Goal: Communication & Community: Participate in discussion

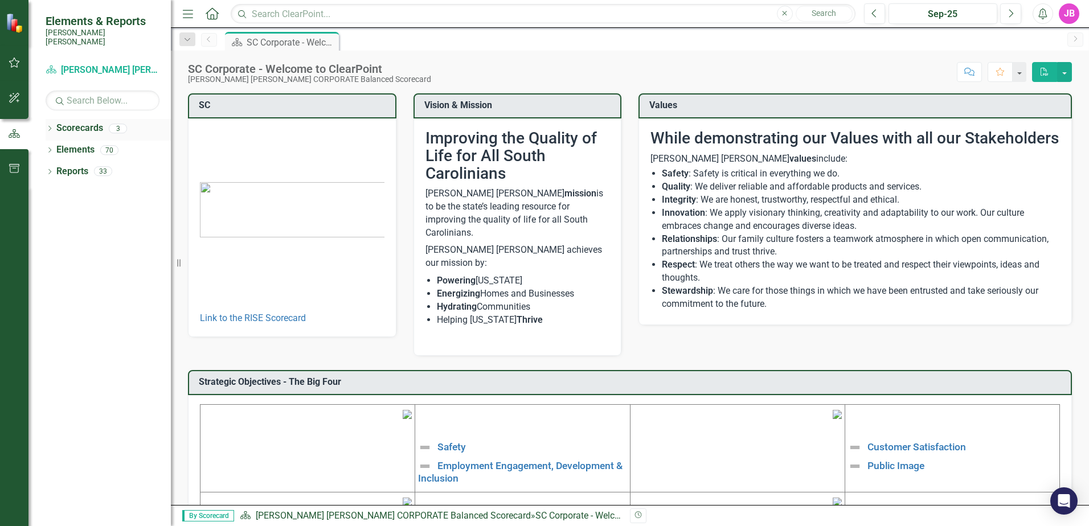
click at [48, 126] on icon "Dropdown" at bounding box center [50, 129] width 8 height 6
click at [108, 64] on link "Scorecard Santee [PERSON_NAME] CORPORATE Balanced Scorecard" at bounding box center [103, 70] width 114 height 13
click at [90, 64] on link "Scorecard Santee [PERSON_NAME] CORPORATE Balanced Scorecard" at bounding box center [103, 70] width 114 height 13
click at [72, 64] on link "Scorecard Santee [PERSON_NAME] CORPORATE Balanced Scorecard" at bounding box center [103, 70] width 114 height 13
click at [70, 165] on link "RISE: [PERSON_NAME] [PERSON_NAME] Recognizing Innovation, Safety and Excellence" at bounding box center [117, 171] width 108 height 13
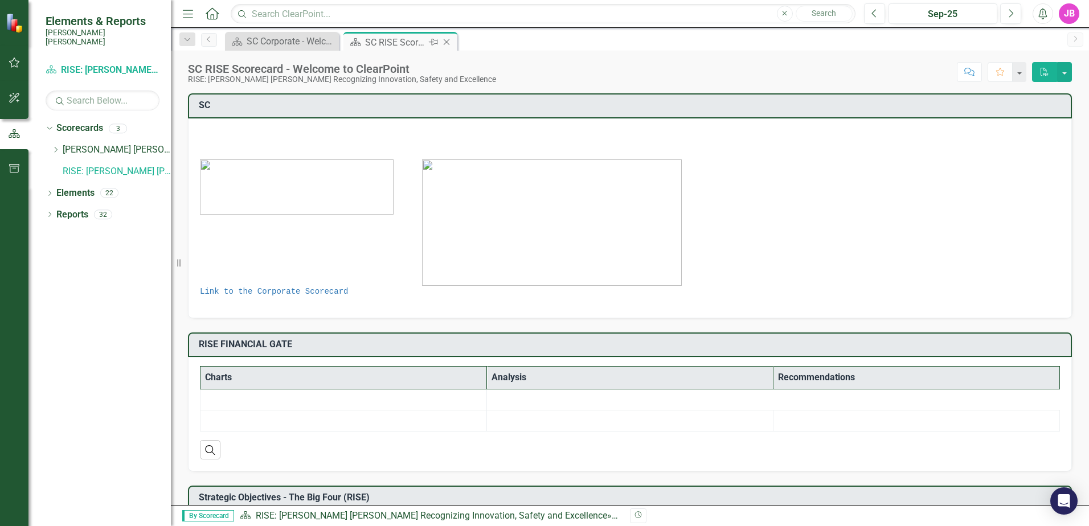
click at [448, 43] on icon "Close" at bounding box center [446, 42] width 11 height 9
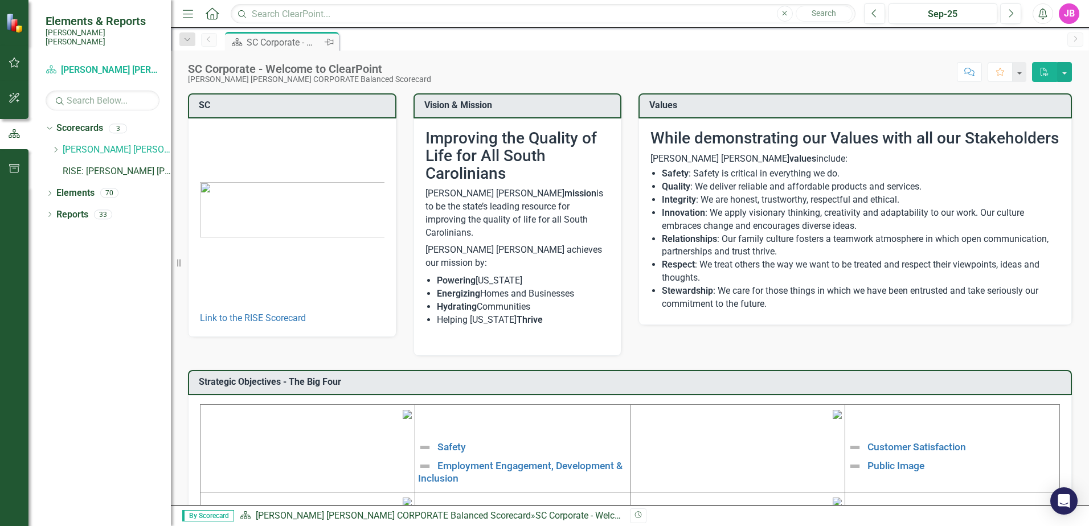
click at [312, 41] on div "SC Corporate - Welcome to ClearPoint" at bounding box center [284, 42] width 75 height 14
click at [5, 68] on button "button" at bounding box center [15, 63] width 26 height 24
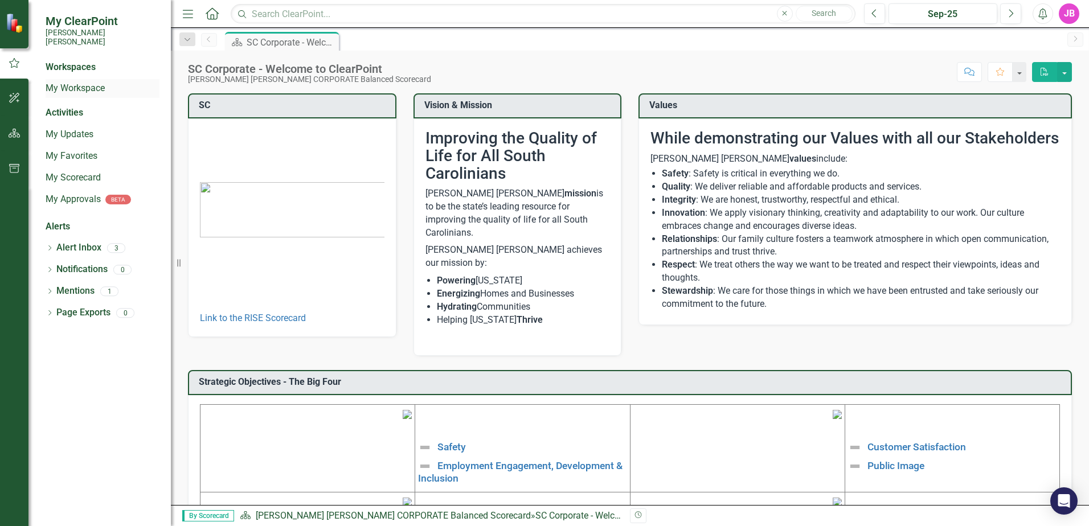
click at [81, 79] on div "My Workspace" at bounding box center [103, 88] width 114 height 19
click at [80, 82] on link "My Workspace" at bounding box center [103, 88] width 114 height 13
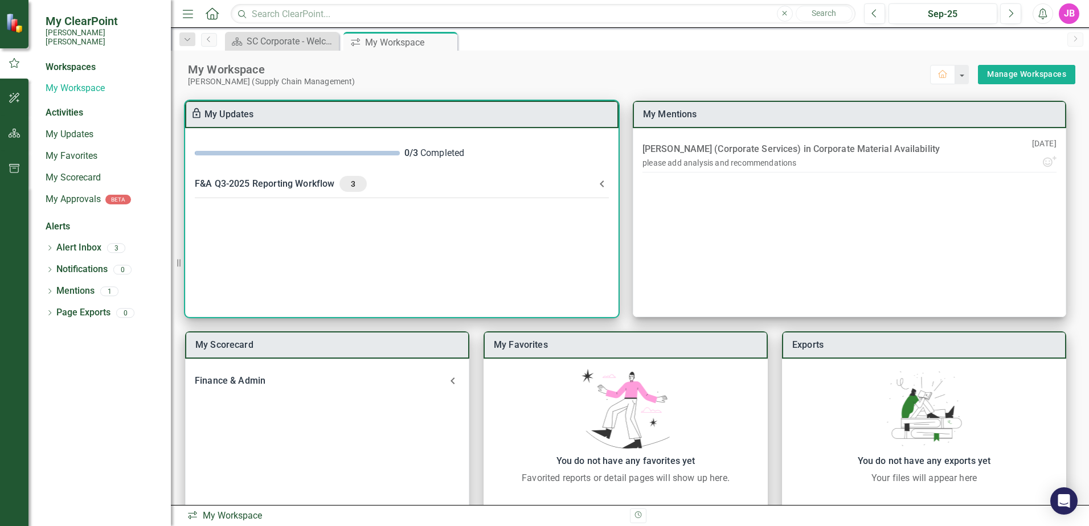
click at [585, 189] on div "F&A Q3-2025 Reporting Workflow 3" at bounding box center [395, 184] width 400 height 16
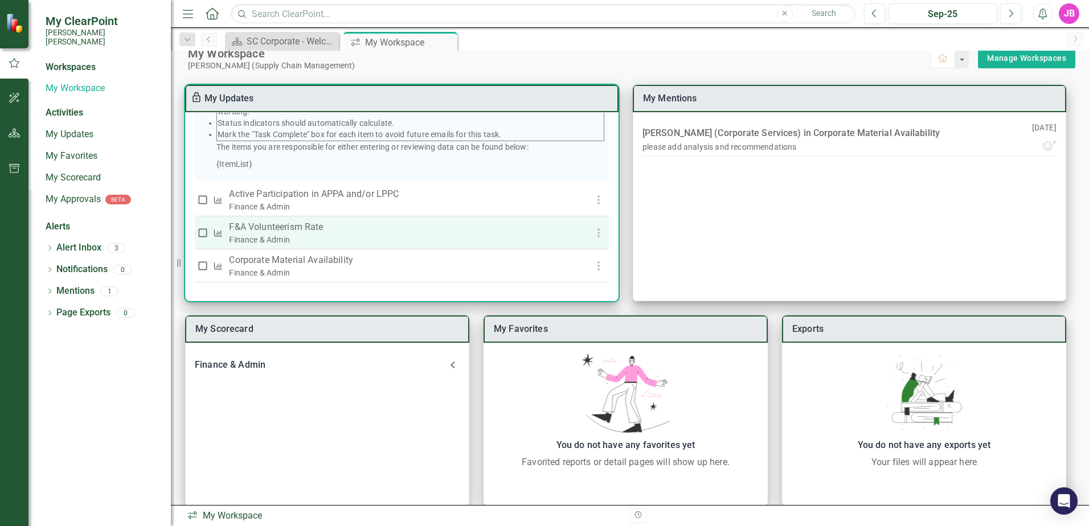
scroll to position [31, 0]
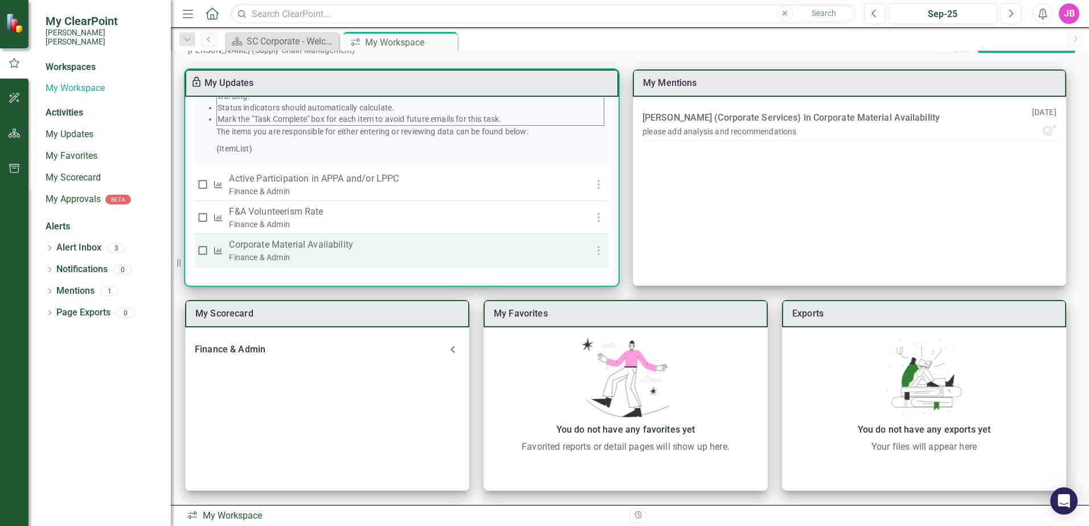
click at [292, 247] on p "Corporate Material Availability" at bounding box center [399, 245] width 341 height 14
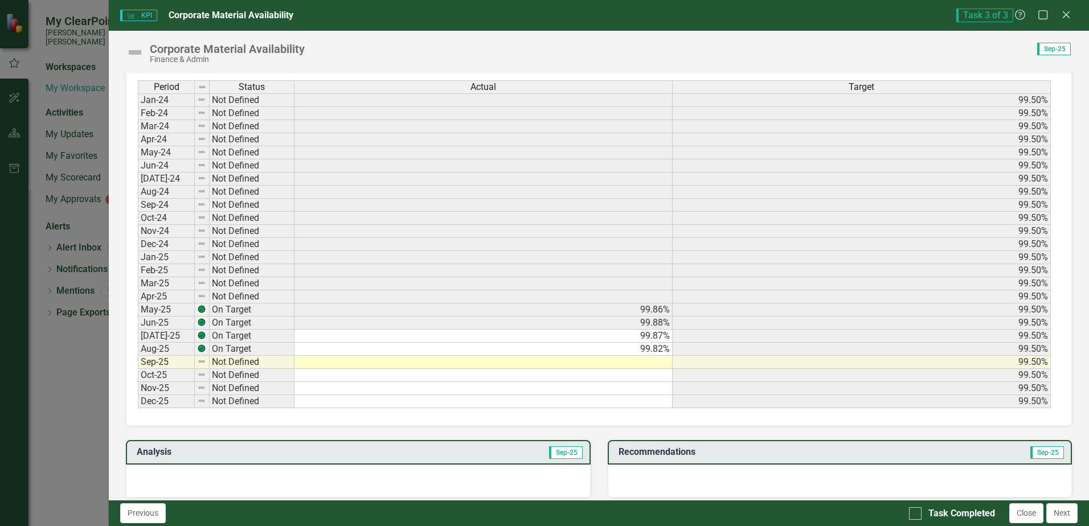
scroll to position [513, 0]
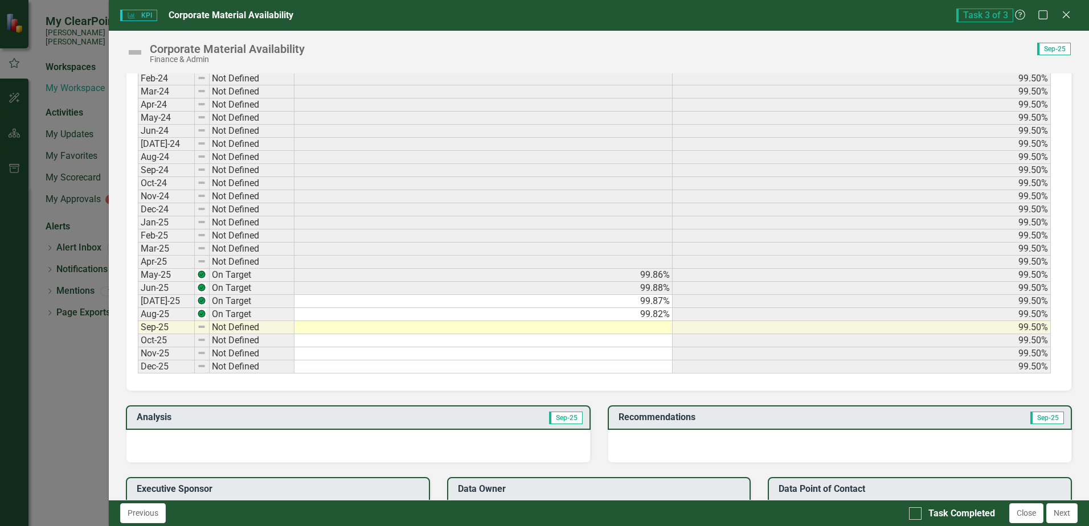
click at [662, 326] on td at bounding box center [483, 327] width 378 height 13
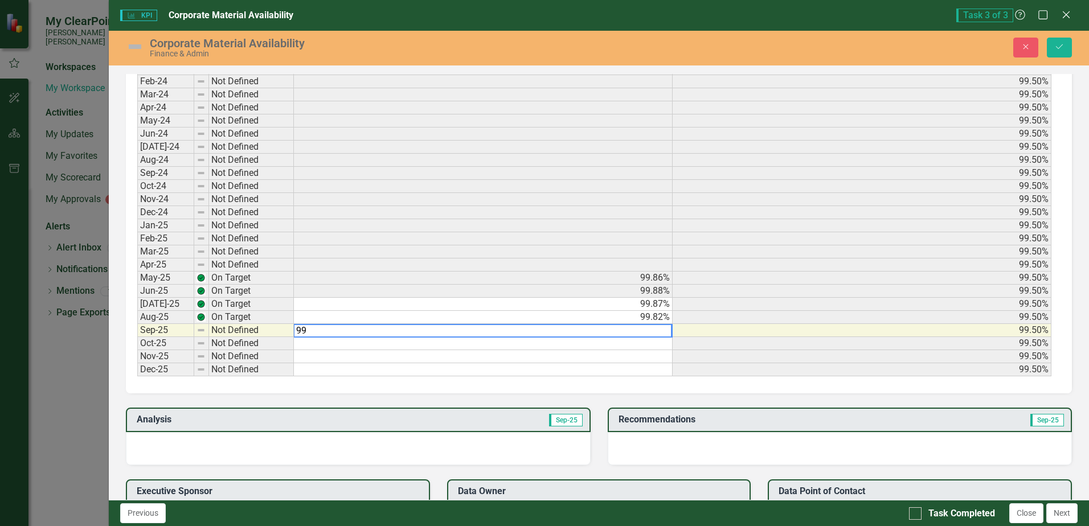
scroll to position [515, 0]
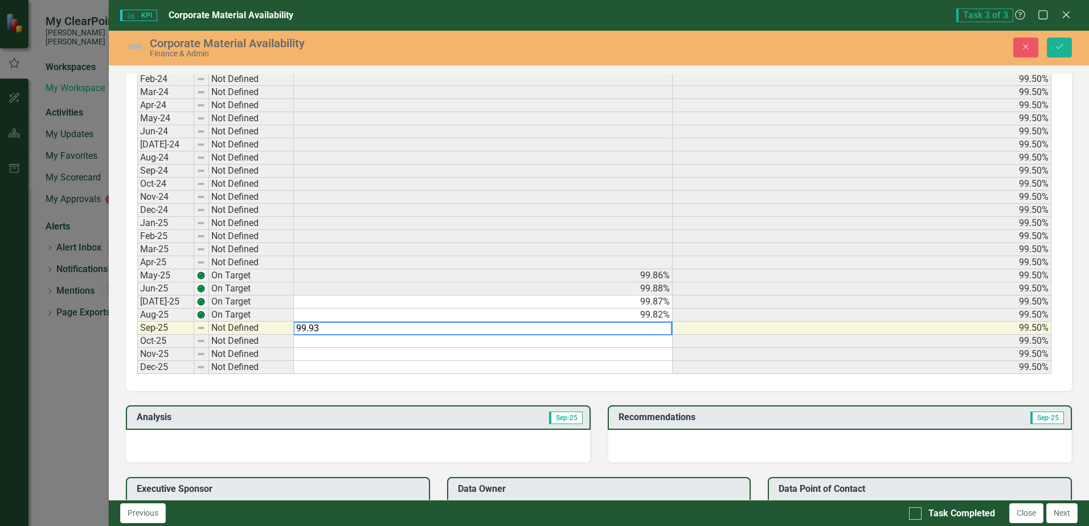
type textarea "99.93"
click at [629, 344] on td at bounding box center [483, 341] width 379 height 13
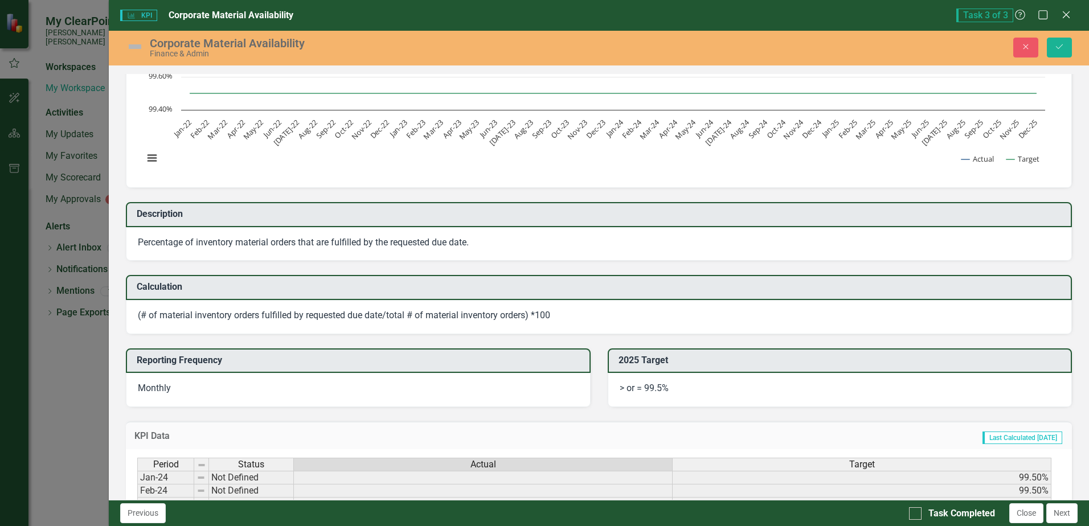
scroll to position [342, 0]
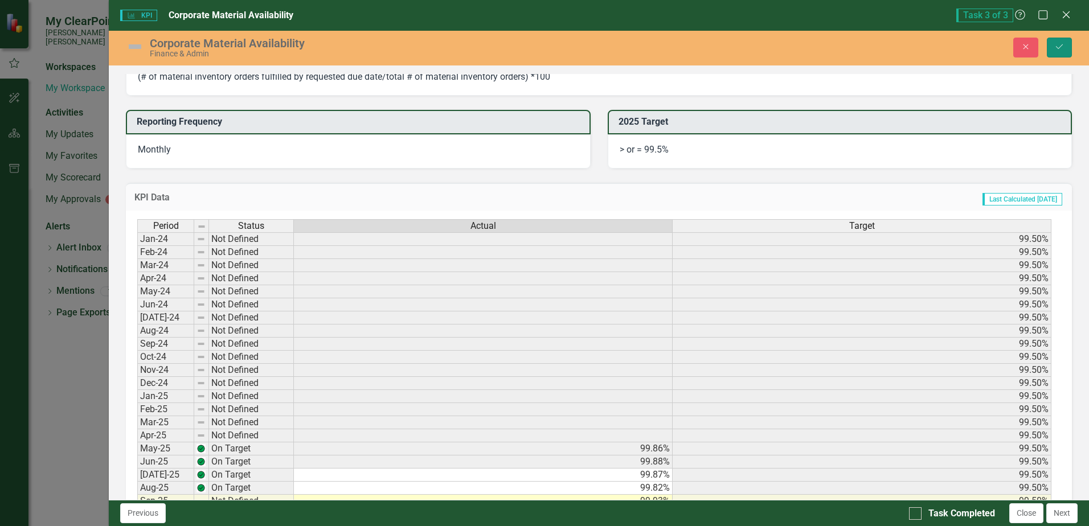
click at [1058, 52] on button "Save" at bounding box center [1059, 48] width 25 height 20
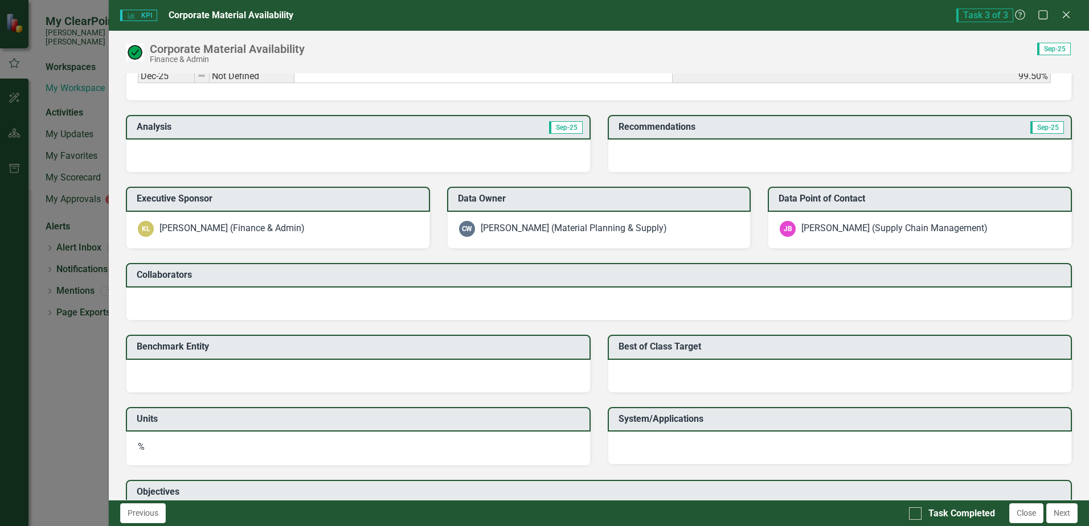
scroll to position [853, 0]
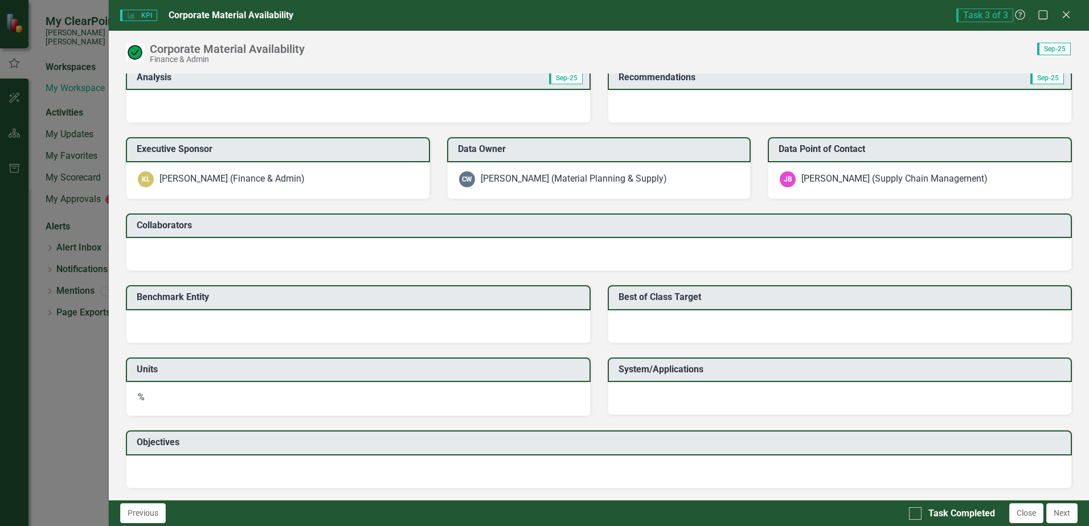
click at [196, 304] on td "Benchmark Entity" at bounding box center [360, 298] width 447 height 19
click at [1059, 515] on button "Next" at bounding box center [1061, 513] width 31 height 20
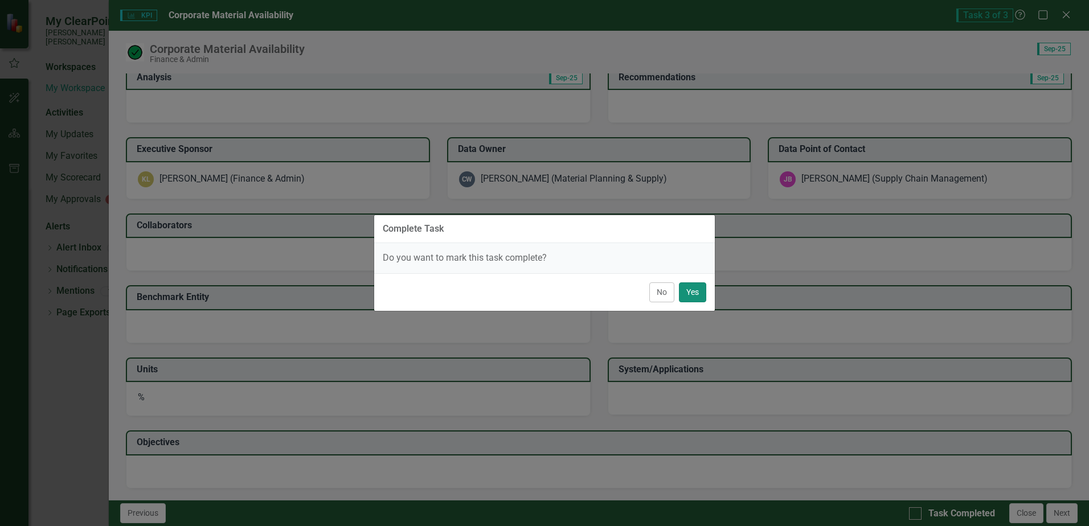
click at [687, 300] on button "Yes" at bounding box center [692, 293] width 27 height 20
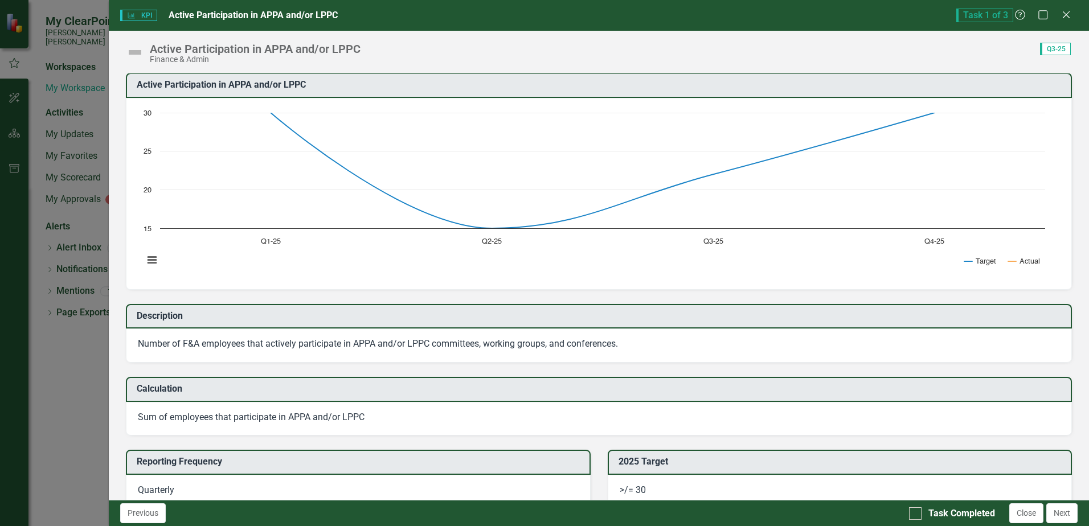
scroll to position [0, 0]
click at [1070, 17] on icon "Close" at bounding box center [1066, 14] width 14 height 11
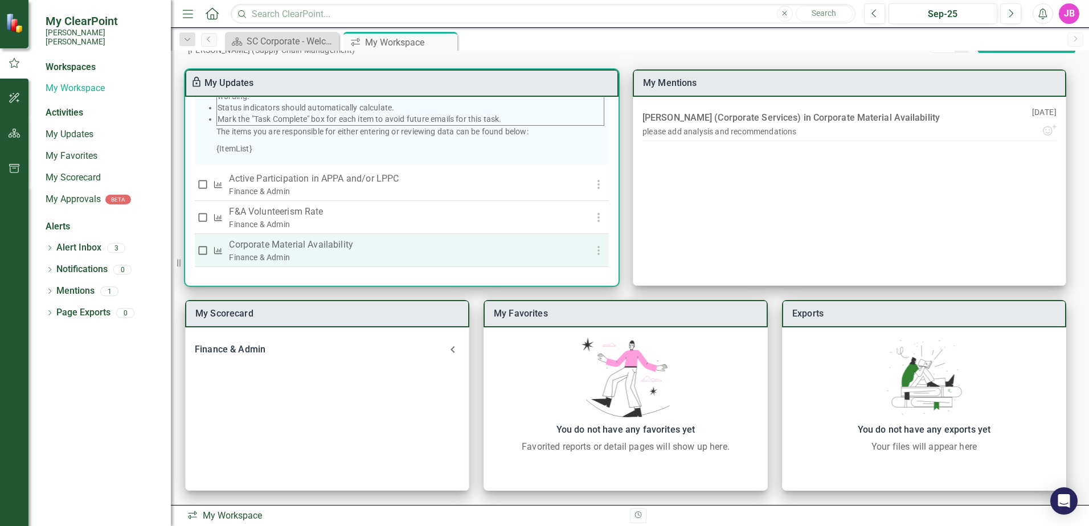
click at [331, 246] on p "Corporate Material Availability" at bounding box center [399, 245] width 341 height 14
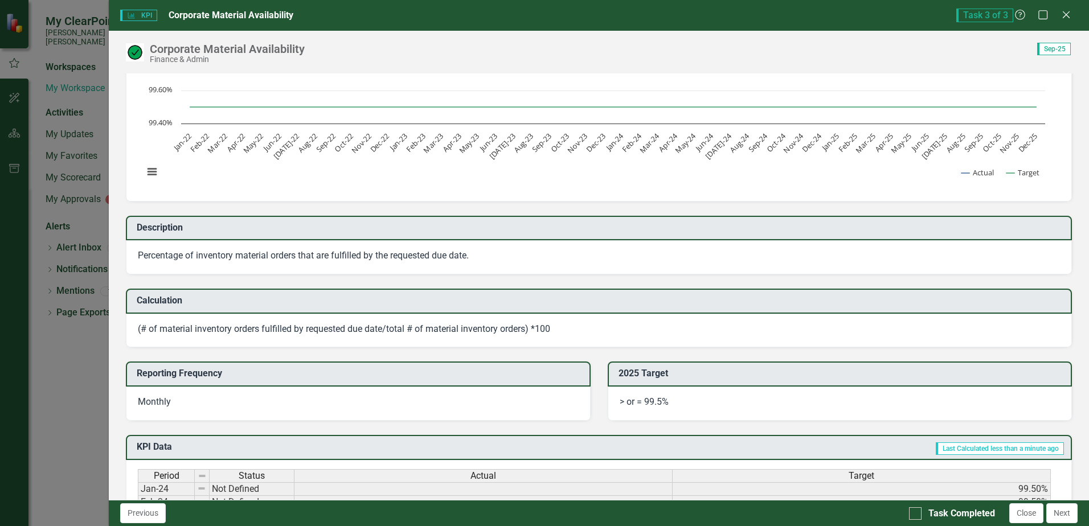
scroll to position [114, 0]
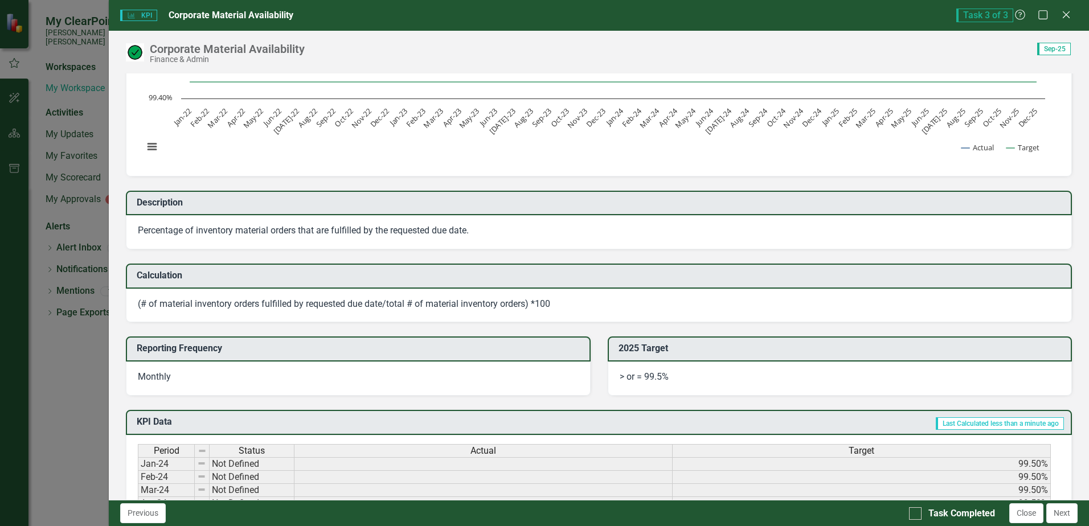
click at [211, 348] on h3 "Reporting Frequency" at bounding box center [360, 348] width 447 height 10
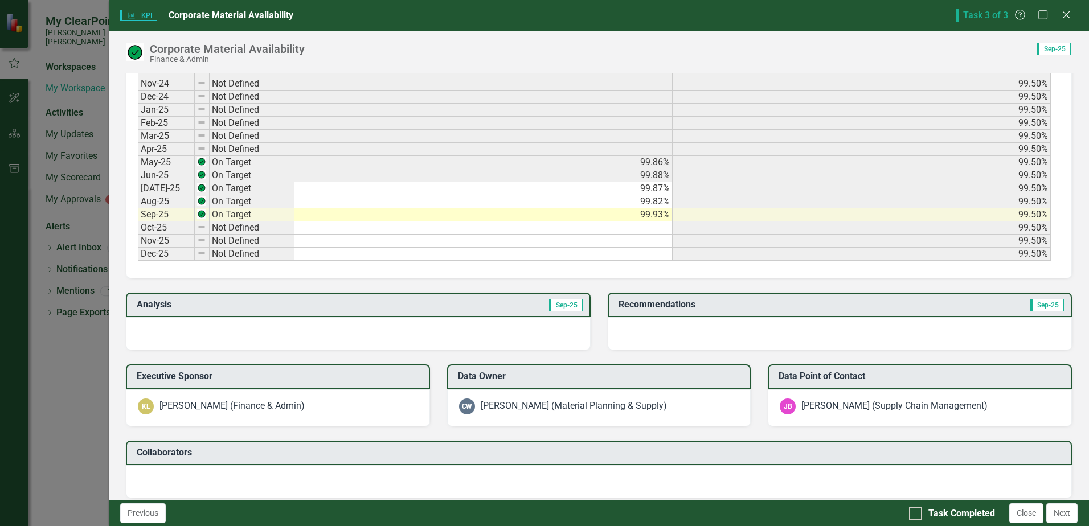
scroll to position [627, 0]
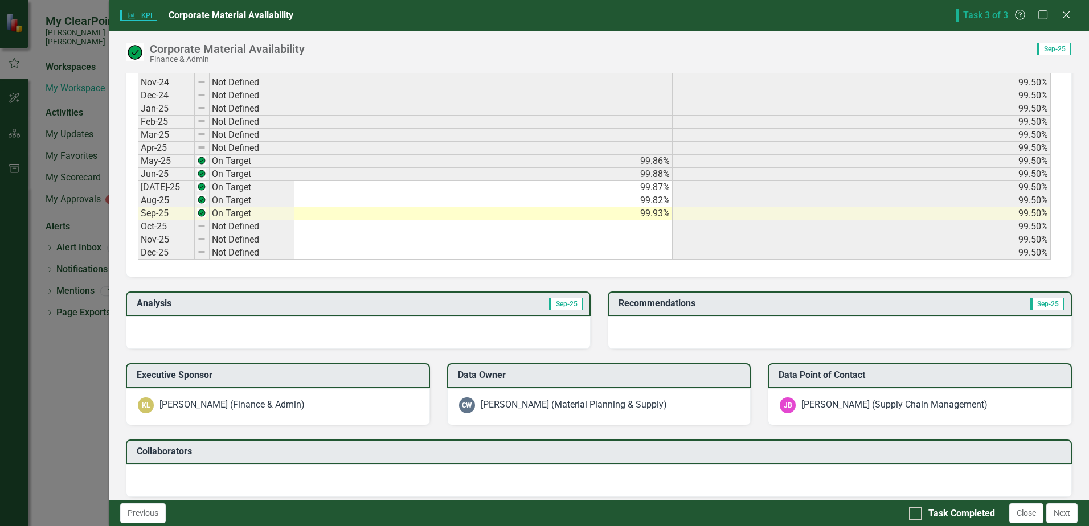
click at [241, 309] on td "Analysis" at bounding box center [248, 305] width 223 height 19
click at [548, 324] on div at bounding box center [358, 332] width 464 height 33
click at [526, 321] on div at bounding box center [358, 332] width 464 height 33
click at [549, 307] on span "Sep-25" at bounding box center [566, 304] width 34 height 13
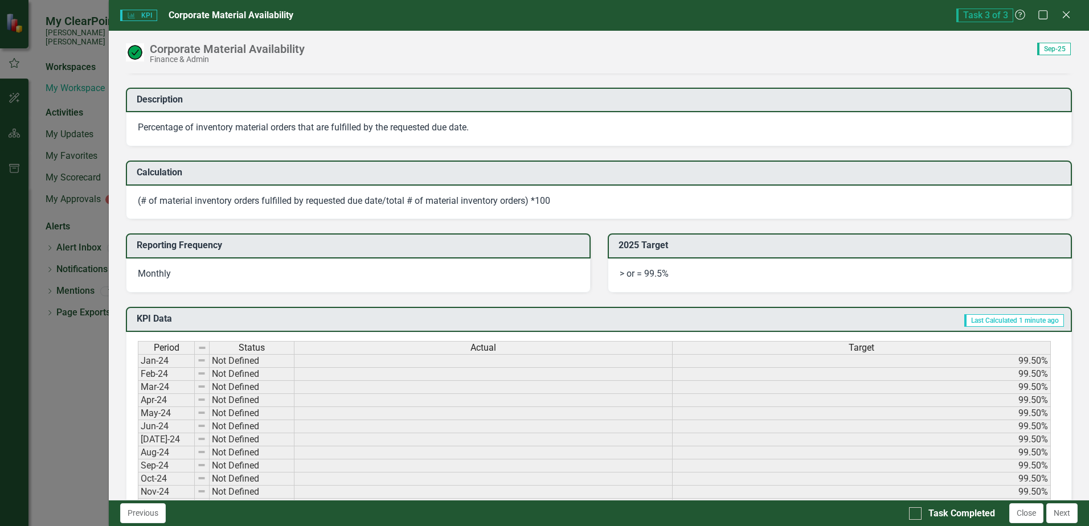
scroll to position [456, 0]
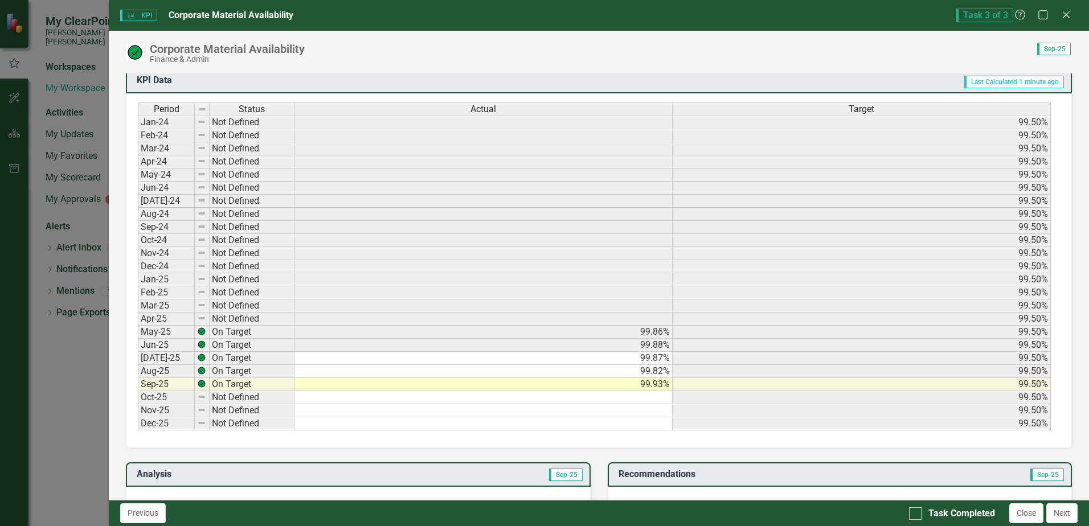
click at [478, 407] on td at bounding box center [483, 410] width 378 height 13
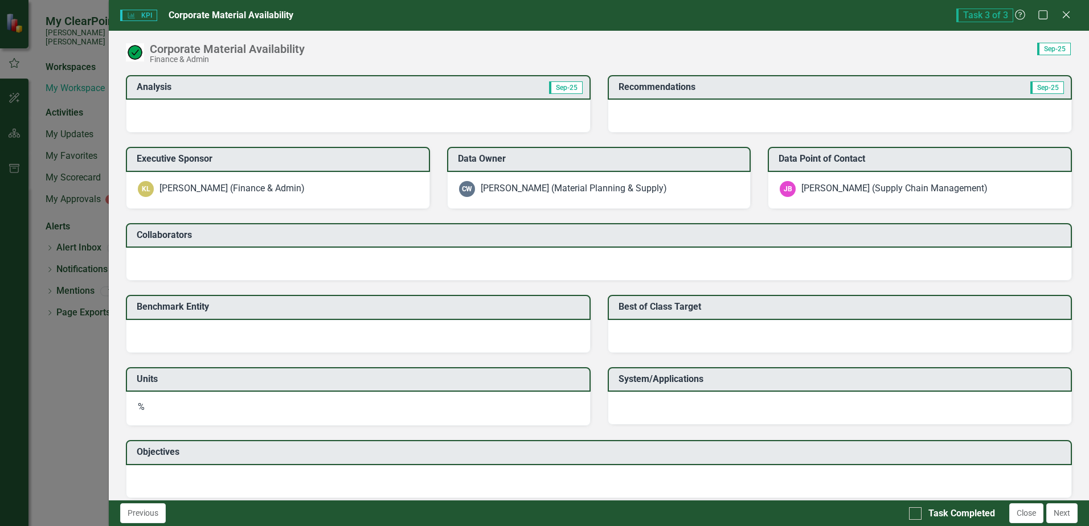
scroll to position [853, 0]
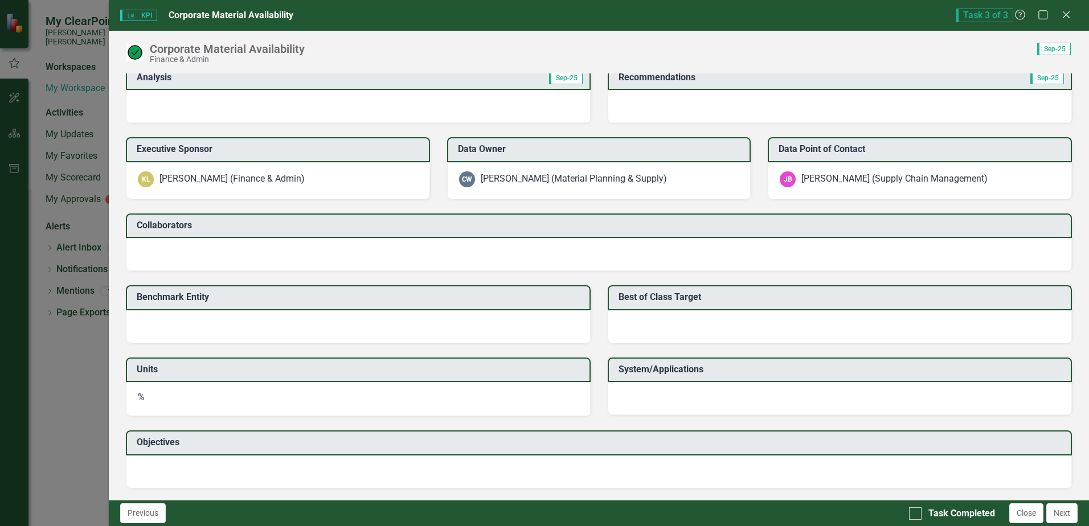
click at [463, 108] on div at bounding box center [358, 106] width 464 height 33
click at [134, 52] on img at bounding box center [135, 52] width 18 height 18
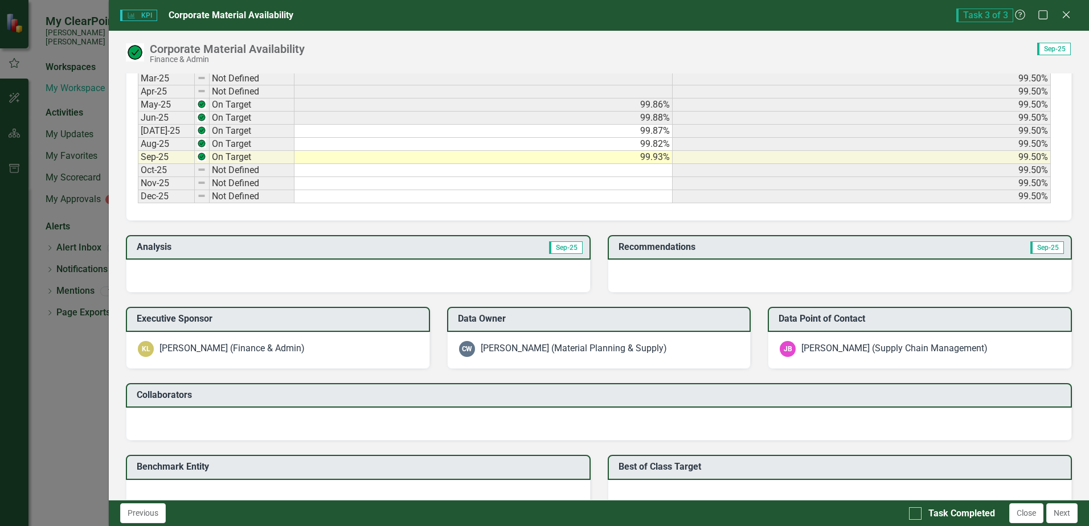
scroll to position [682, 0]
click at [304, 243] on h3 "Analysis" at bounding box center [248, 248] width 223 height 10
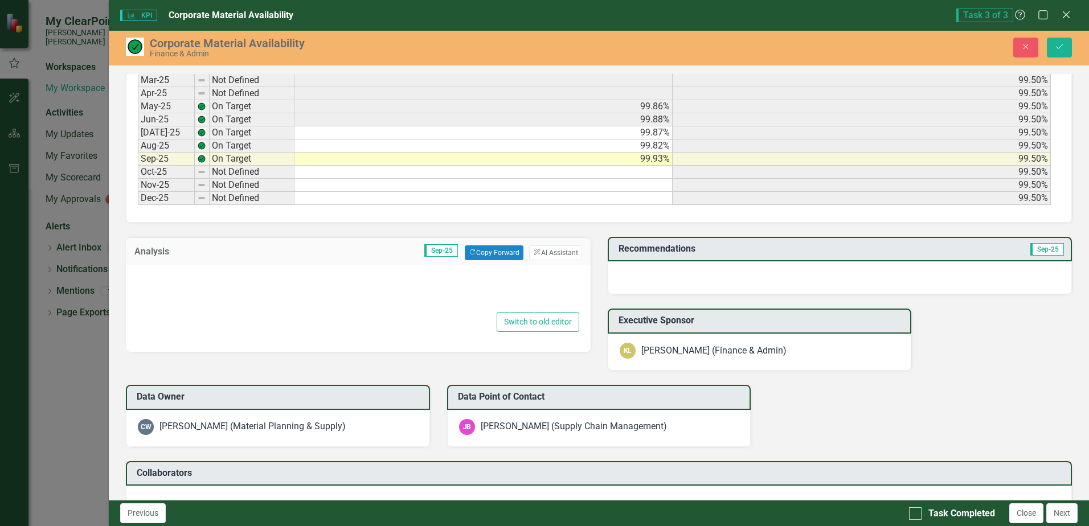
click at [327, 292] on div at bounding box center [357, 291] width 441 height 36
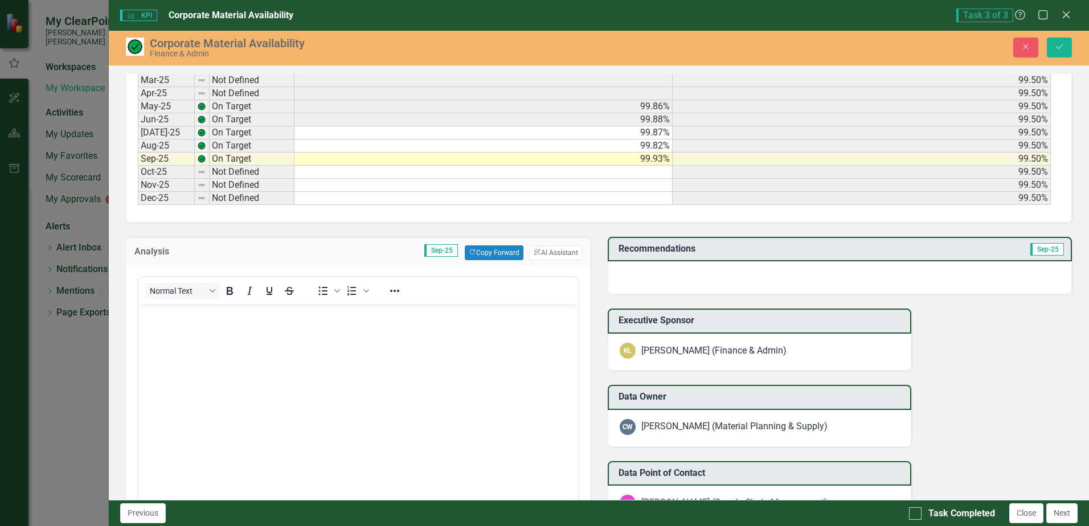
scroll to position [0, 0]
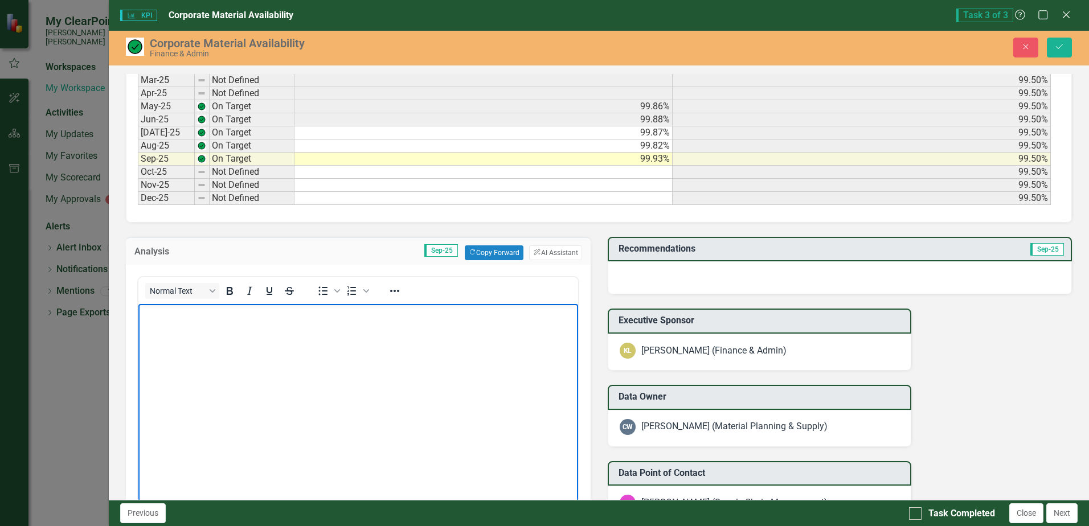
click at [329, 320] on p "Rich Text Area. Press ALT-0 for help." at bounding box center [357, 313] width 433 height 14
click at [566, 253] on button "ClearPoint AI AI Assistant" at bounding box center [555, 252] width 52 height 15
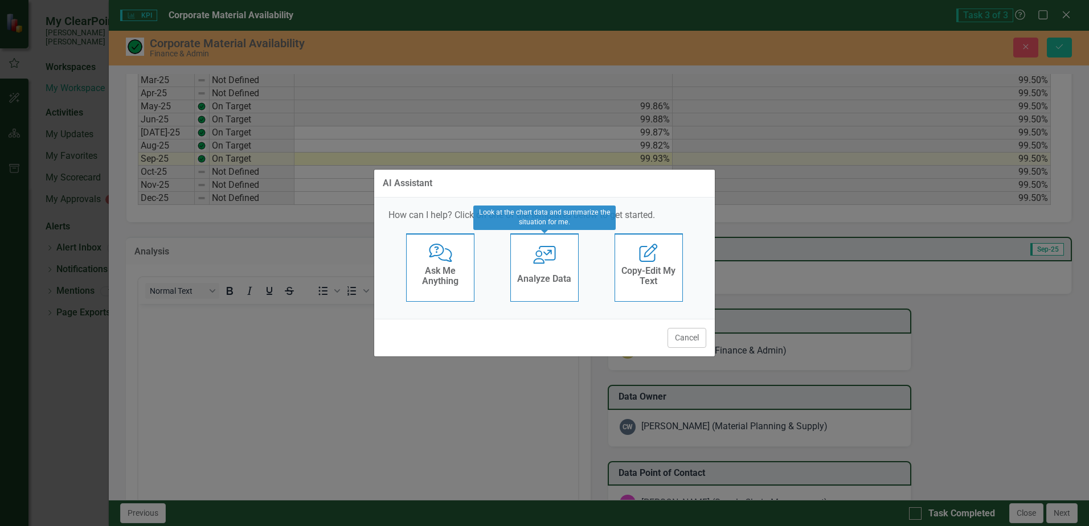
click at [571, 245] on div "User with Chart Analyze Data" at bounding box center [544, 268] width 68 height 68
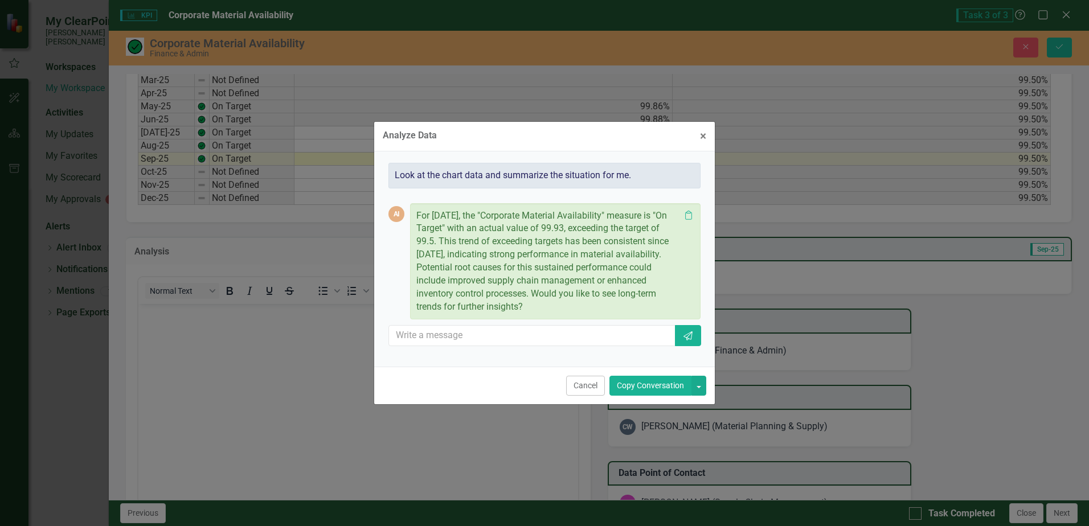
click at [652, 389] on button "Copy Conversation" at bounding box center [650, 386] width 82 height 20
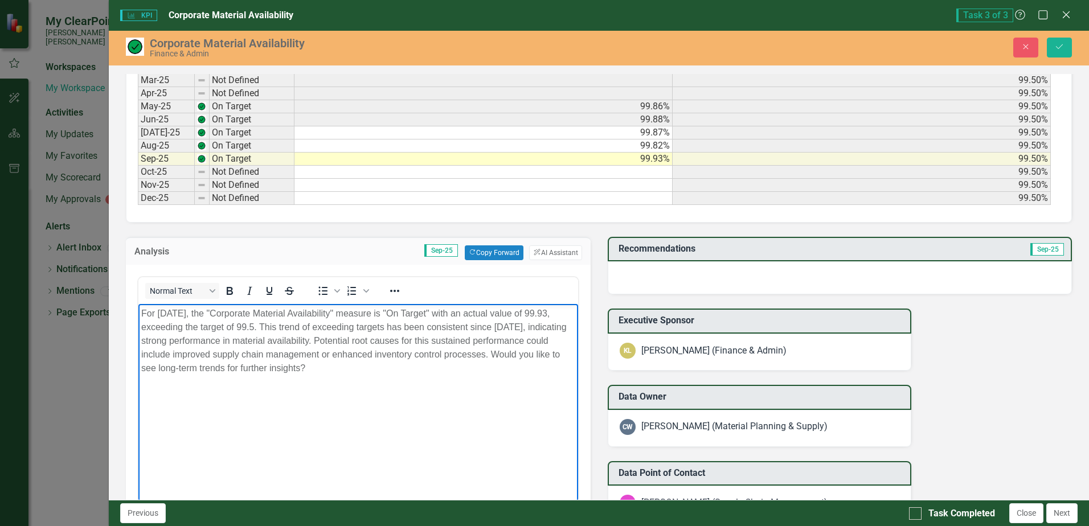
drag, startPoint x: 513, startPoint y: 354, endPoint x: 556, endPoint y: 374, distance: 47.4
click at [556, 374] on p "For [DATE], the "Corporate Material Availability" measure is "On Target" with a…" at bounding box center [357, 340] width 433 height 68
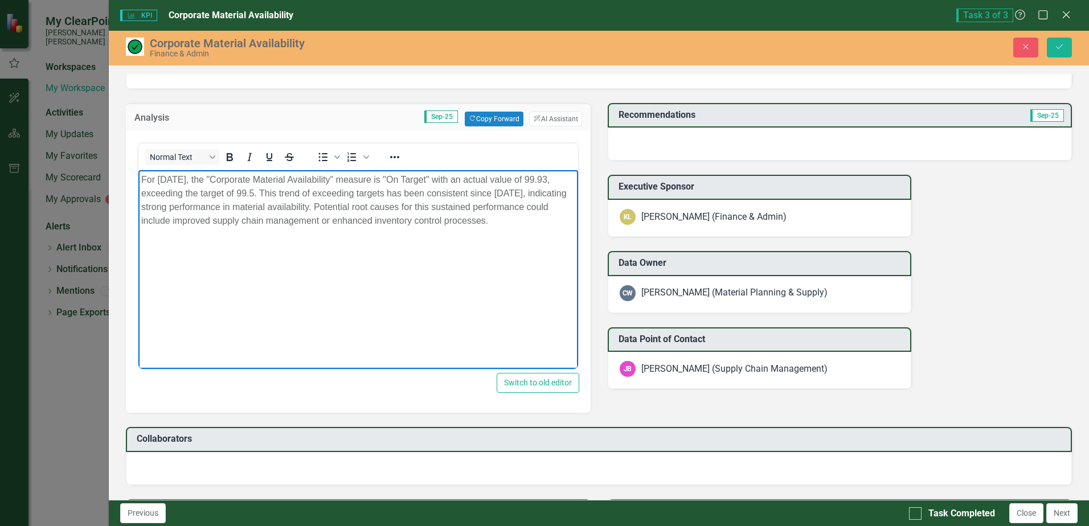
scroll to position [796, 0]
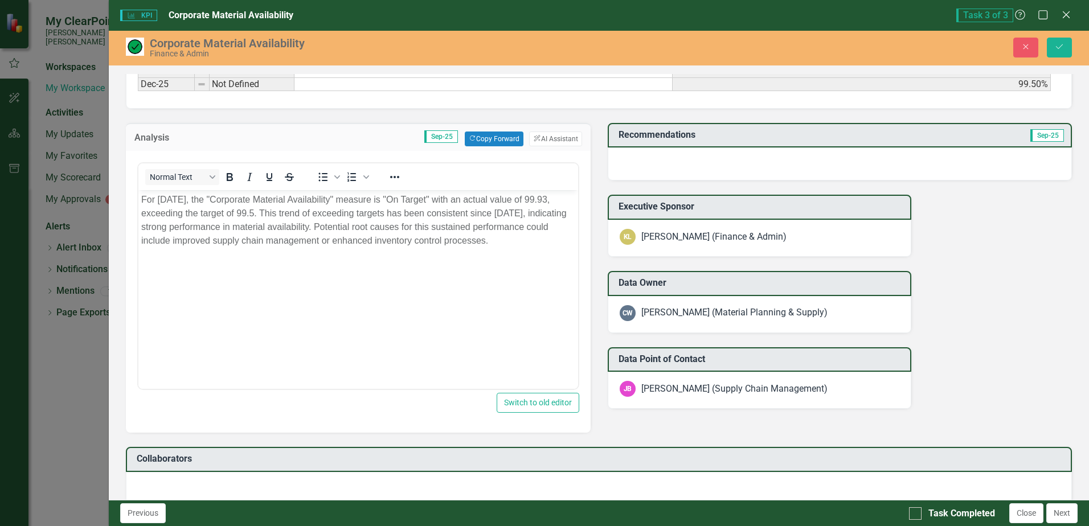
click at [1027, 146] on div "Recommendations Sep-25" at bounding box center [840, 135] width 464 height 25
click at [1027, 153] on div at bounding box center [840, 164] width 464 height 33
click at [1060, 48] on icon "Save" at bounding box center [1059, 47] width 10 height 8
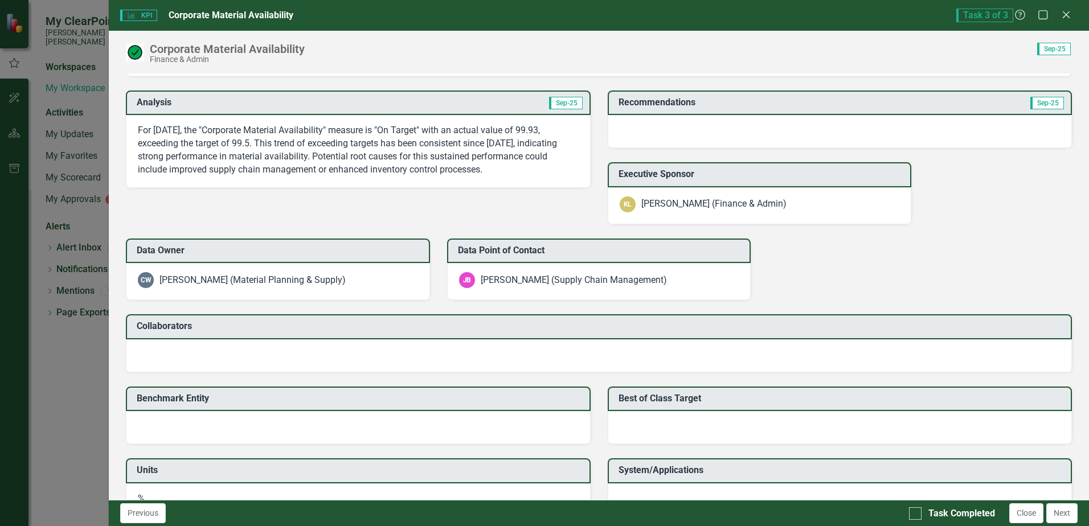
scroll to position [815, 0]
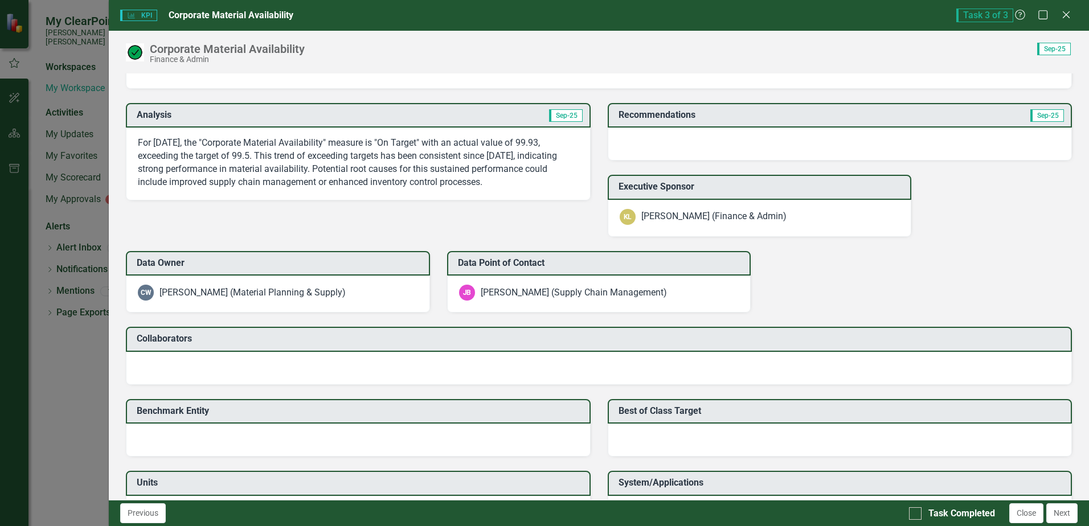
click at [877, 105] on div "Recommendations Sep-25" at bounding box center [840, 115] width 464 height 25
click at [885, 135] on div at bounding box center [840, 144] width 464 height 33
click at [1038, 119] on span "Sep-25" at bounding box center [1047, 115] width 34 height 13
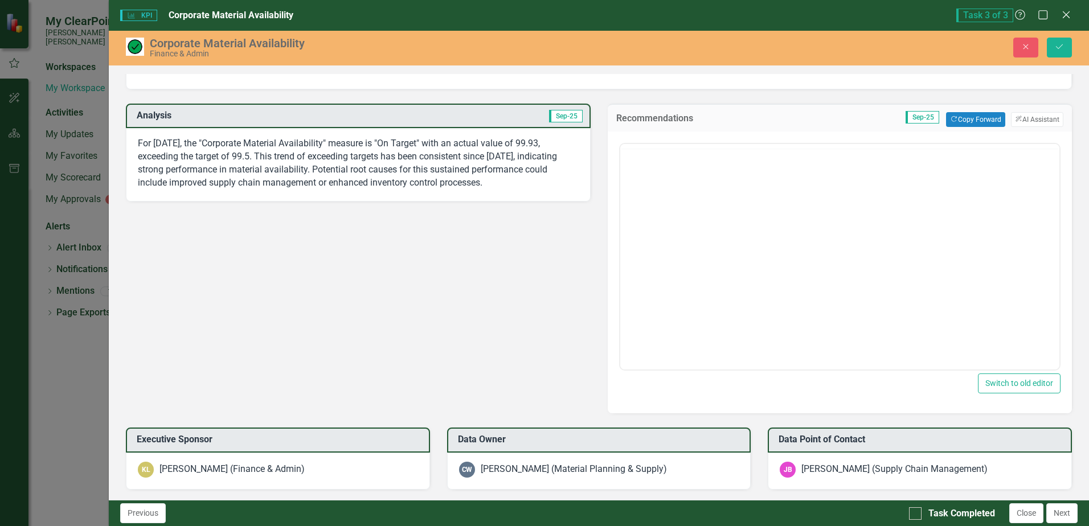
click at [1038, 119] on button "ClearPoint AI AI Assistant" at bounding box center [1037, 119] width 52 height 15
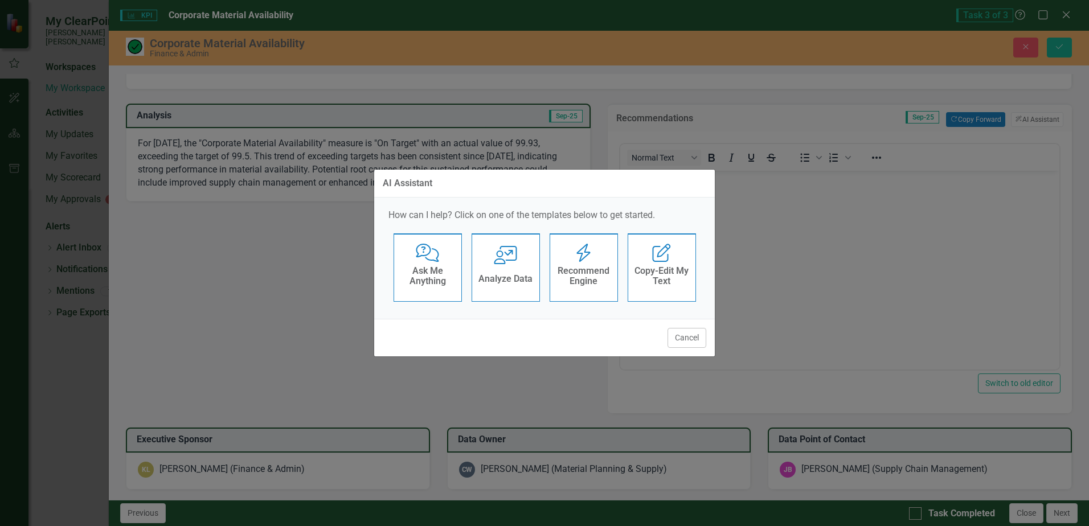
scroll to position [0, 0]
click at [587, 284] on h4 "Recommend Engine" at bounding box center [584, 276] width 56 height 20
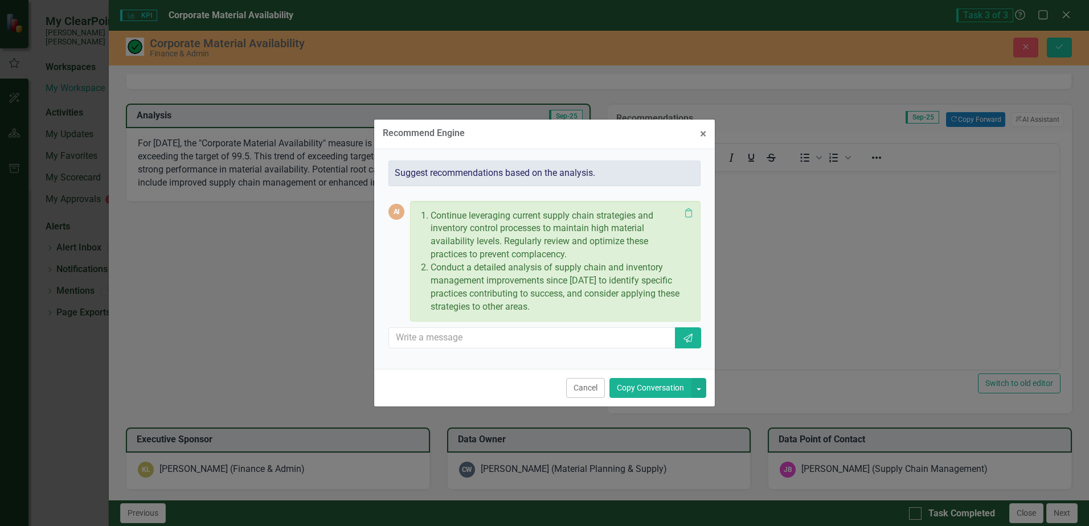
click at [634, 390] on button "Copy Conversation" at bounding box center [650, 388] width 82 height 20
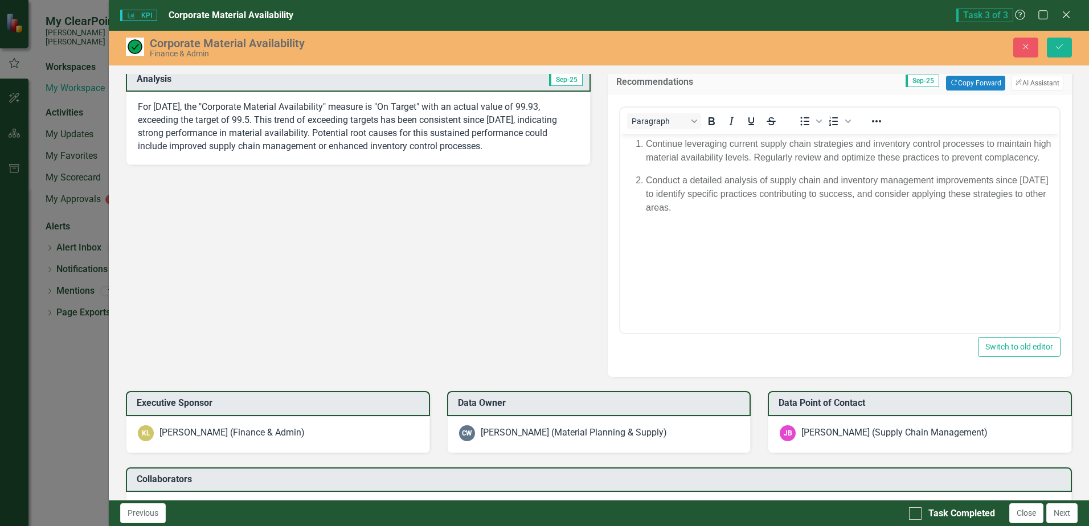
scroll to position [872, 0]
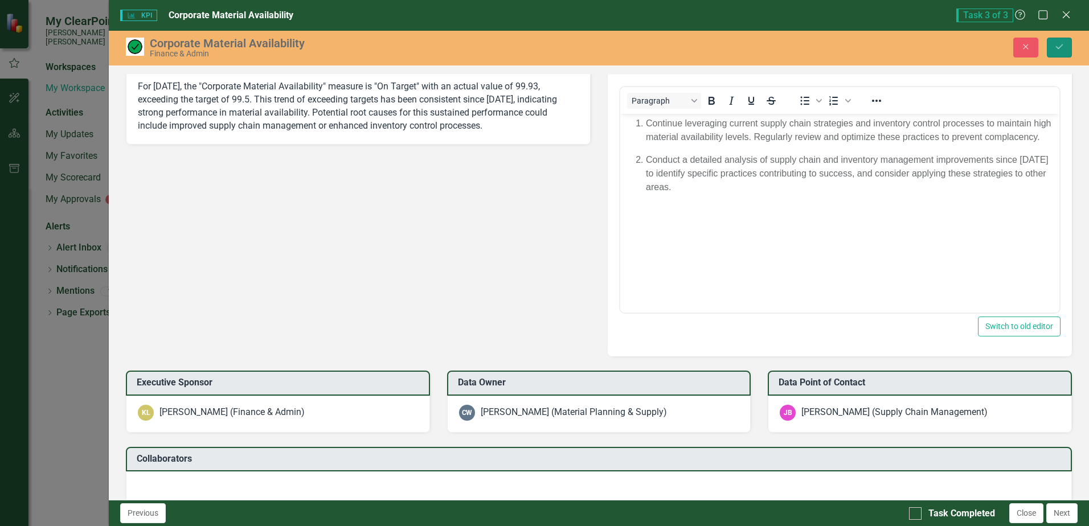
click at [1062, 44] on icon "Save" at bounding box center [1059, 47] width 10 height 8
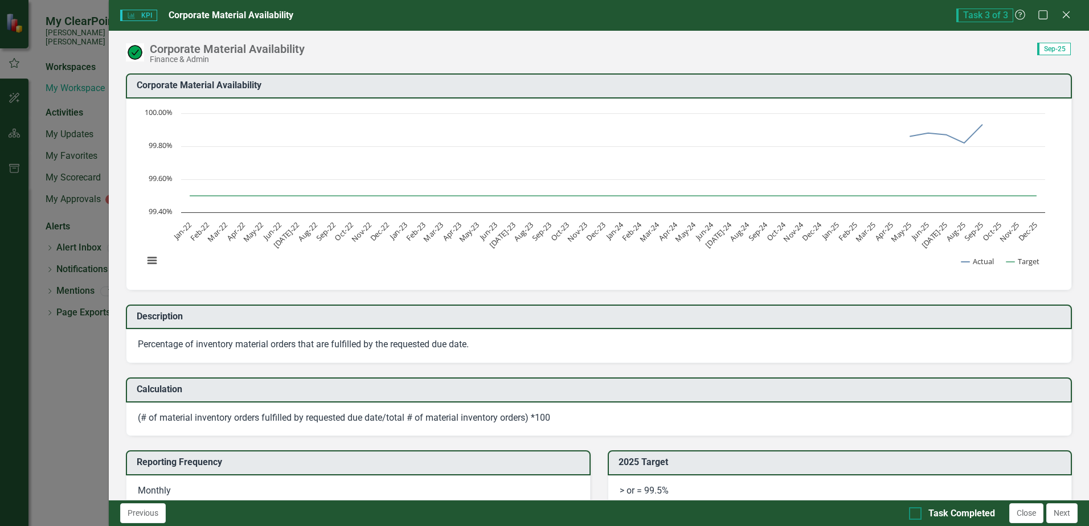
click at [961, 513] on div "Task Completed" at bounding box center [961, 513] width 67 height 13
click at [916, 513] on input "Task Completed" at bounding box center [912, 510] width 7 height 7
checkbox input "true"
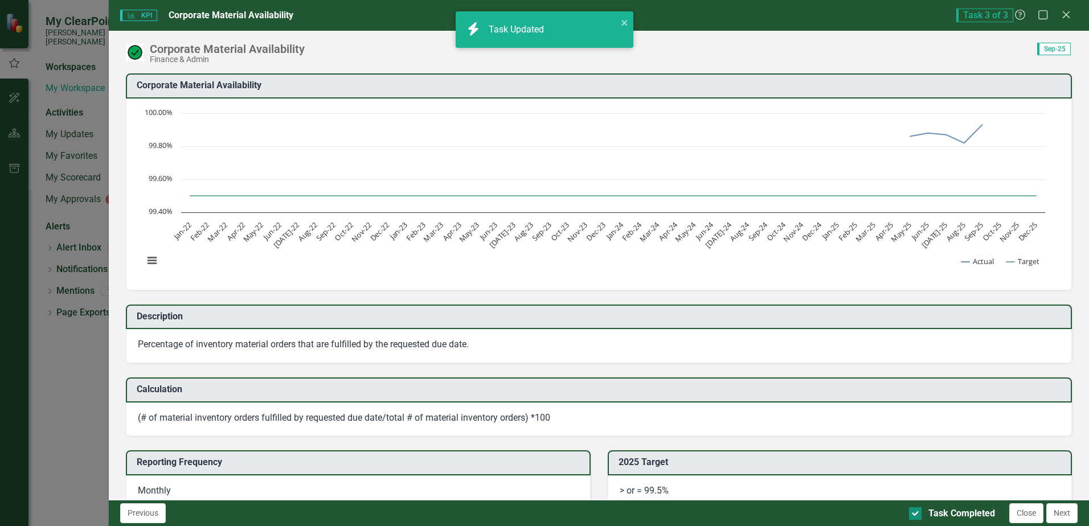
checkbox input "true"
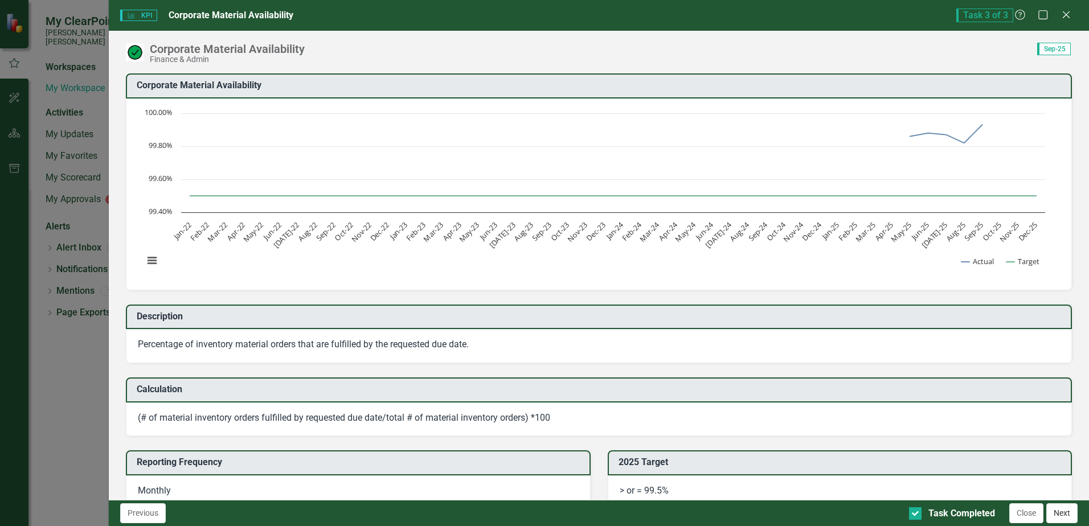
click at [1072, 519] on button "Next" at bounding box center [1061, 513] width 31 height 20
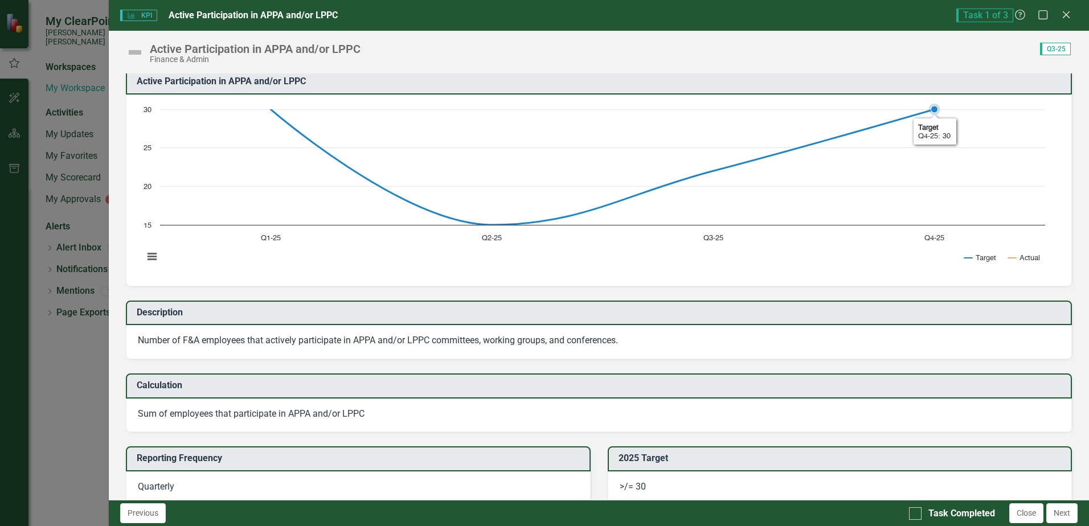
scroll to position [0, 0]
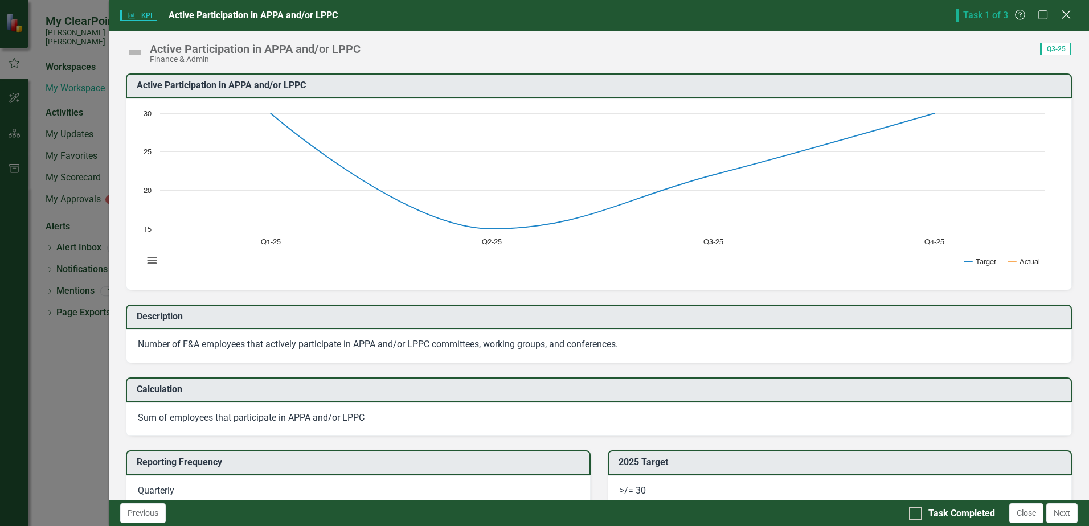
click at [1065, 15] on icon "Close" at bounding box center [1066, 14] width 14 height 11
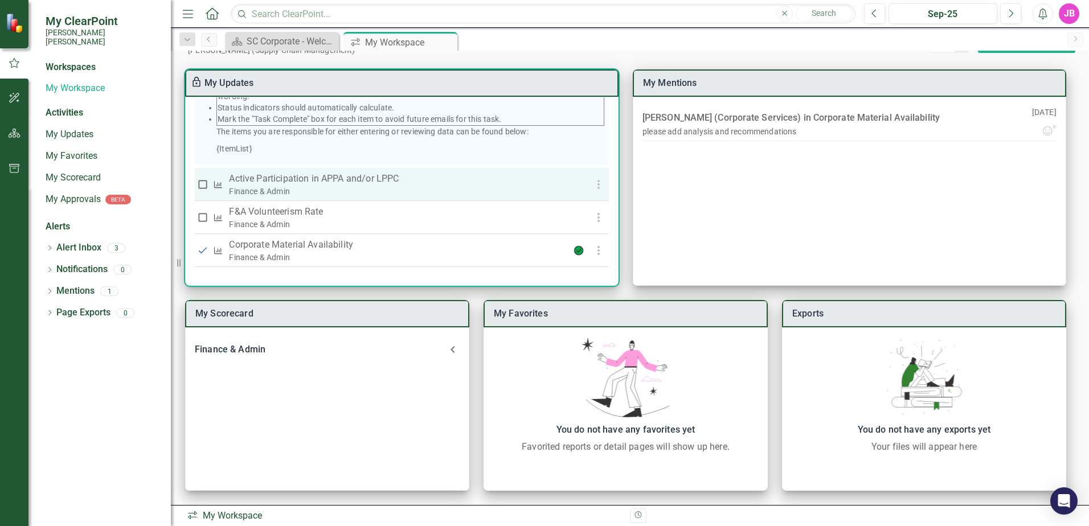
click at [298, 178] on p "Active Participation in APPA and/or LPPC" at bounding box center [389, 179] width 320 height 14
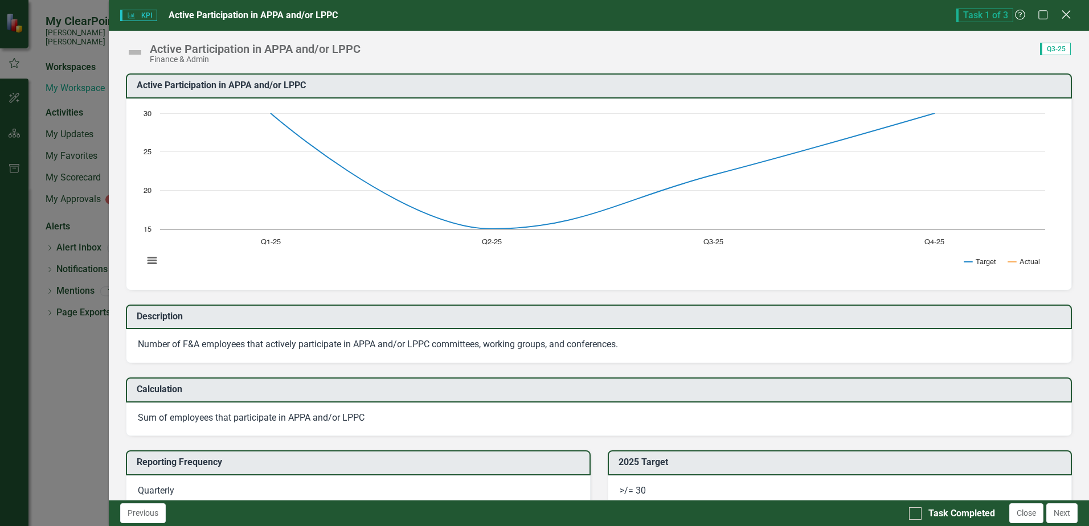
click at [1069, 17] on icon at bounding box center [1066, 14] width 9 height 9
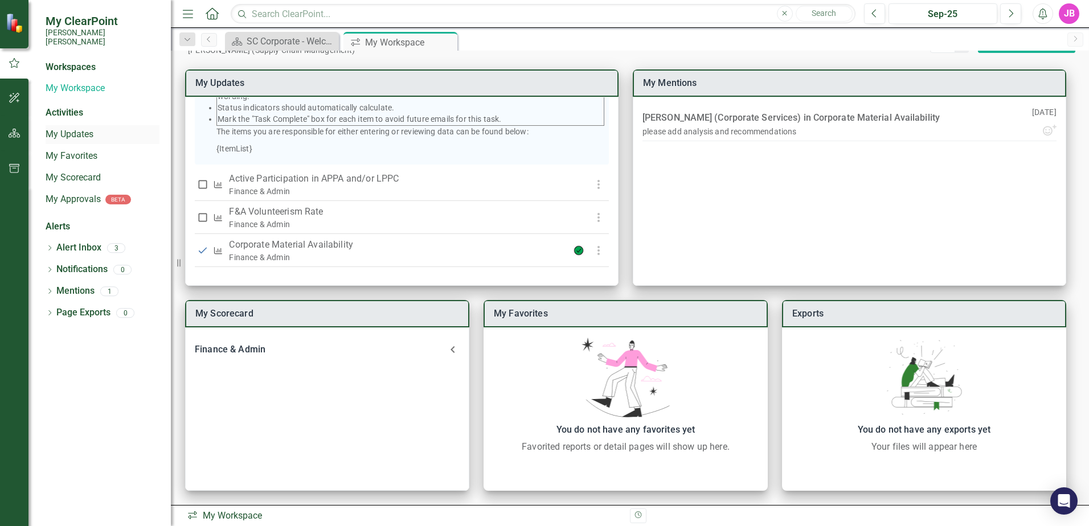
click at [79, 129] on link "My Updates" at bounding box center [103, 134] width 114 height 13
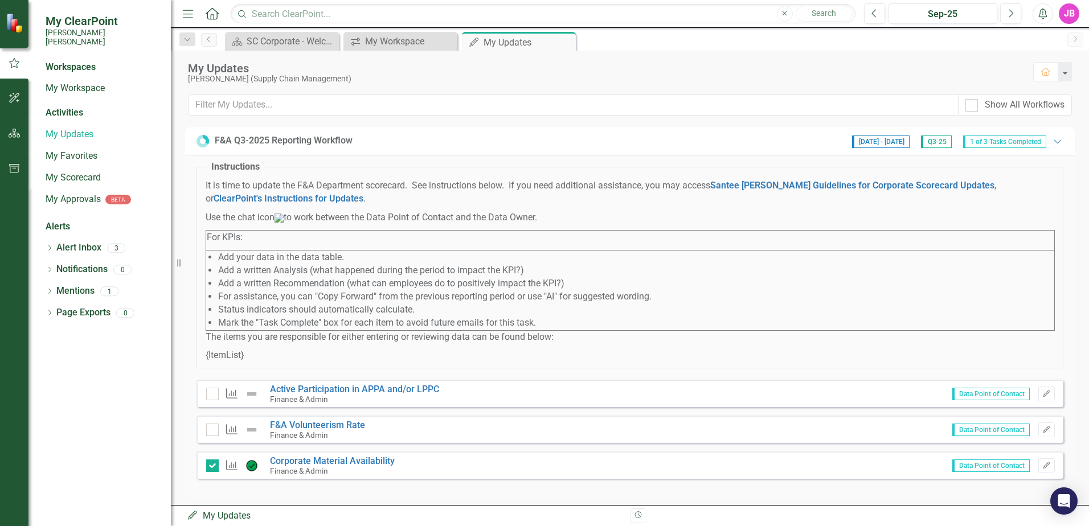
scroll to position [18, 0]
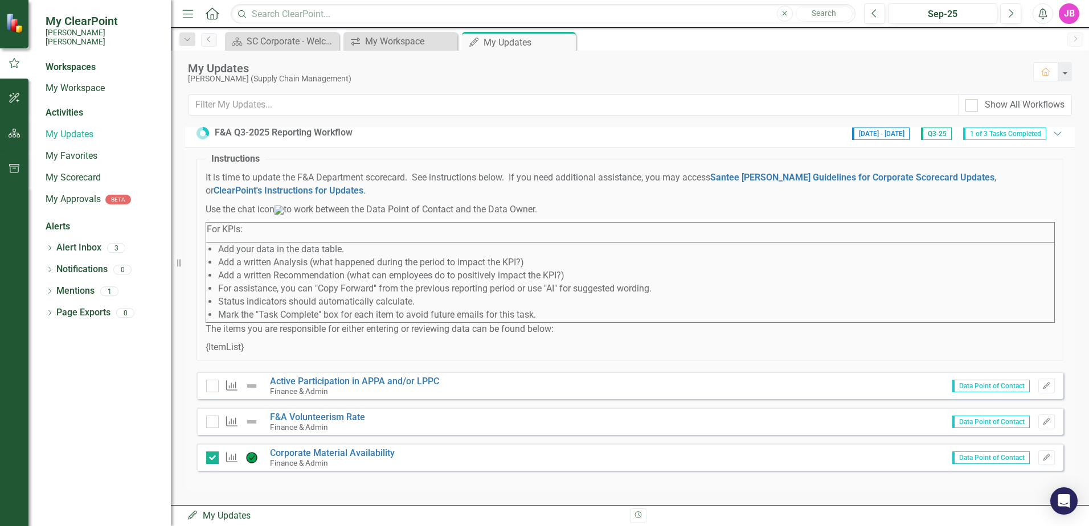
click at [312, 422] on div "Finance & Admin" at bounding box center [317, 427] width 95 height 10
click at [313, 417] on link "F&A Volunteerism Rate" at bounding box center [317, 417] width 95 height 11
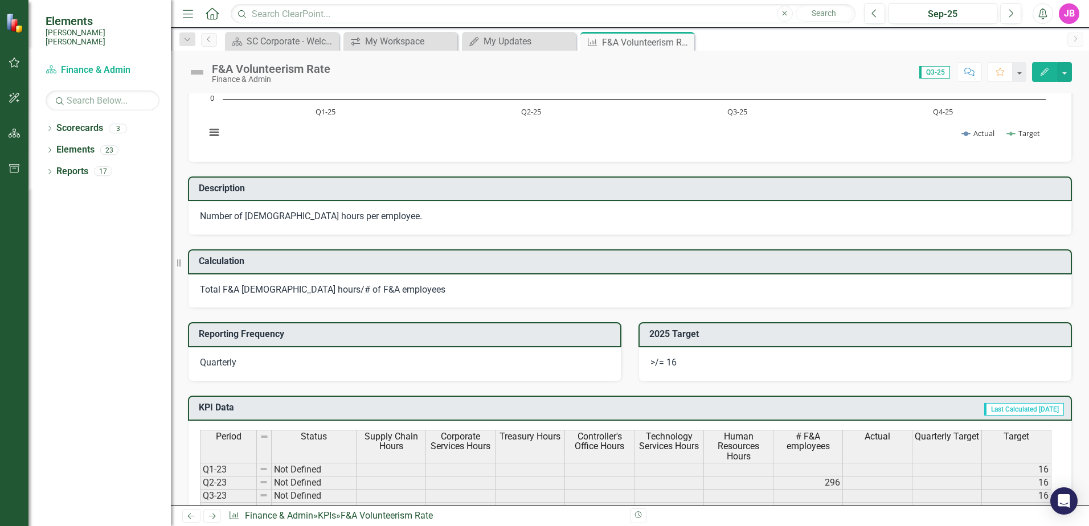
scroll to position [285, 0]
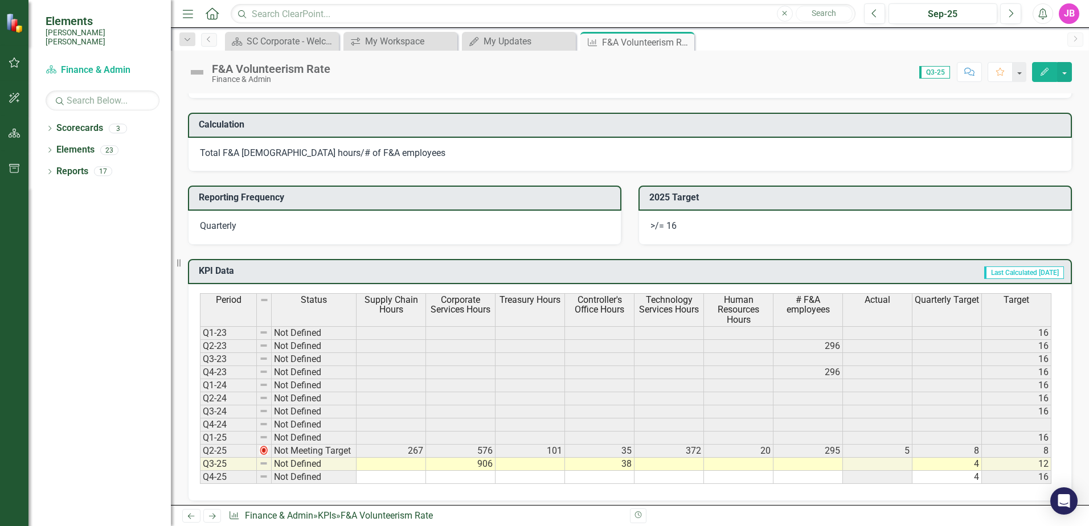
click at [1043, 75] on icon "Edit" at bounding box center [1044, 72] width 10 height 8
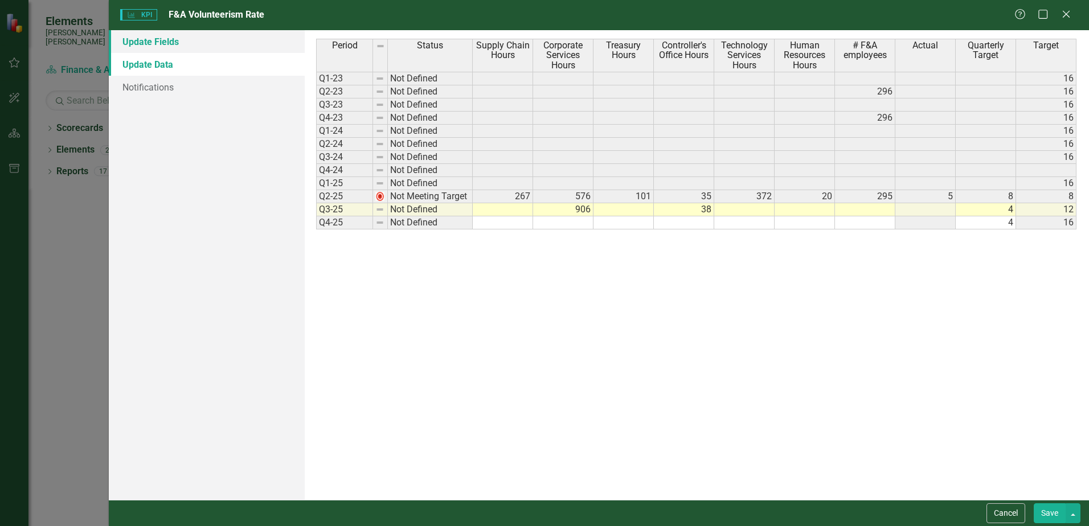
scroll to position [0, 0]
click at [1065, 15] on icon at bounding box center [1066, 14] width 9 height 9
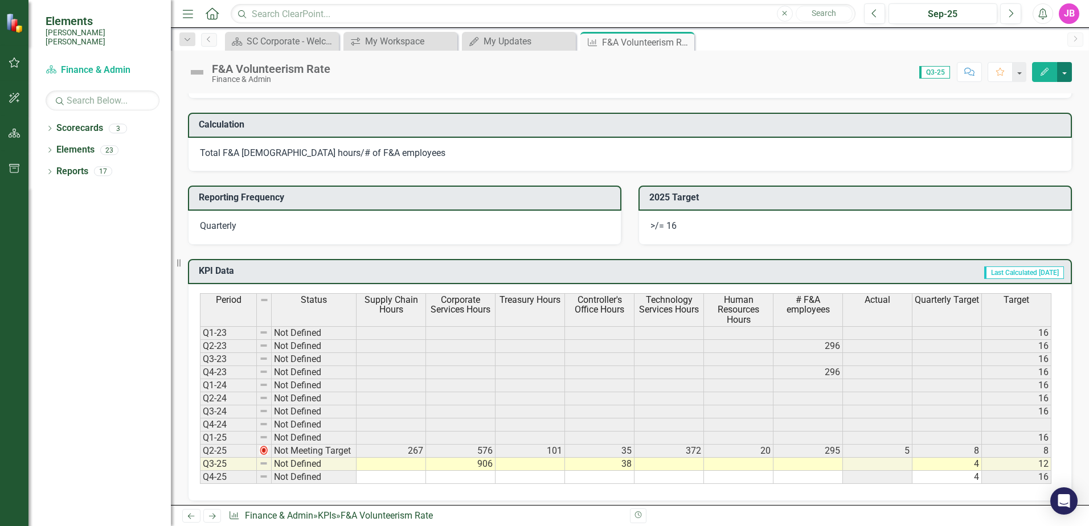
click at [1061, 76] on button "button" at bounding box center [1064, 72] width 15 height 20
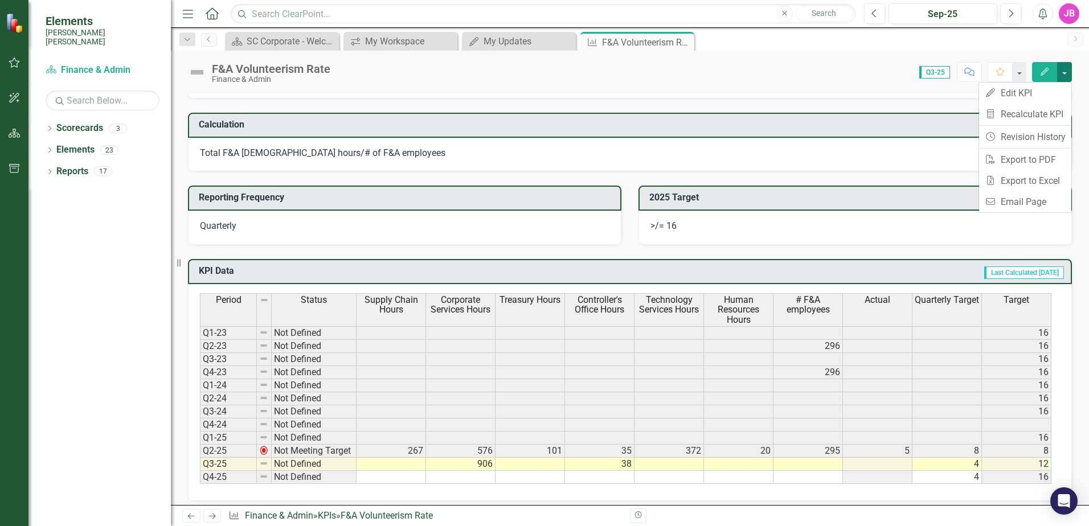
click at [1061, 76] on button "button" at bounding box center [1064, 72] width 15 height 20
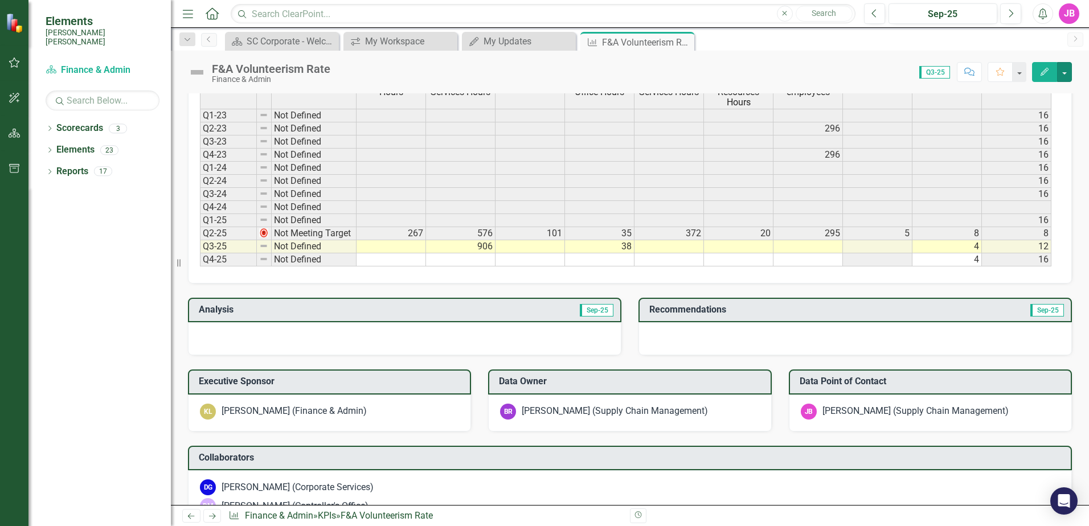
scroll to position [513, 0]
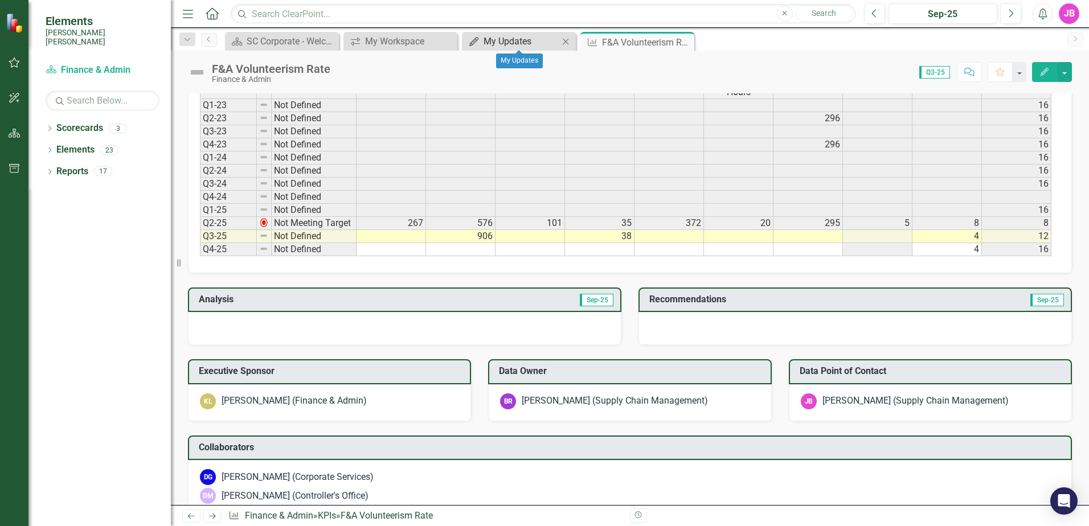
click at [533, 42] on div "My Updates" at bounding box center [521, 41] width 75 height 14
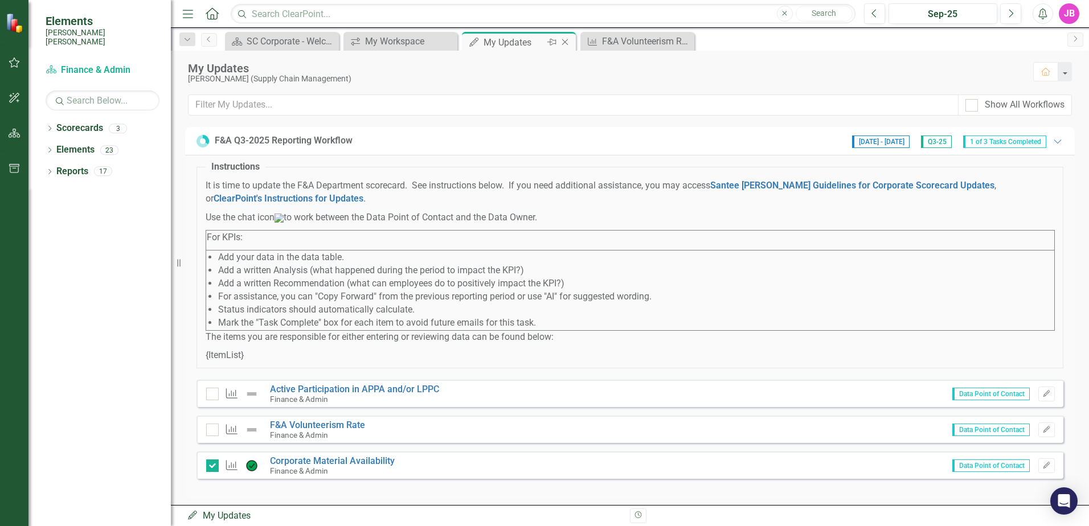
click at [564, 42] on icon "Close" at bounding box center [564, 42] width 11 height 9
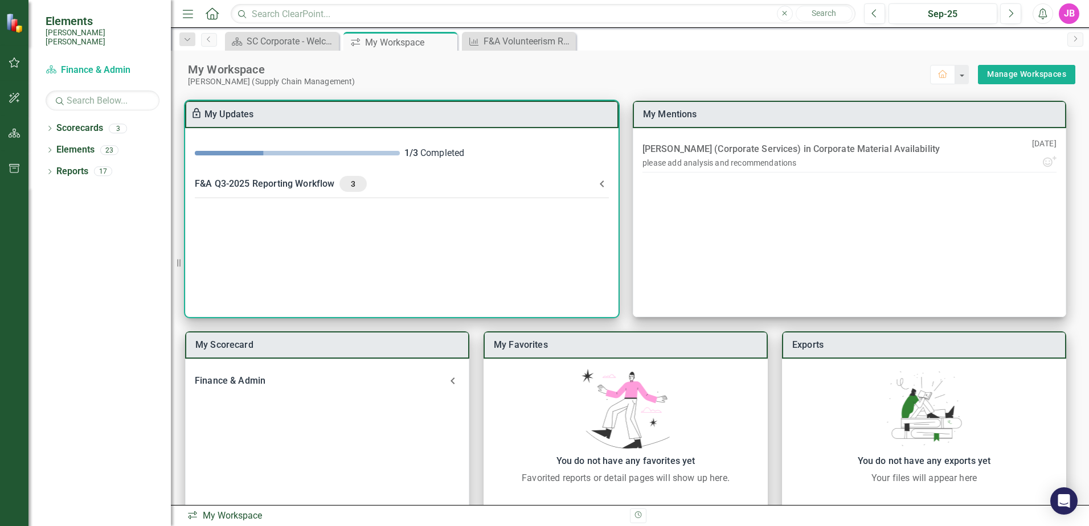
click at [596, 185] on icon at bounding box center [602, 184] width 14 height 14
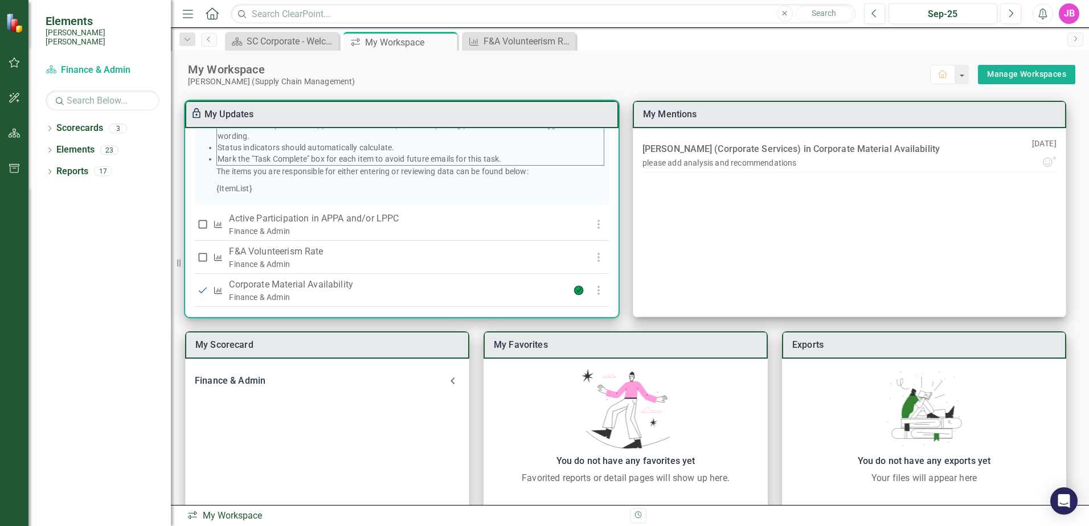
scroll to position [228, 0]
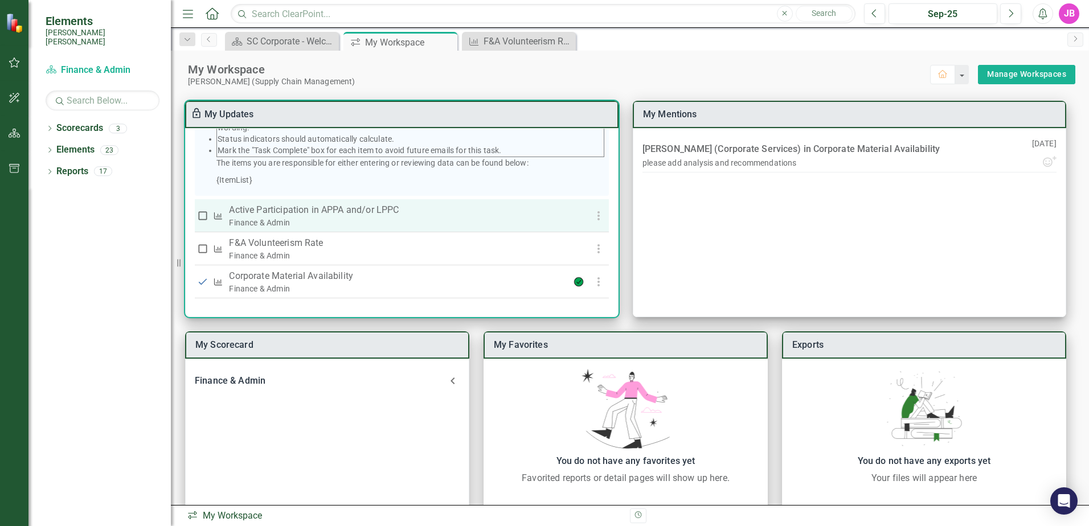
click at [372, 211] on p "Active Participation in APPA and/or LPPC" at bounding box center [389, 210] width 320 height 14
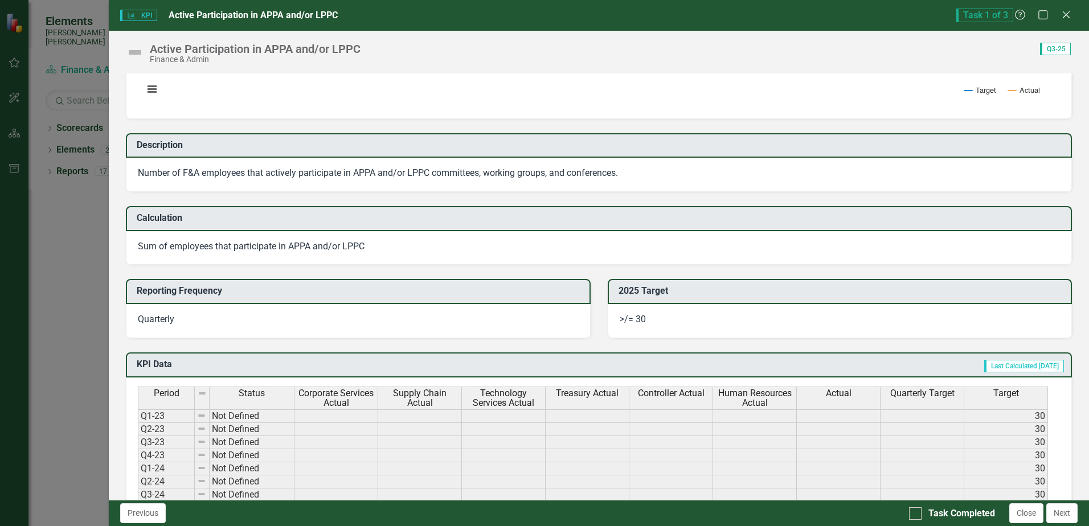
scroll to position [171, 0]
click at [73, 117] on div "KPI KPI Active Participation in APPA and/or LPPC Task 1 of 3 Help Maximize Clos…" at bounding box center [544, 263] width 1089 height 526
click at [1062, 16] on icon "Close" at bounding box center [1066, 14] width 14 height 11
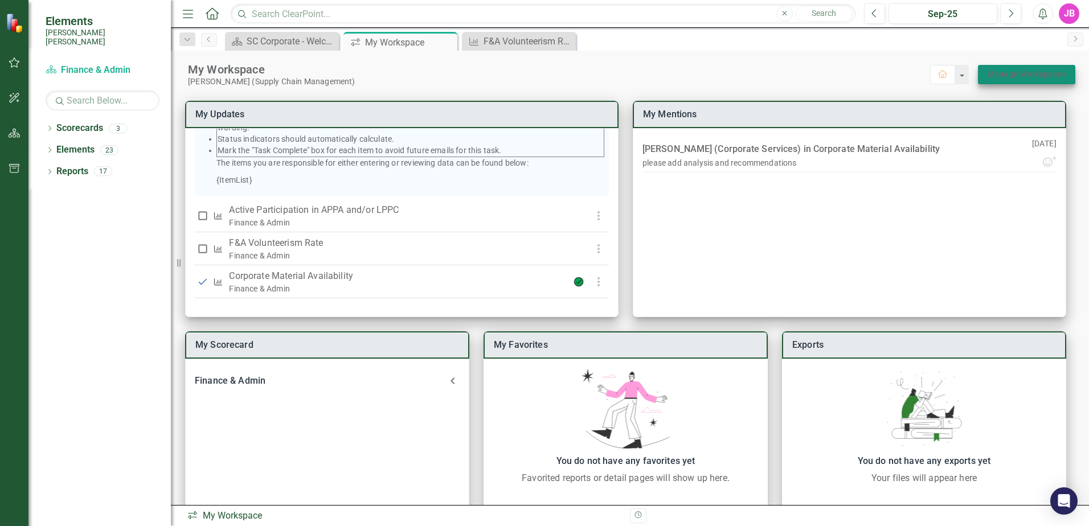
click at [1001, 73] on link "Manage Workspaces" at bounding box center [1026, 74] width 79 height 14
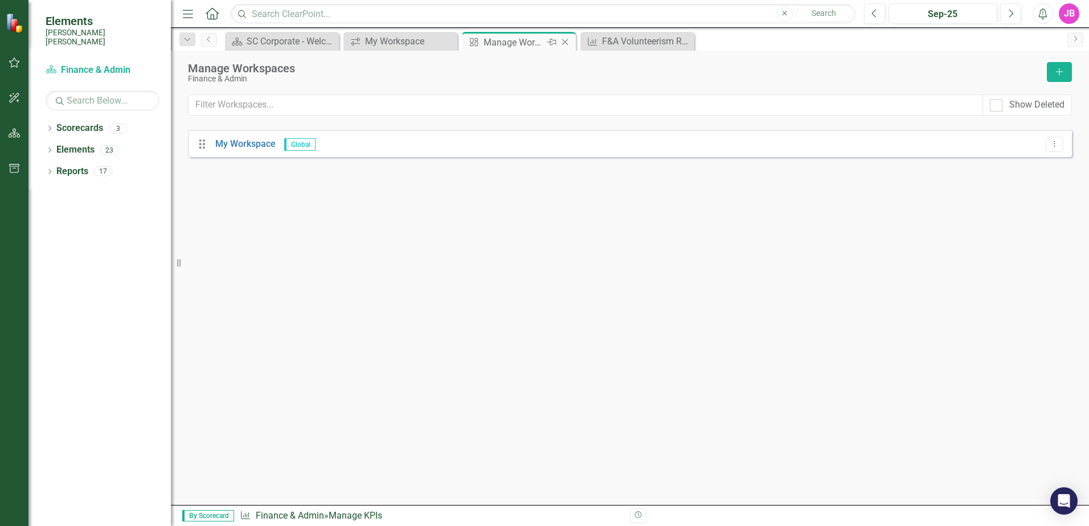
click at [568, 41] on icon "Close" at bounding box center [564, 42] width 11 height 9
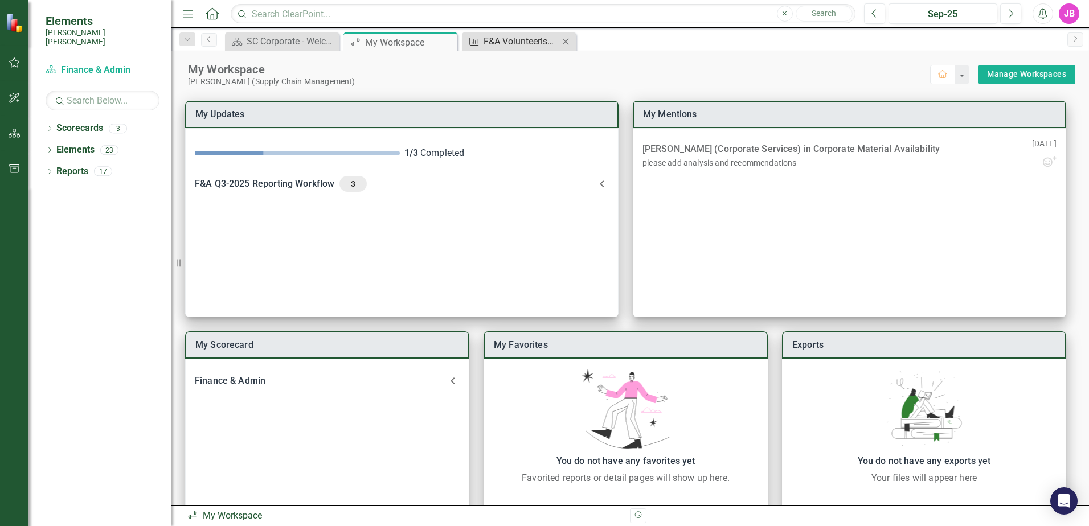
click at [538, 43] on div "F&A Volunteerism Rate" at bounding box center [521, 41] width 75 height 14
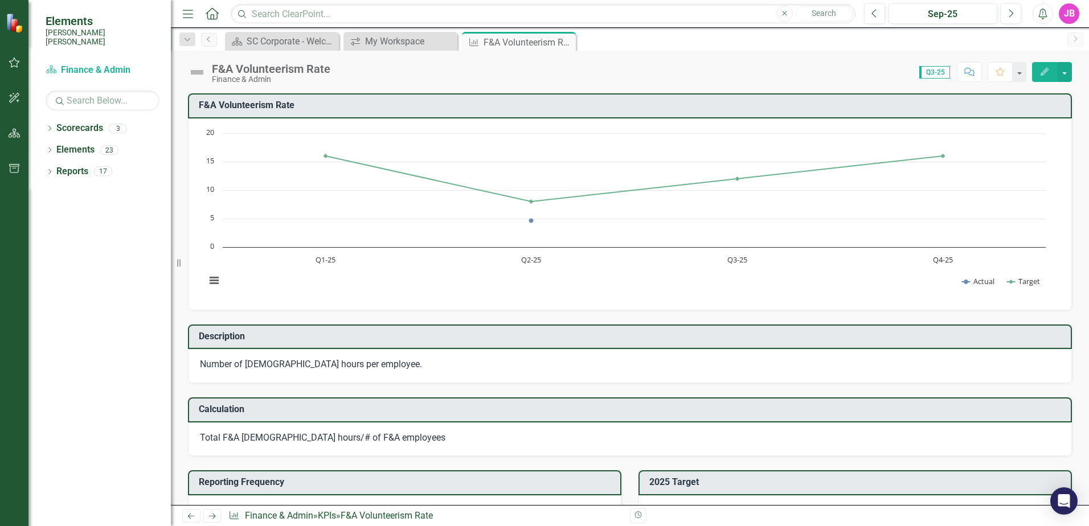
click at [975, 76] on button "Comment" at bounding box center [969, 72] width 25 height 20
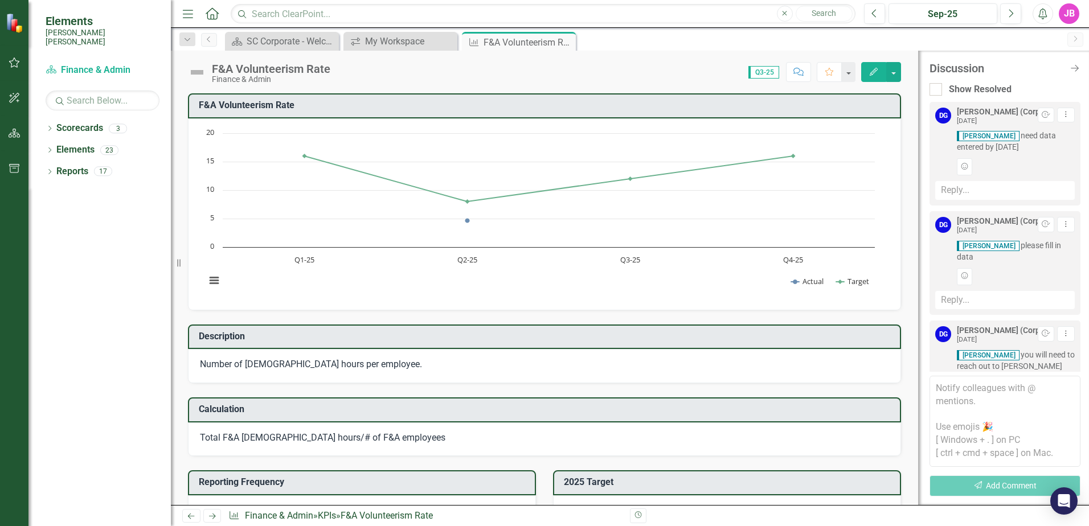
scroll to position [294, 0]
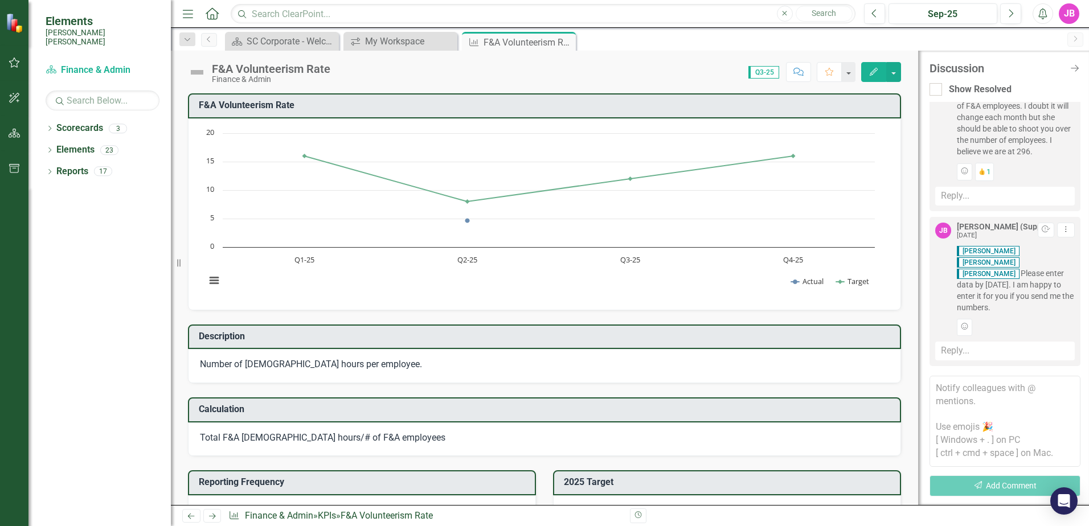
click at [976, 389] on textarea at bounding box center [1005, 421] width 151 height 91
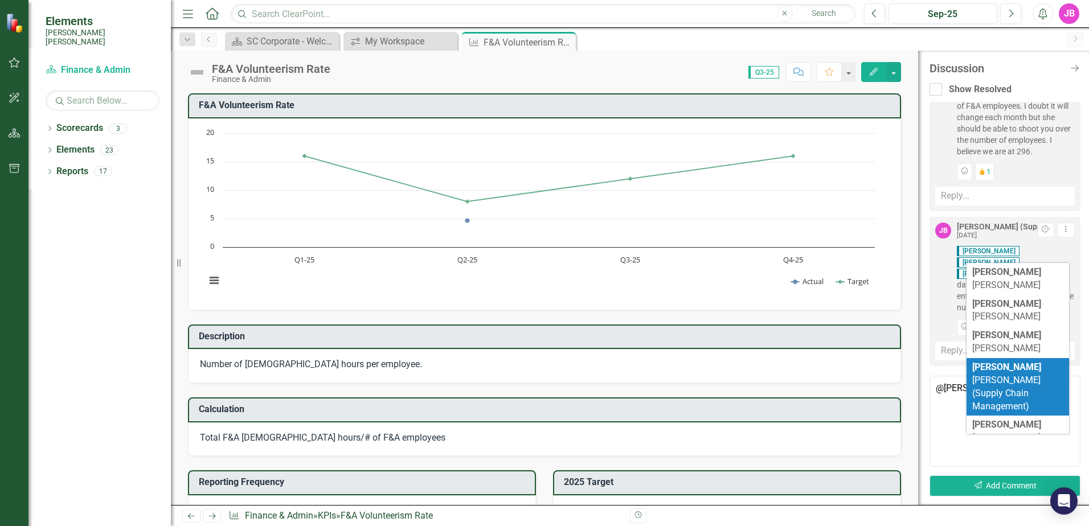
click at [1002, 362] on span "[PERSON_NAME] (Supply Chain Management)" at bounding box center [1006, 387] width 69 height 50
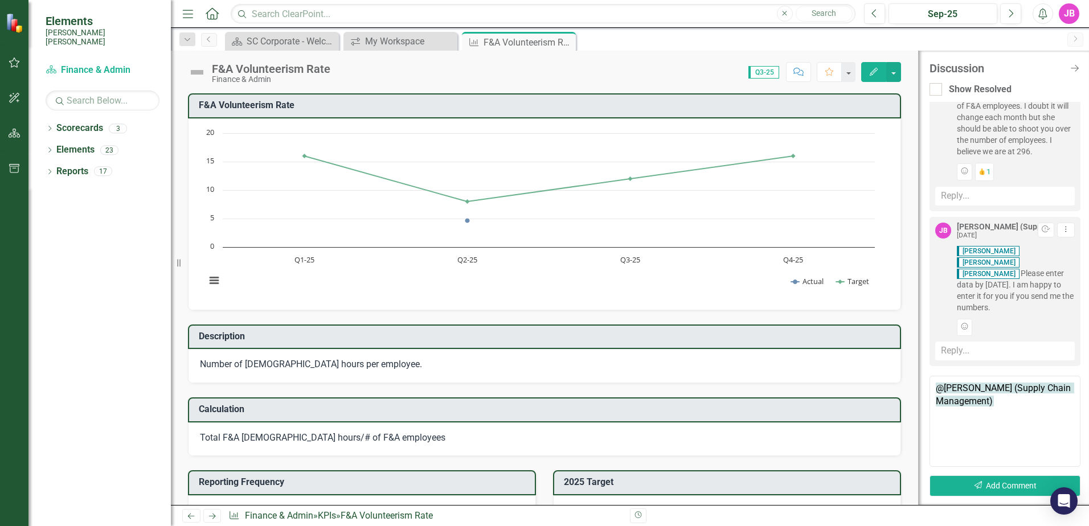
type textarea "@[PERSON_NAME] (Supply Chain Management)"
type textarea "b"
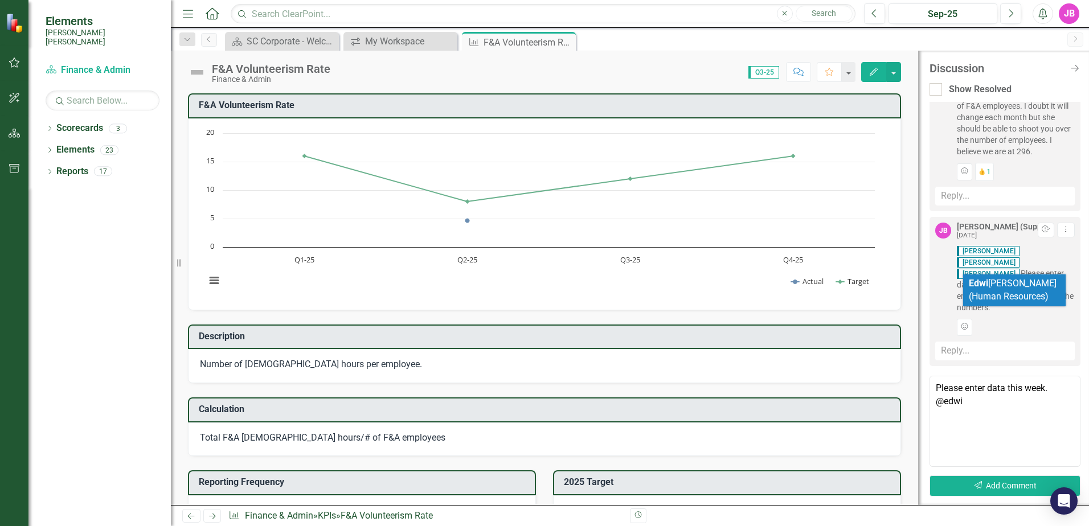
click at [977, 277] on li "Edwi [PERSON_NAME] (Human Resources)" at bounding box center [1014, 291] width 103 height 32
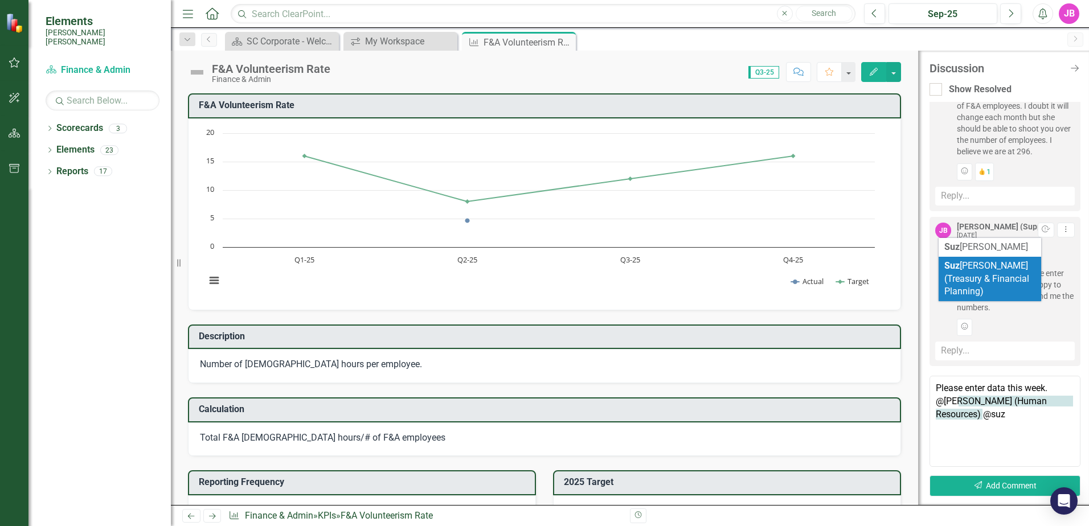
click at [980, 283] on span "[PERSON_NAME] (Treasury & Financial Planning)" at bounding box center [986, 278] width 85 height 37
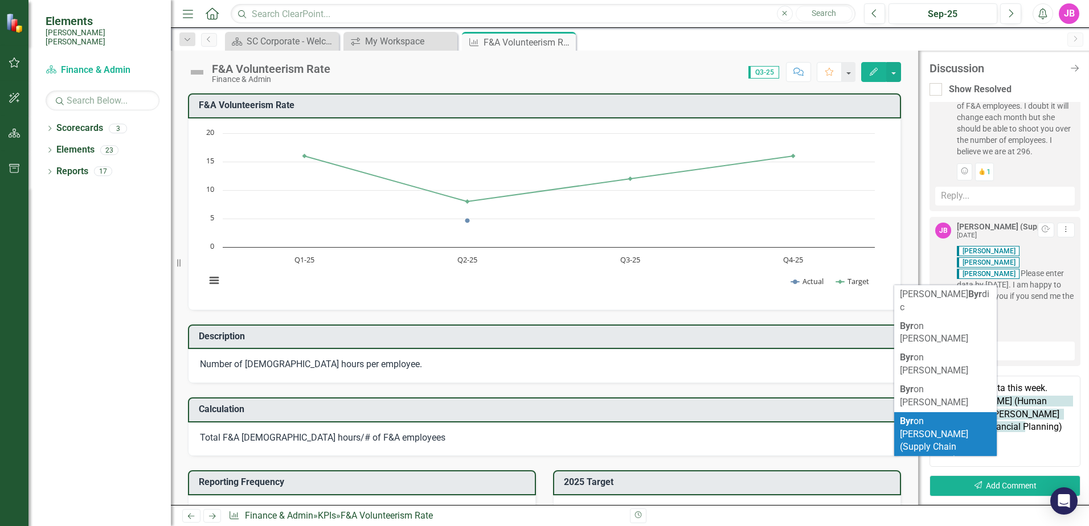
click at [957, 416] on span "Byr on [PERSON_NAME] (Supply Chain Management)" at bounding box center [934, 441] width 68 height 50
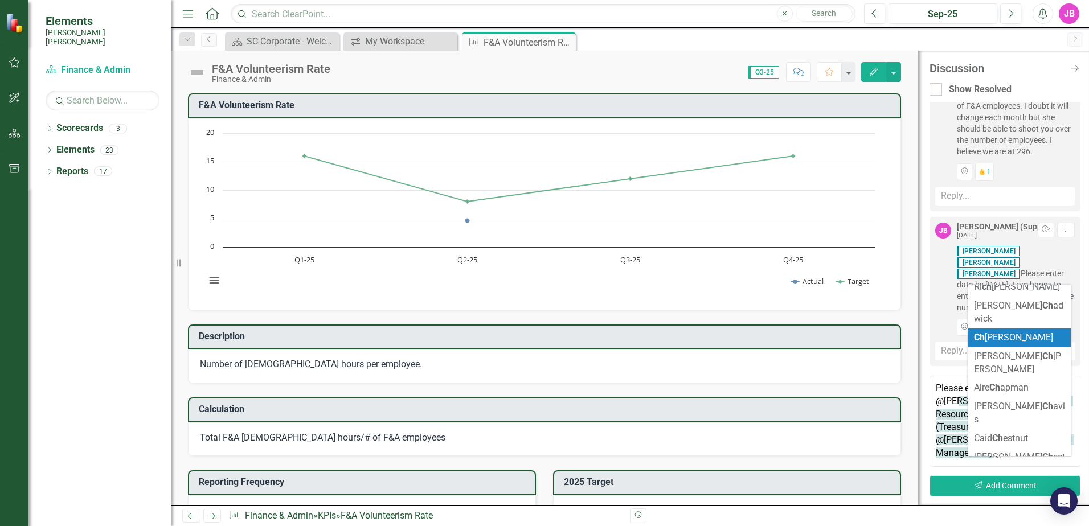
scroll to position [854, 0]
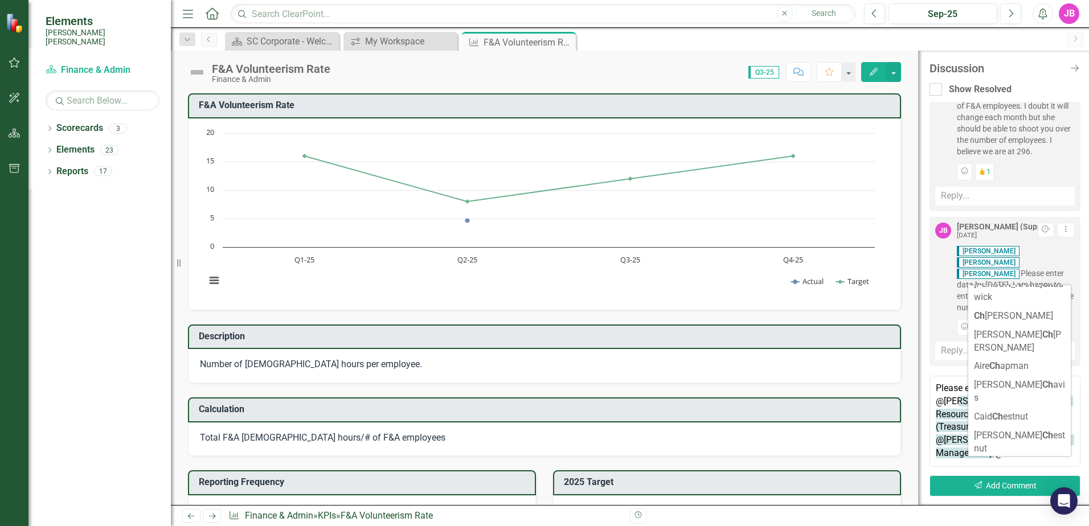
click at [945, 462] on textarea "Please enter data this week. @[PERSON_NAME] (Human Resources) @[PERSON_NAME] (T…" at bounding box center [1005, 421] width 151 height 91
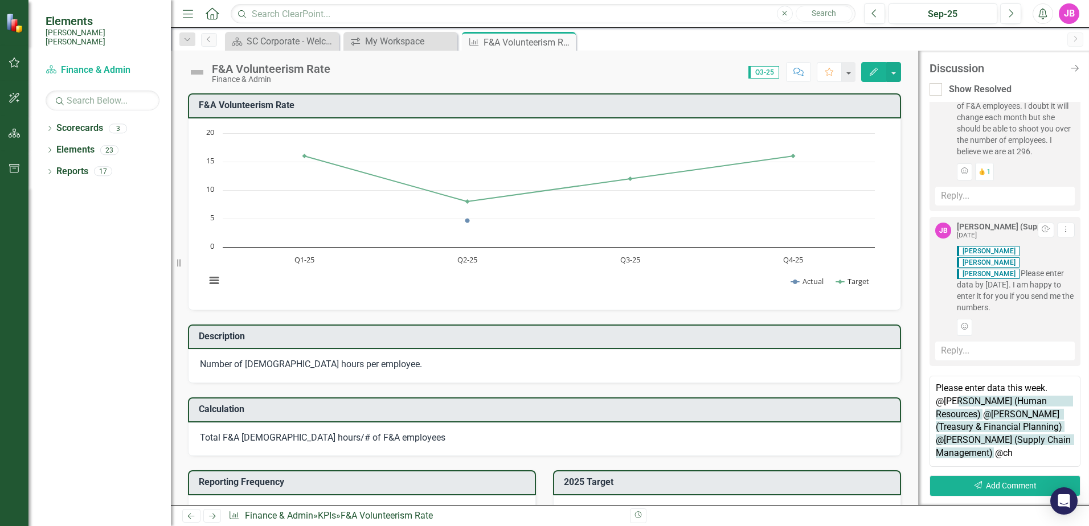
click at [1072, 451] on textarea "Please enter data this week. @[PERSON_NAME] (Human Resources) @[PERSON_NAME] (T…" at bounding box center [1005, 421] width 151 height 91
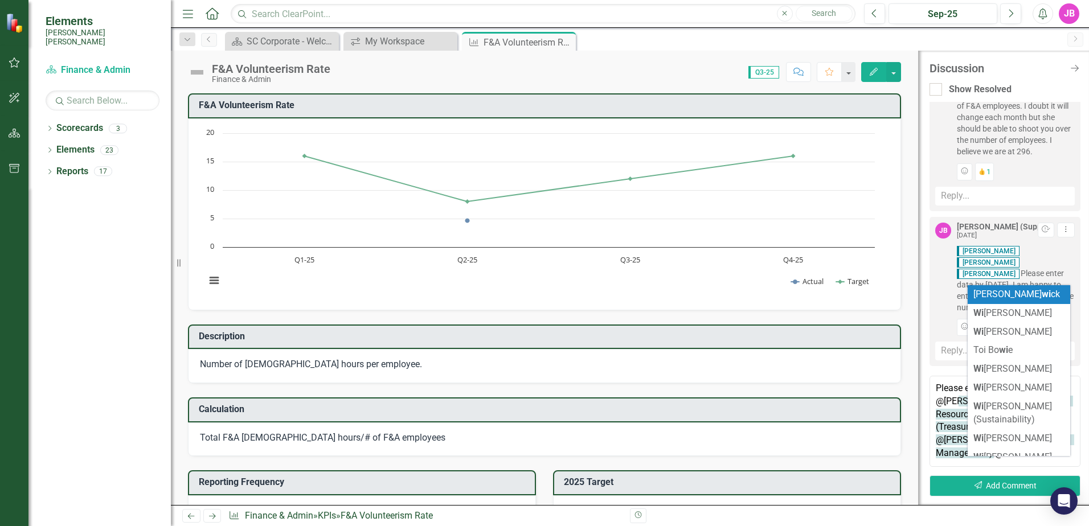
scroll to position [0, 0]
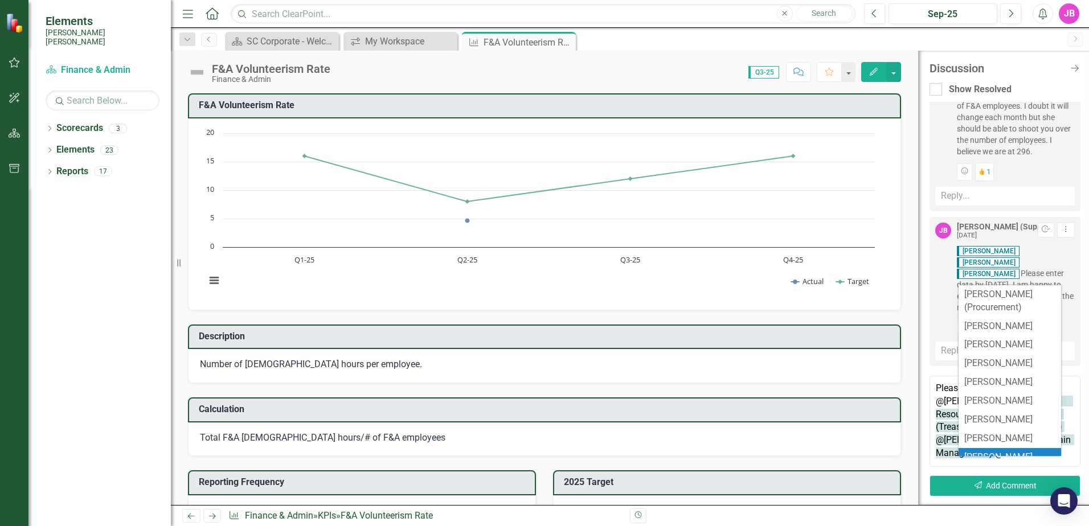
click at [1070, 455] on textarea "Please enter data this week. @[PERSON_NAME] (Human Resources) @[PERSON_NAME] (T…" at bounding box center [1005, 421] width 151 height 91
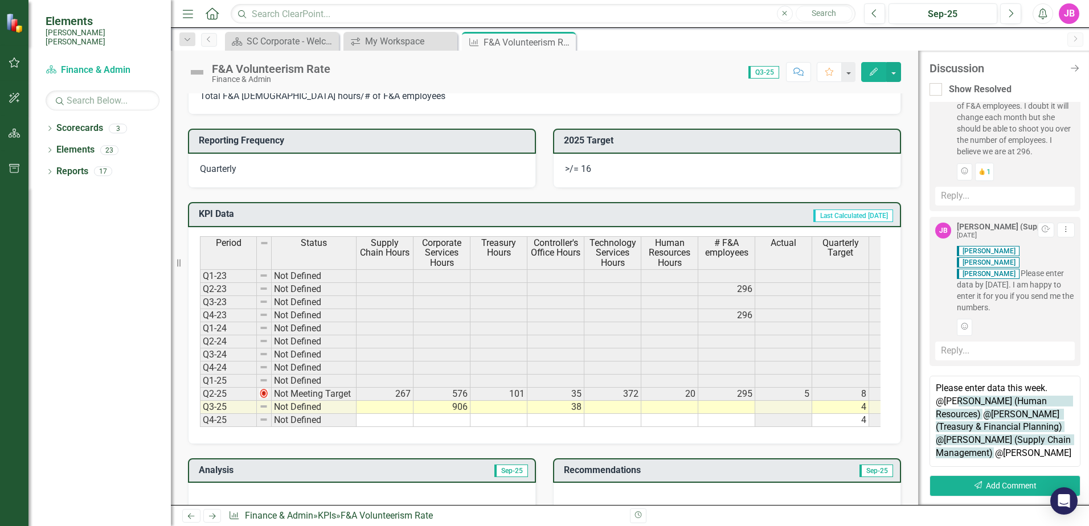
scroll to position [627, 0]
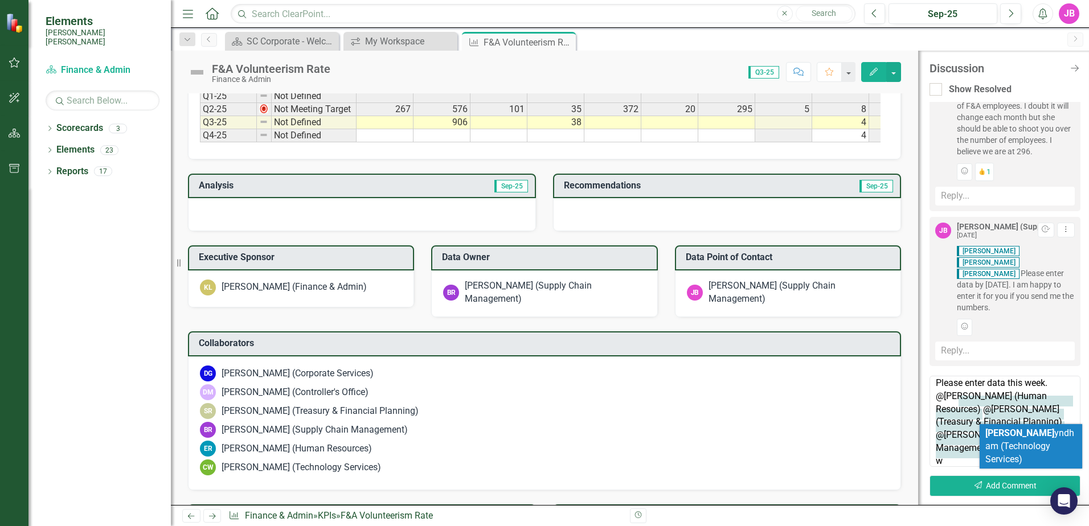
click at [1006, 440] on li "[PERSON_NAME] yndham (Technology Services)" at bounding box center [1031, 446] width 103 height 45
type textarea "Please enter data this week. @[PERSON_NAME] (Human Resources) @[PERSON_NAME] (T…"
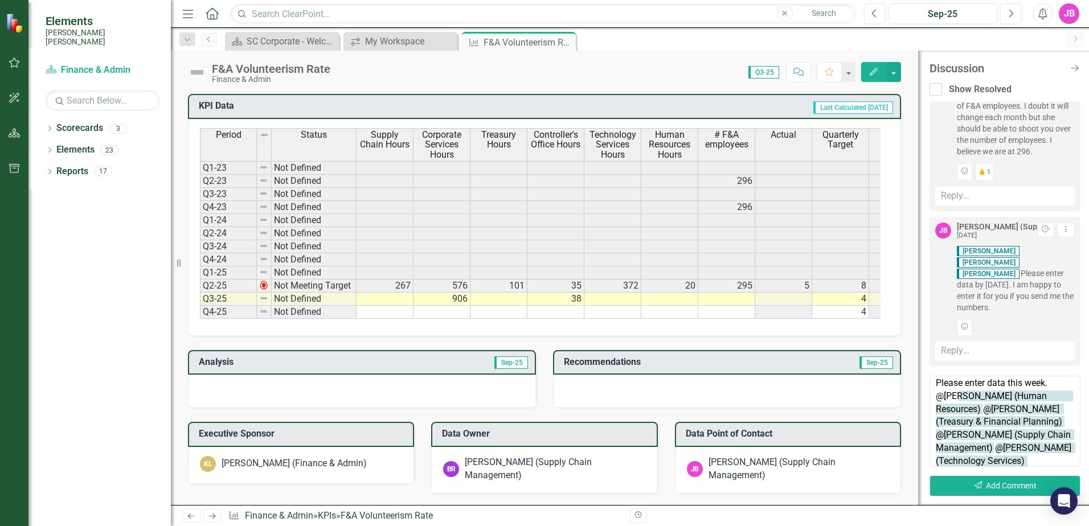
scroll to position [451, 0]
click at [990, 491] on button "Send Add Comment" at bounding box center [1005, 486] width 151 height 21
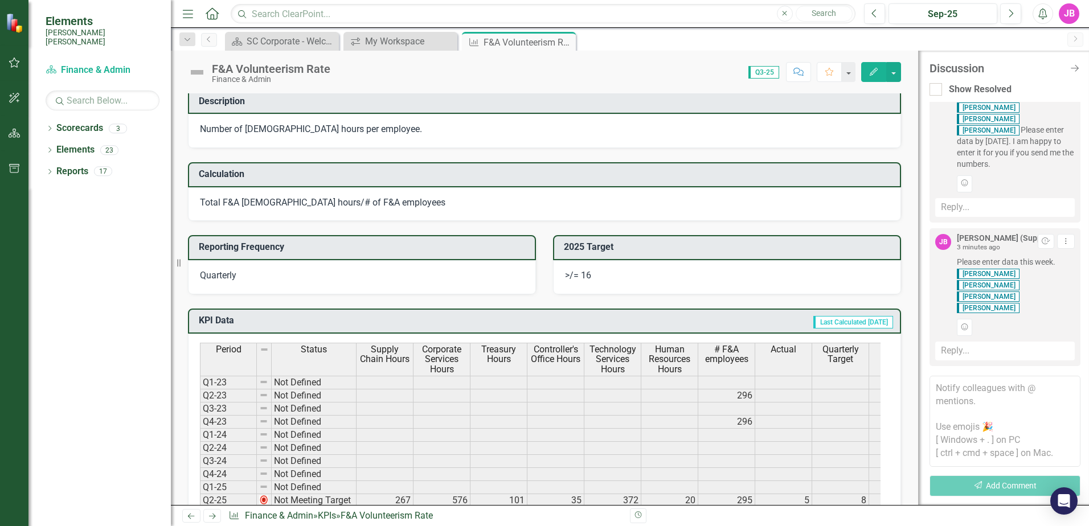
scroll to position [109, 0]
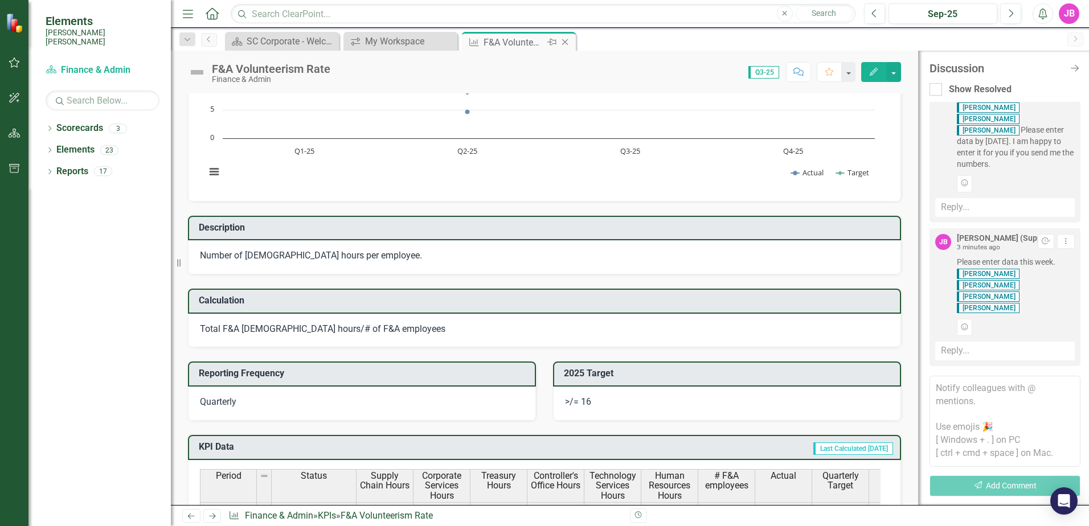
click at [563, 41] on icon "Close" at bounding box center [564, 42] width 11 height 9
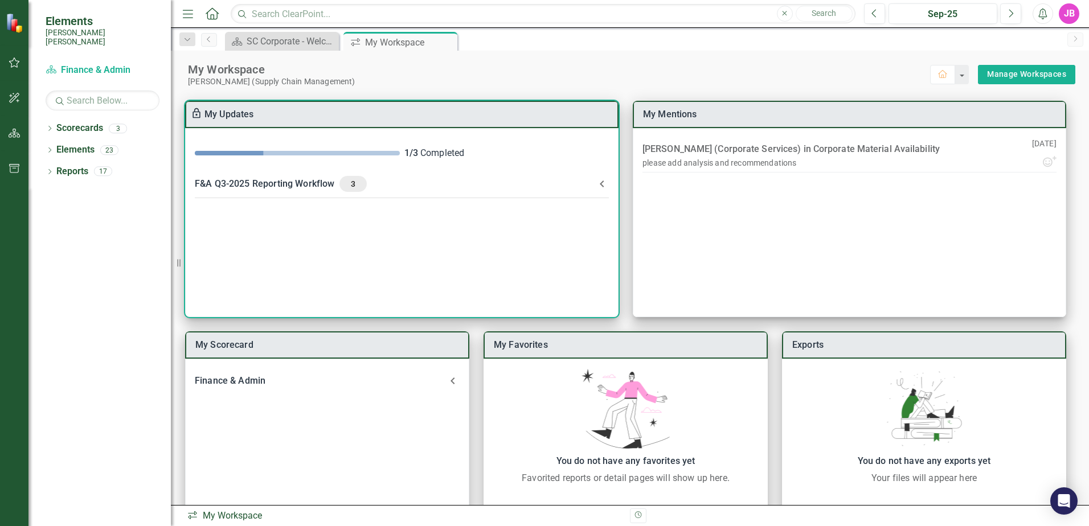
scroll to position [31, 0]
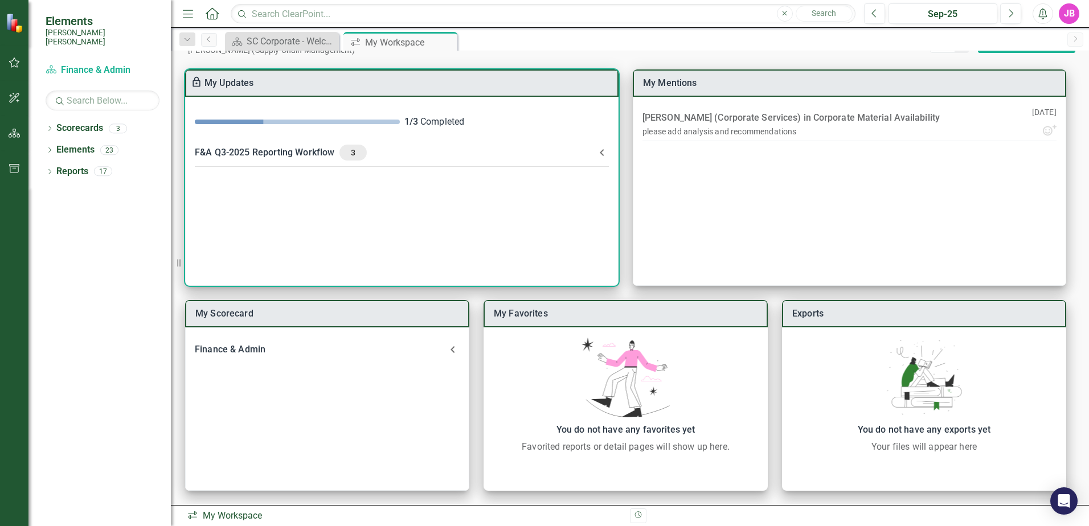
click at [528, 163] on -header "F&A Q3-2025 Reporting Workflow 3" at bounding box center [402, 153] width 432 height 30
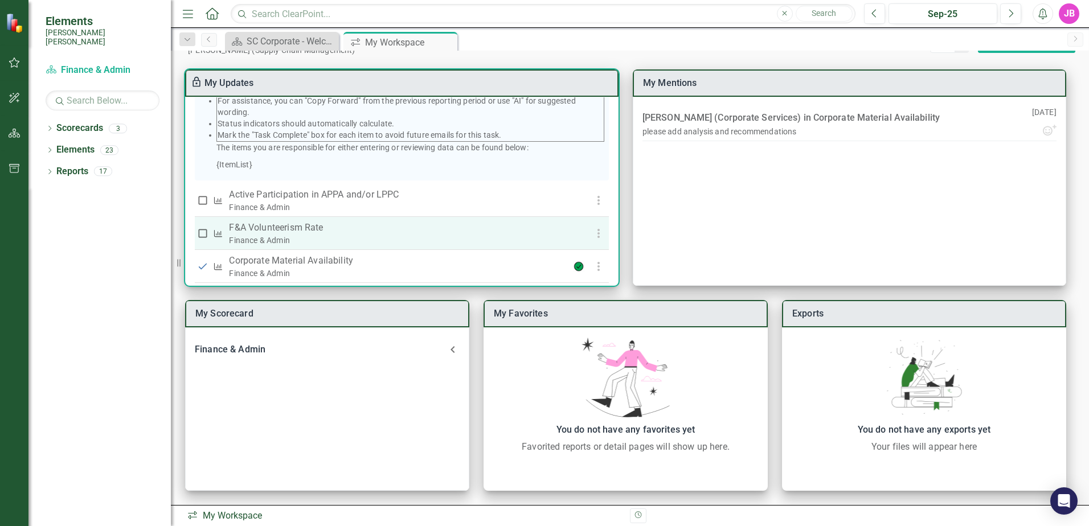
scroll to position [228, 0]
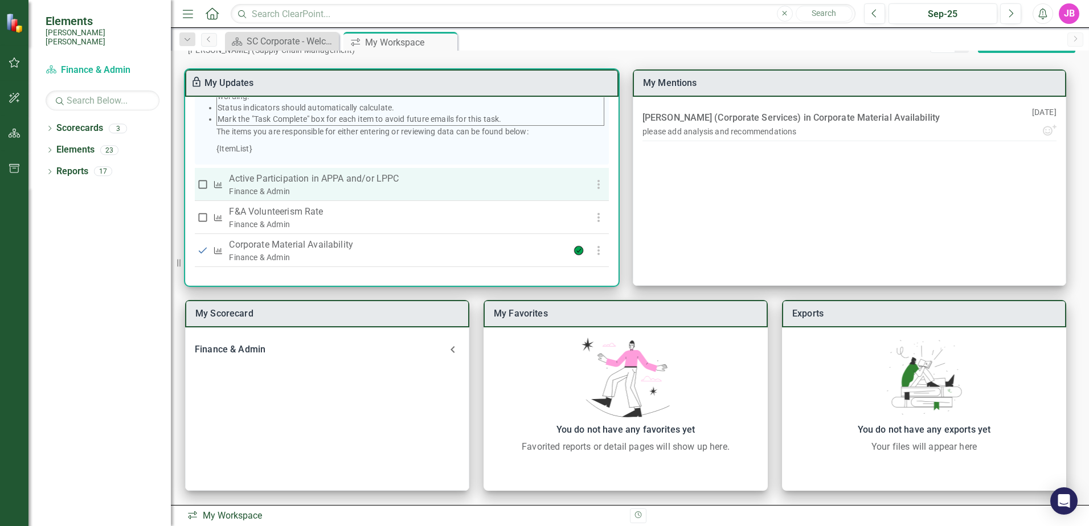
click at [372, 182] on p "Active Participation in APPA and/or LPPC" at bounding box center [389, 179] width 320 height 14
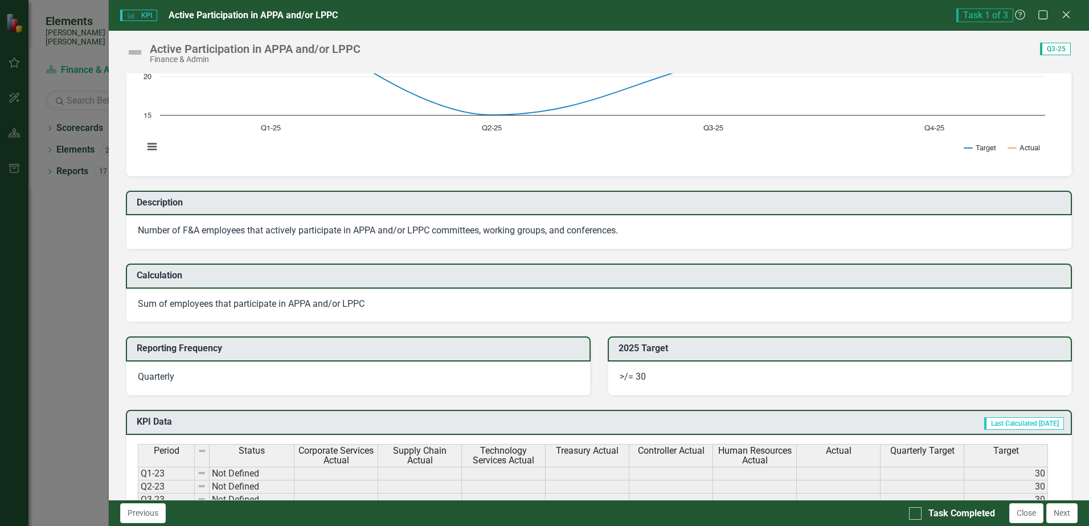
scroll to position [0, 0]
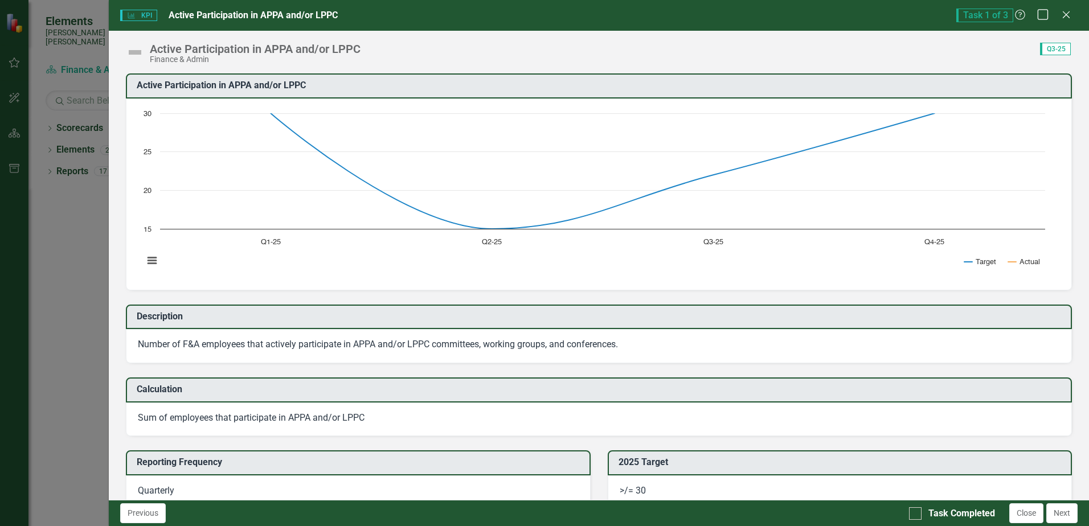
click at [1048, 19] on icon at bounding box center [1043, 14] width 11 height 11
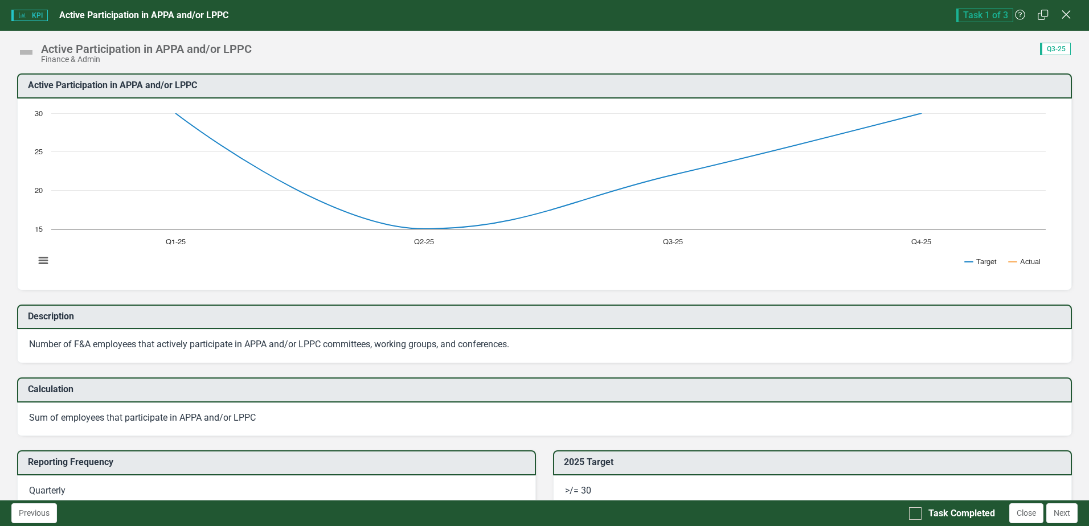
click at [1065, 19] on icon "Close" at bounding box center [1066, 14] width 14 height 11
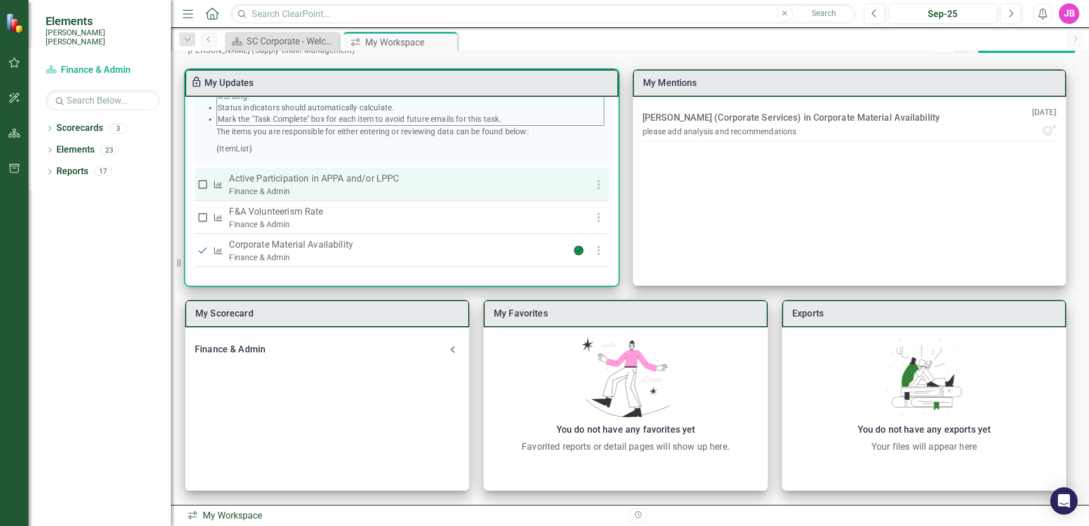
click at [302, 178] on p "Active Participation in APPA and/or LPPC" at bounding box center [389, 179] width 320 height 14
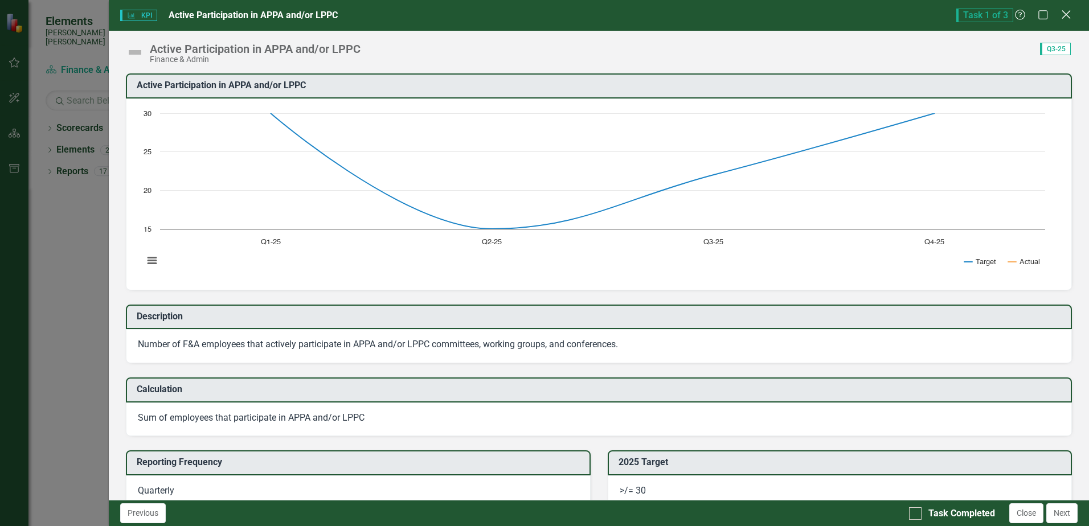
click at [1069, 17] on icon at bounding box center [1066, 14] width 9 height 9
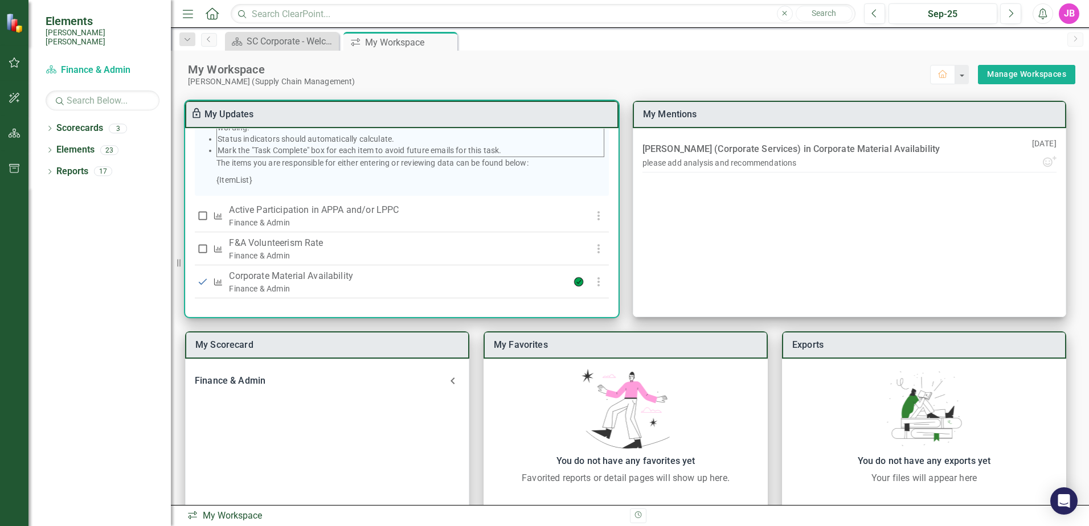
scroll to position [228, 0]
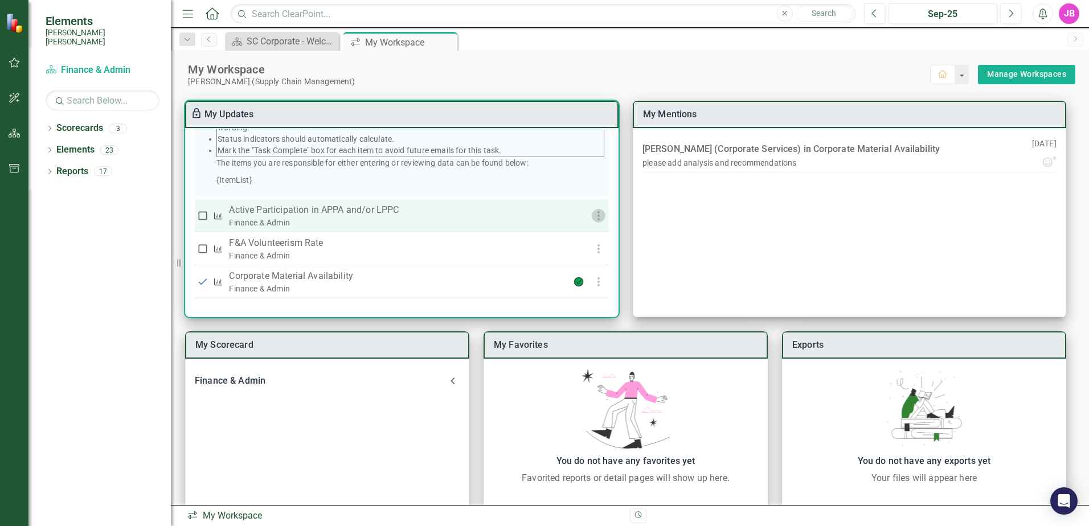
click at [595, 219] on icon "button" at bounding box center [599, 216] width 14 height 14
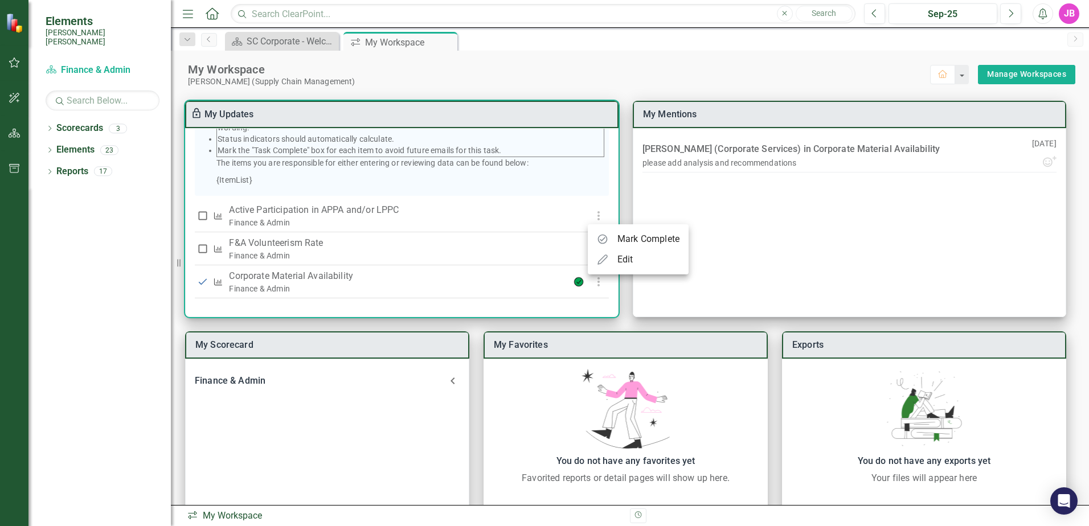
click at [628, 256] on div "Edit" at bounding box center [625, 260] width 16 height 14
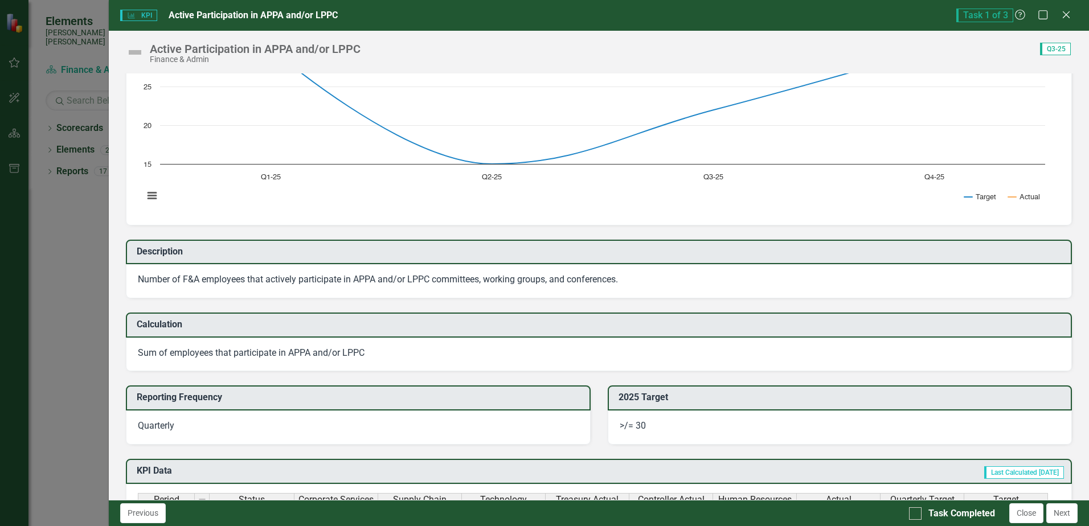
scroll to position [0, 0]
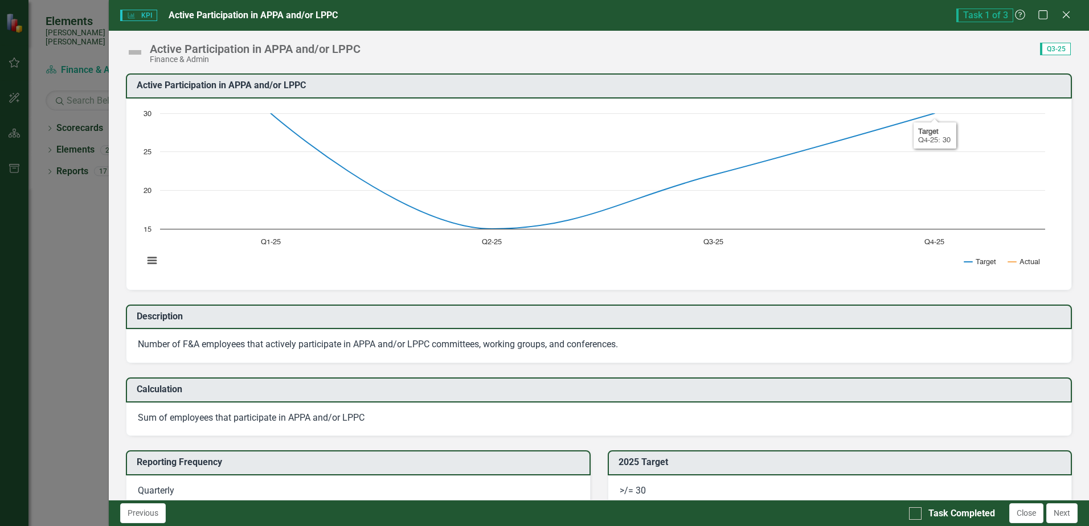
scroll to position [228, 0]
click at [1053, 44] on span "Q3-25" at bounding box center [1055, 49] width 31 height 13
click at [1037, 51] on div "Q3-25" at bounding box center [1053, 48] width 38 height 13
click at [1071, 20] on icon "Close" at bounding box center [1066, 14] width 14 height 11
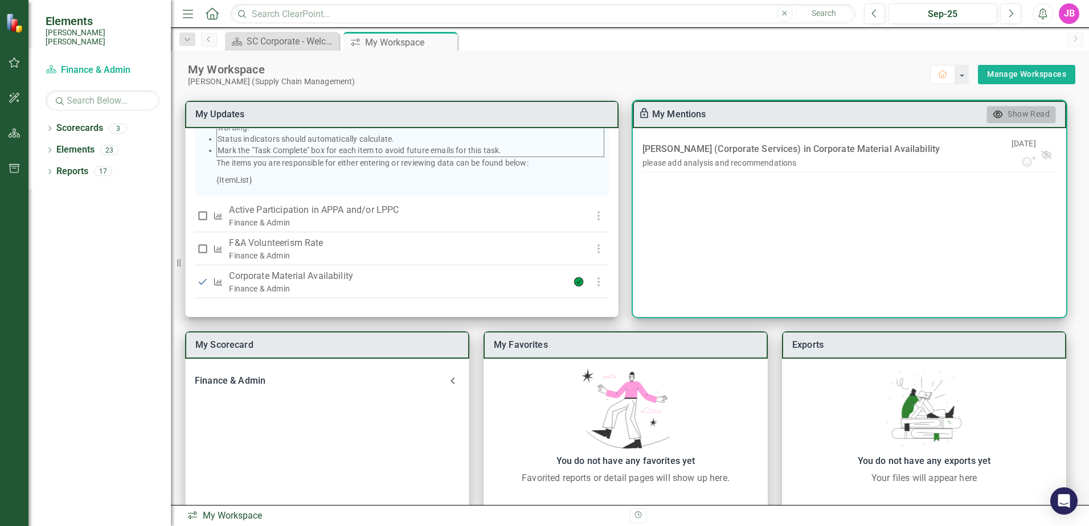
click at [1034, 121] on button "Show Read" at bounding box center [1020, 115] width 69 height 18
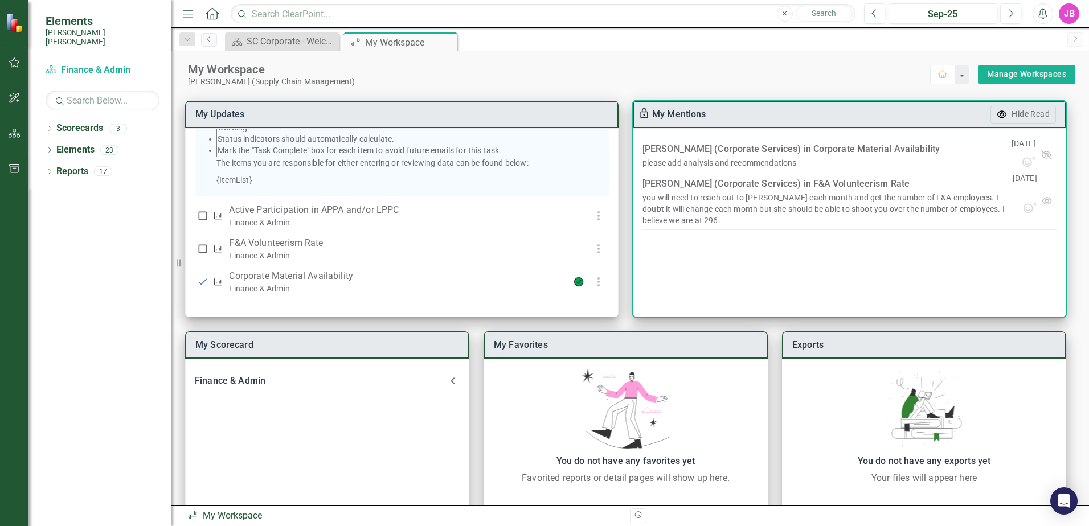
click at [1034, 121] on button "Hide Read" at bounding box center [1022, 115] width 65 height 18
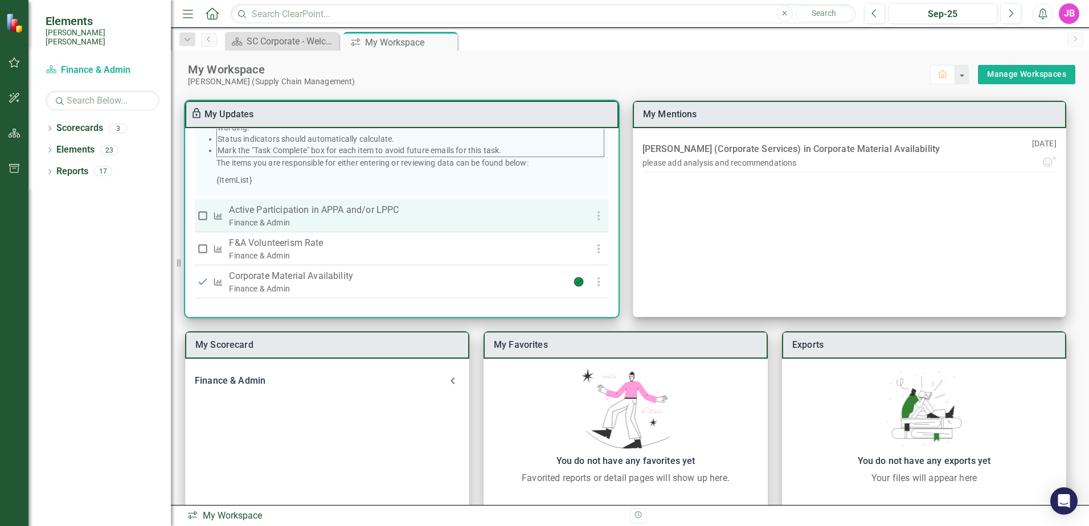
click at [295, 214] on p "Active Participation in APPA and/or LPPC" at bounding box center [389, 210] width 320 height 14
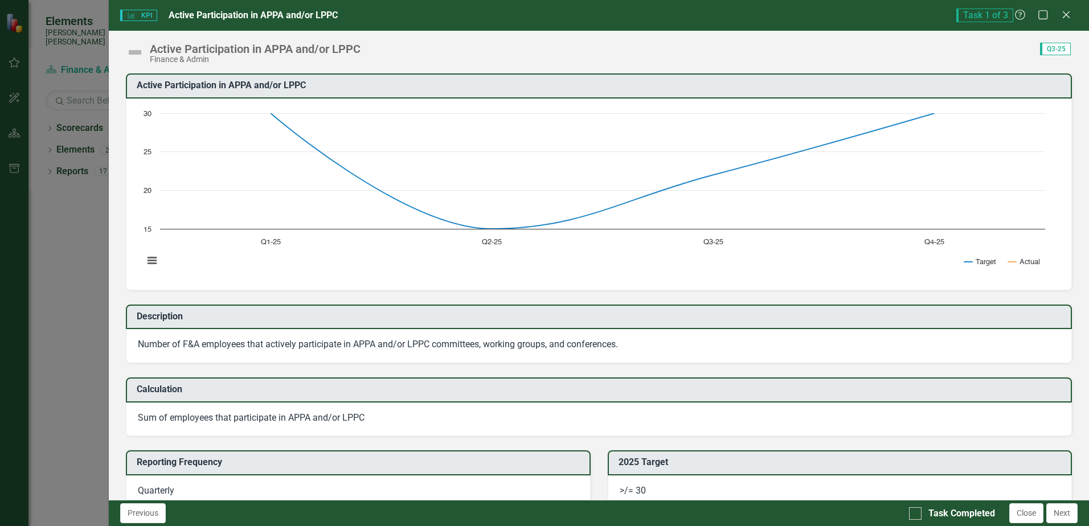
click at [132, 53] on img at bounding box center [135, 52] width 18 height 18
click at [81, 125] on div "KPI KPI Active Participation in APPA and/or LPPC Task 1 of 3 Help Maximize Clos…" at bounding box center [544, 263] width 1089 height 526
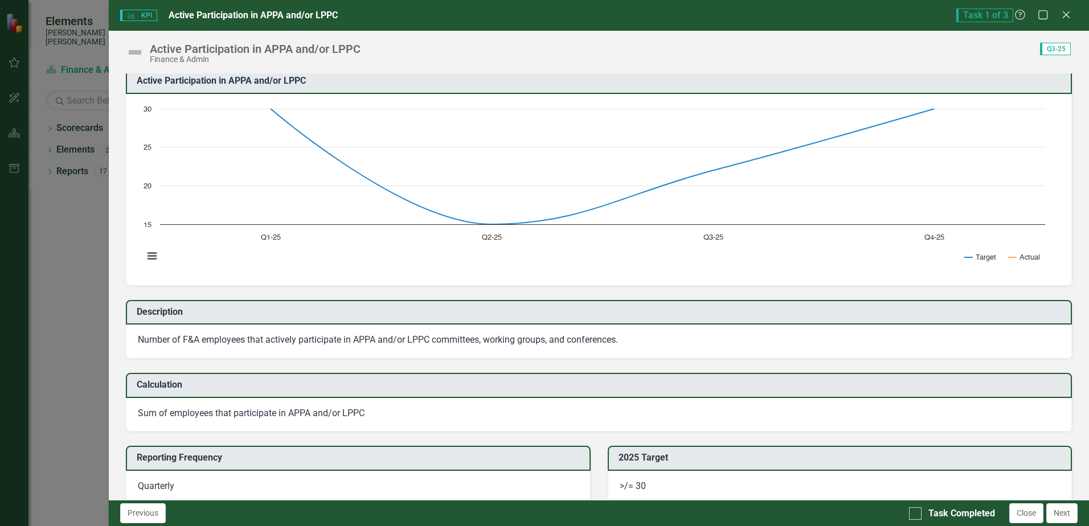
scroll to position [0, 0]
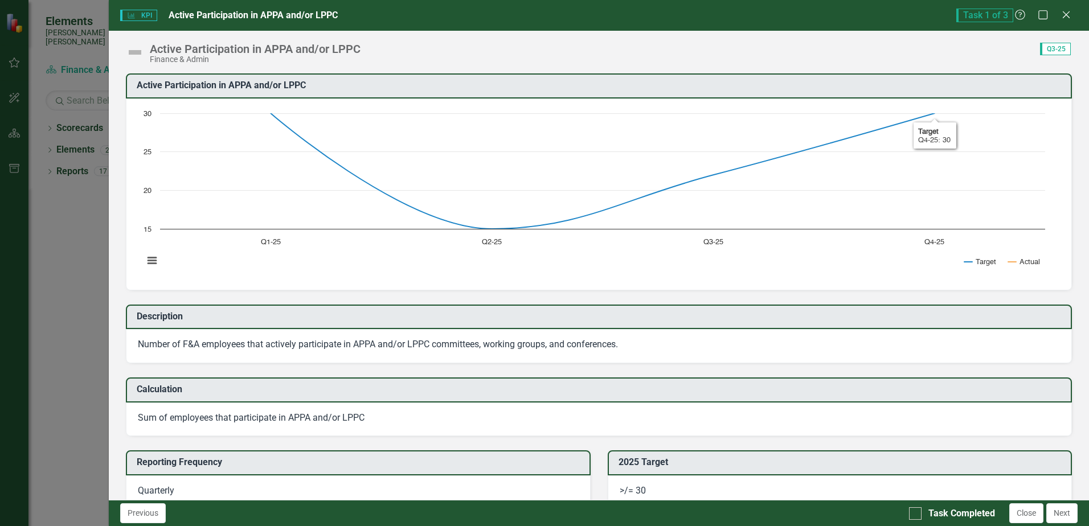
click at [1058, 49] on span "Q3-25" at bounding box center [1055, 49] width 31 height 13
click at [1056, 51] on span "Q3-25" at bounding box center [1055, 49] width 31 height 13
click at [955, 158] on rect "Interactive chart" at bounding box center [594, 193] width 913 height 171
click at [1059, 15] on div "Task 1 of 3 Help Maximize Close" at bounding box center [1016, 16] width 121 height 14
click at [1061, 15] on icon "Close" at bounding box center [1066, 14] width 14 height 11
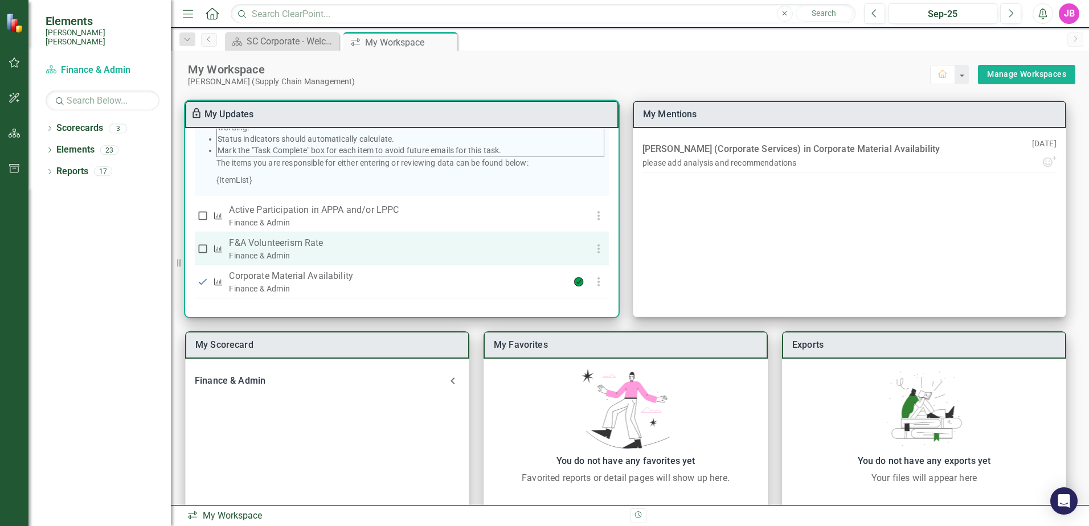
click at [311, 246] on p "F&A Volunteerism Rate" at bounding box center [389, 243] width 320 height 14
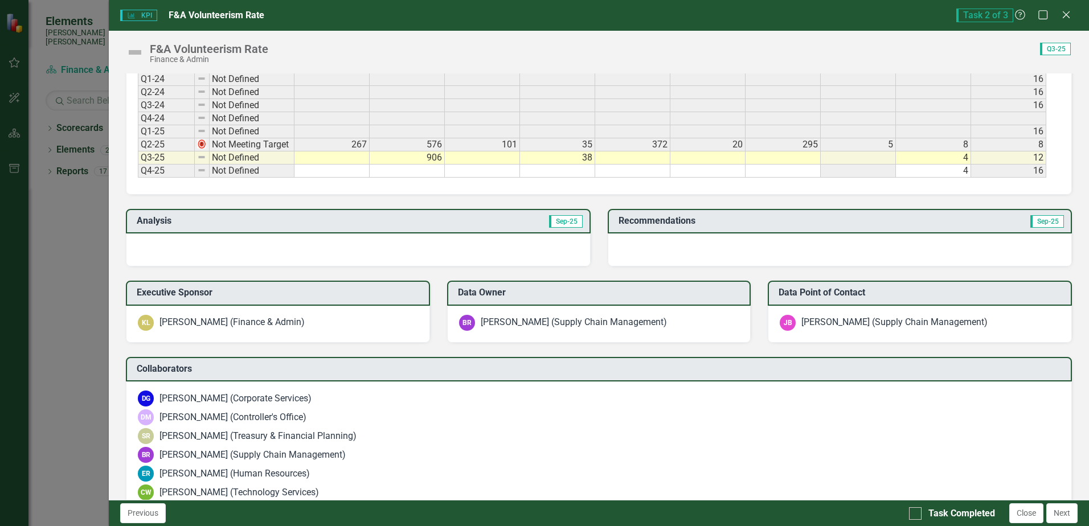
scroll to position [740, 0]
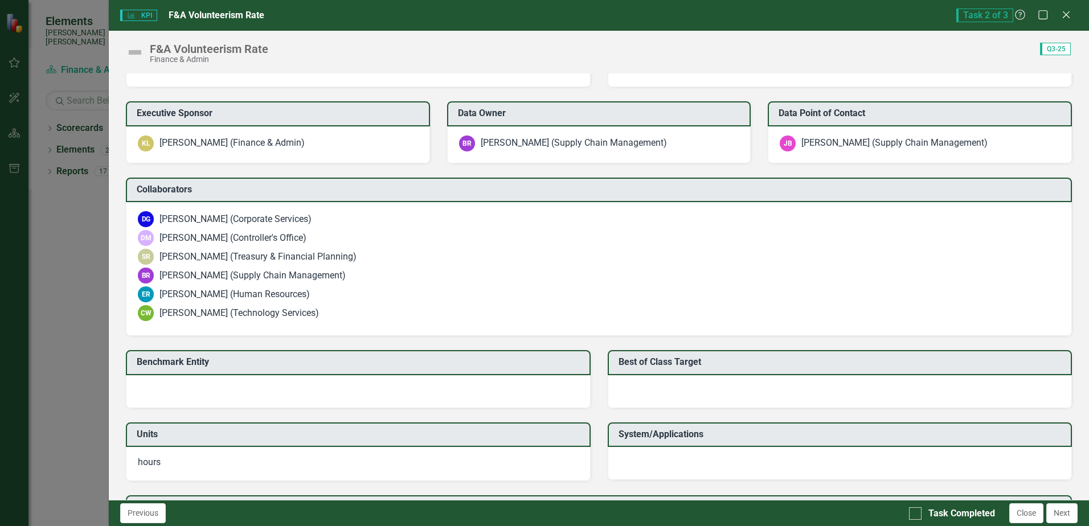
click at [413, 263] on div "SR Suzanne Ritter (Treasury & Financial Planning)" at bounding box center [599, 257] width 922 height 16
click at [617, 193] on h3 "Collaborators" at bounding box center [601, 190] width 928 height 10
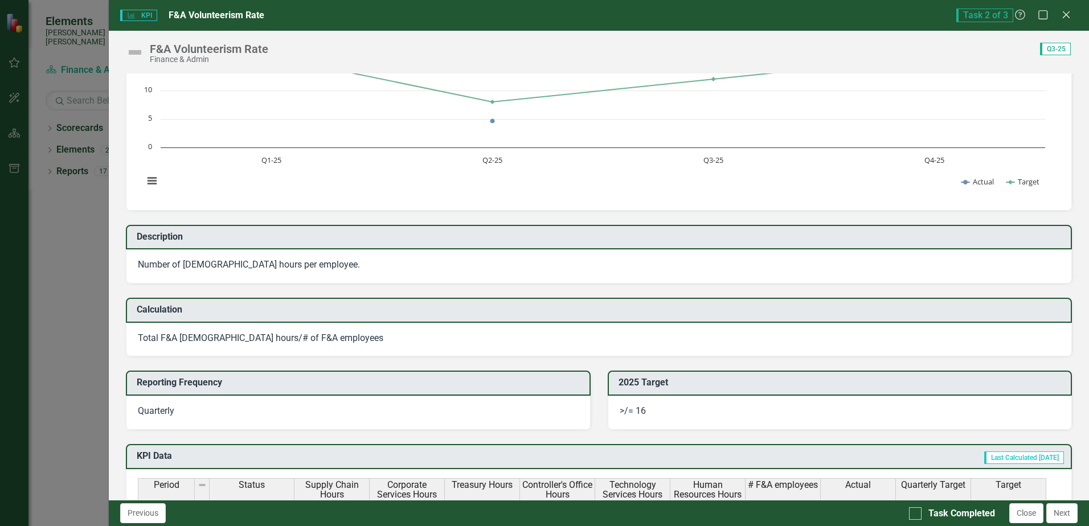
scroll to position [57, 0]
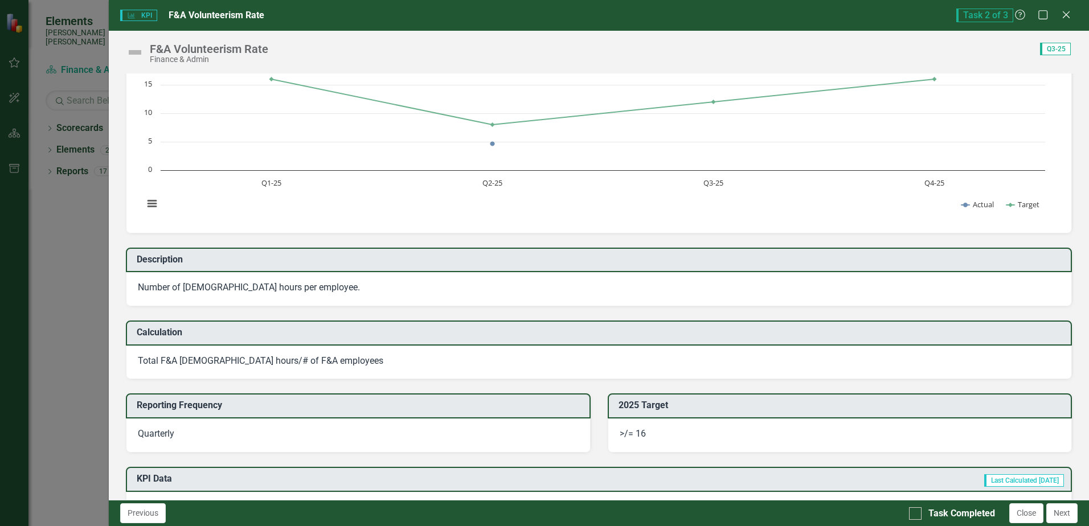
click at [1041, 49] on span "Q3-25" at bounding box center [1055, 49] width 31 height 13
click at [932, 69] on div "F&A Volunteerism Rate Finance & Admin Score: N/A Q3-25 Completed F&A Volunteeri…" at bounding box center [599, 265] width 980 height 469
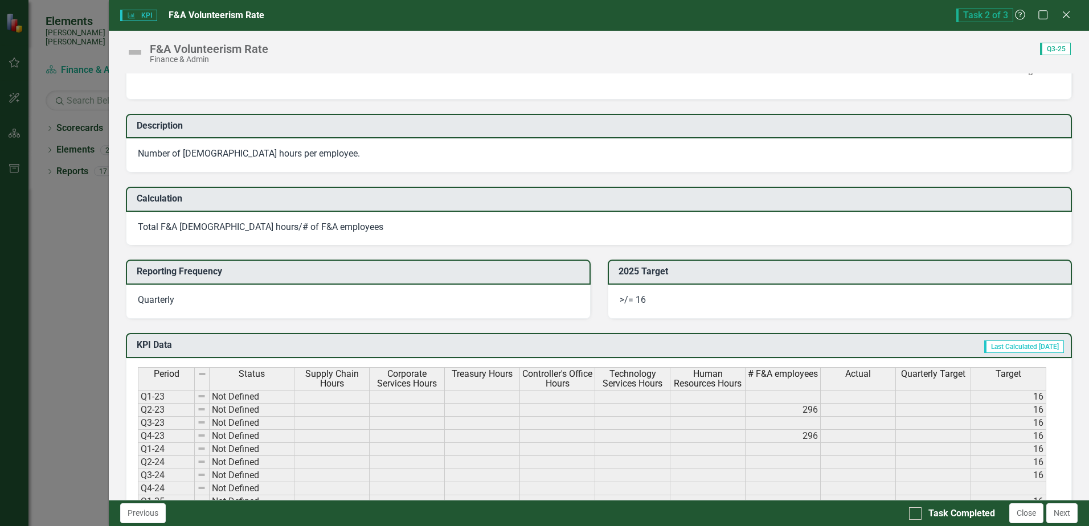
scroll to position [0, 0]
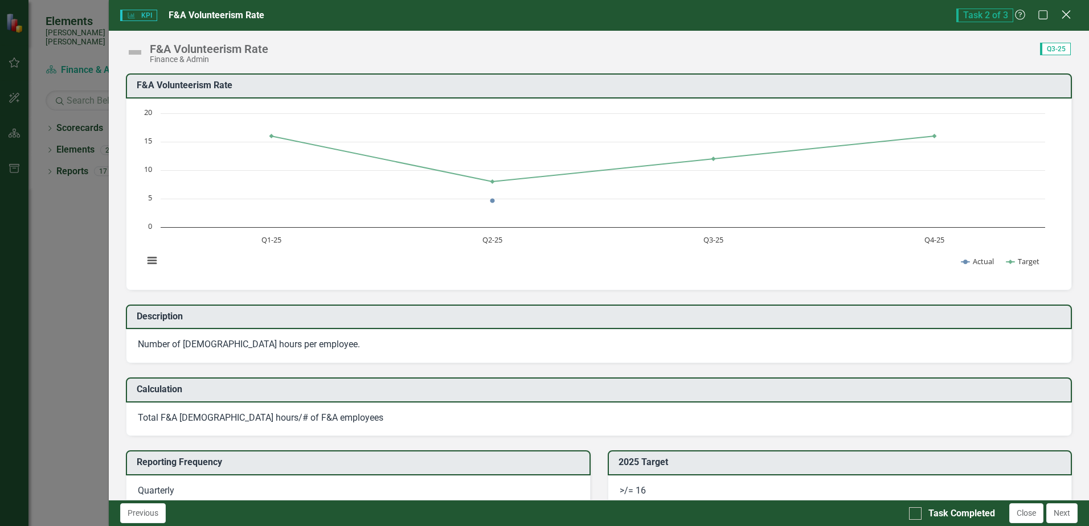
click at [1067, 15] on icon at bounding box center [1066, 14] width 9 height 9
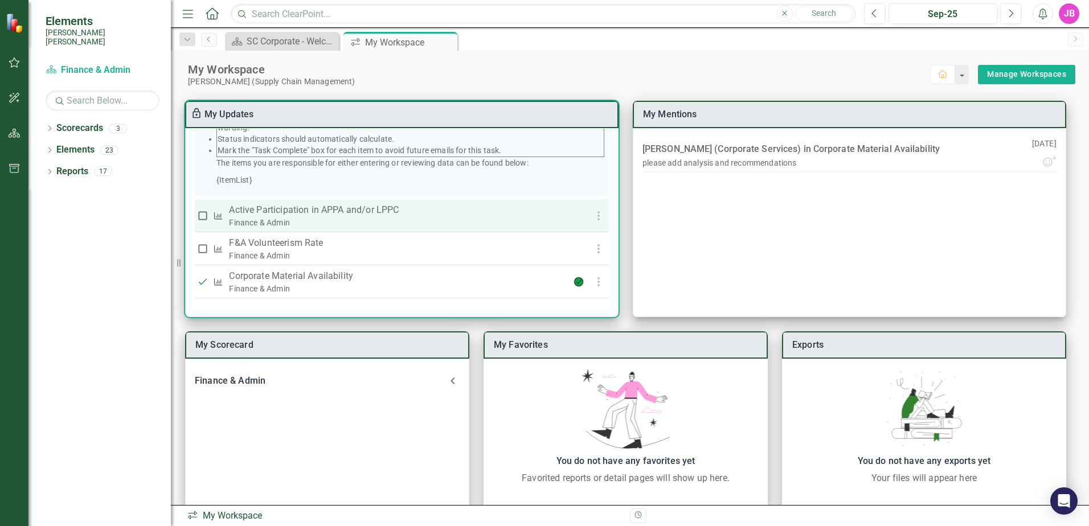
click at [300, 211] on p "Active Participation in APPA and/or LPPC" at bounding box center [389, 210] width 320 height 14
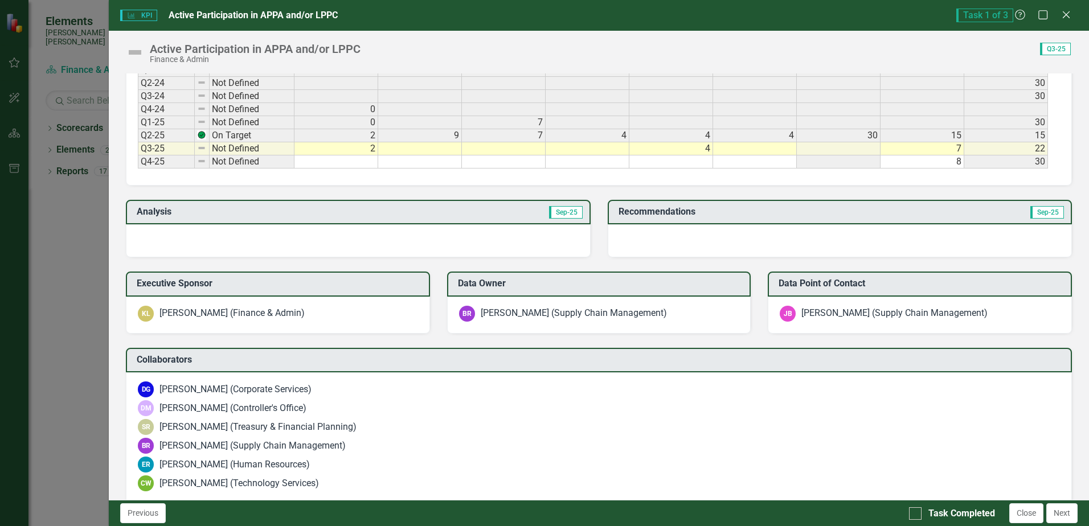
scroll to position [570, 0]
click at [1053, 51] on span "Q3-25" at bounding box center [1055, 49] width 31 height 13
click at [1044, 9] on div "KPI KPI Active Participation in APPA and/or LPPC Task 1 of 3 Help Maximize Close" at bounding box center [599, 15] width 980 height 31
click at [1044, 10] on icon at bounding box center [1043, 14] width 11 height 11
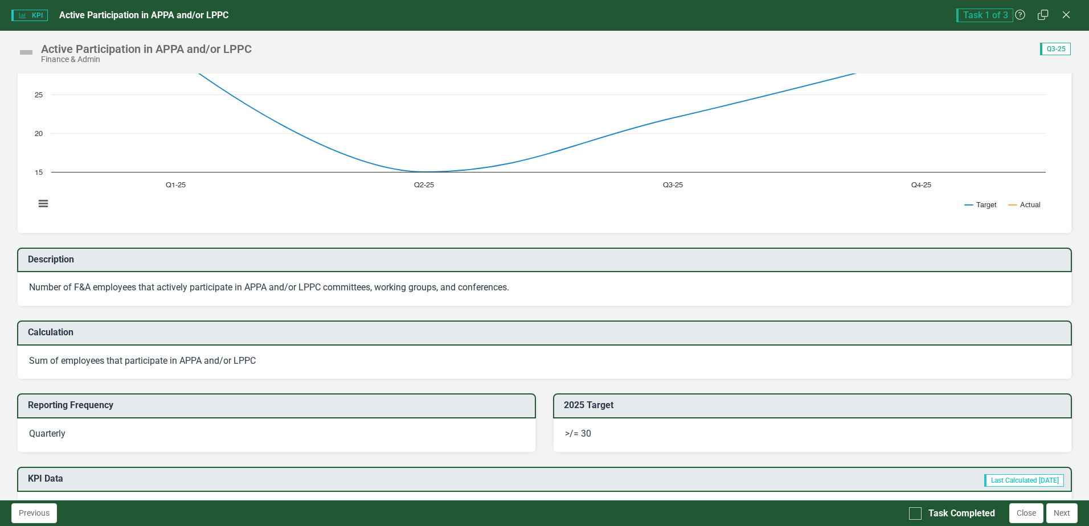
scroll to position [0, 0]
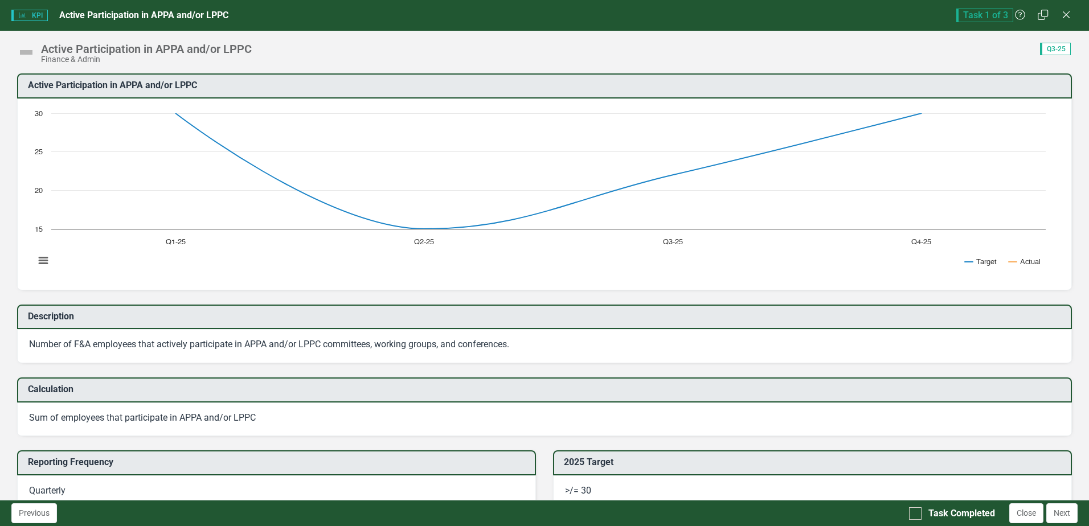
click at [1035, 17] on div "Task 1 of 3 Help Restore Close" at bounding box center [1016, 16] width 121 height 14
click at [1041, 17] on icon "Restore" at bounding box center [1043, 14] width 14 height 11
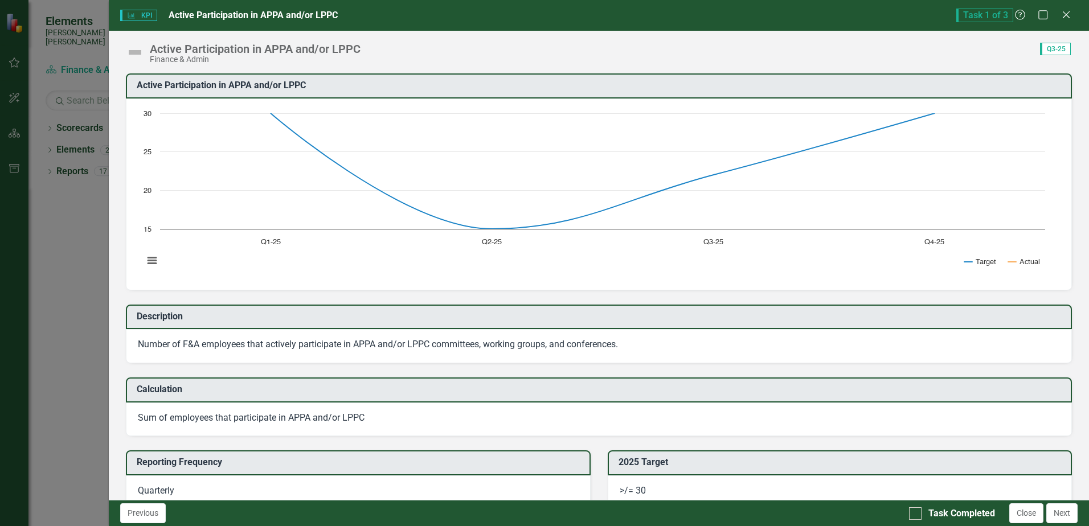
click at [1027, 13] on div "Task 1 of 3 Help Maximize Close" at bounding box center [1016, 16] width 121 height 14
click at [1024, 17] on icon "Help" at bounding box center [1020, 14] width 14 height 11
click at [1063, 14] on icon "Close" at bounding box center [1066, 14] width 14 height 11
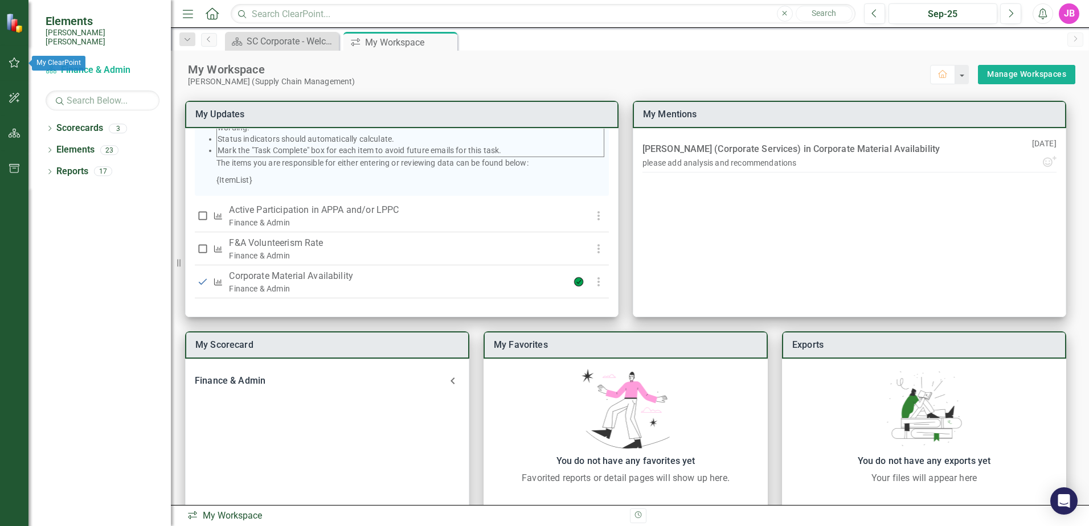
click at [25, 69] on button "button" at bounding box center [15, 63] width 26 height 24
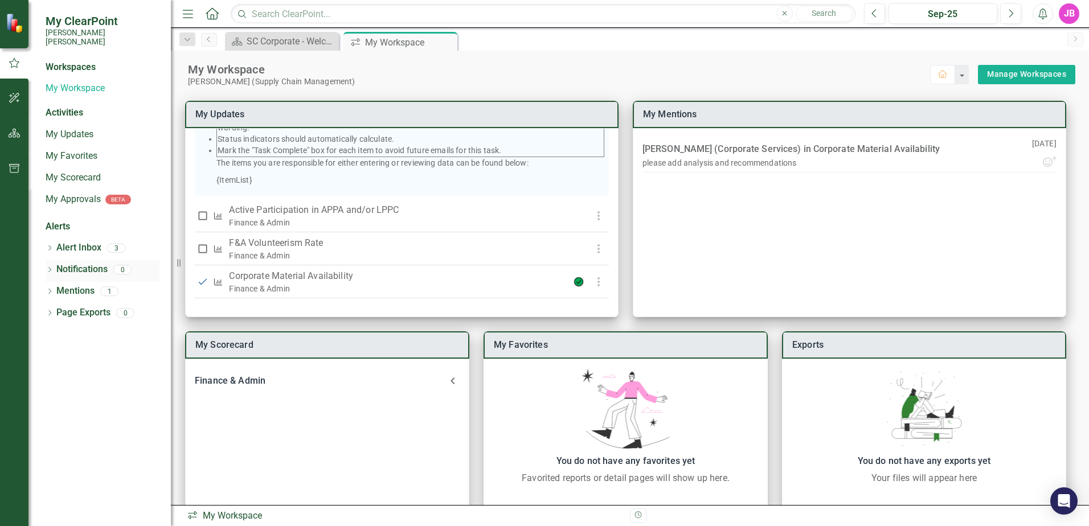
click at [80, 263] on link "Notifications" at bounding box center [81, 269] width 51 height 13
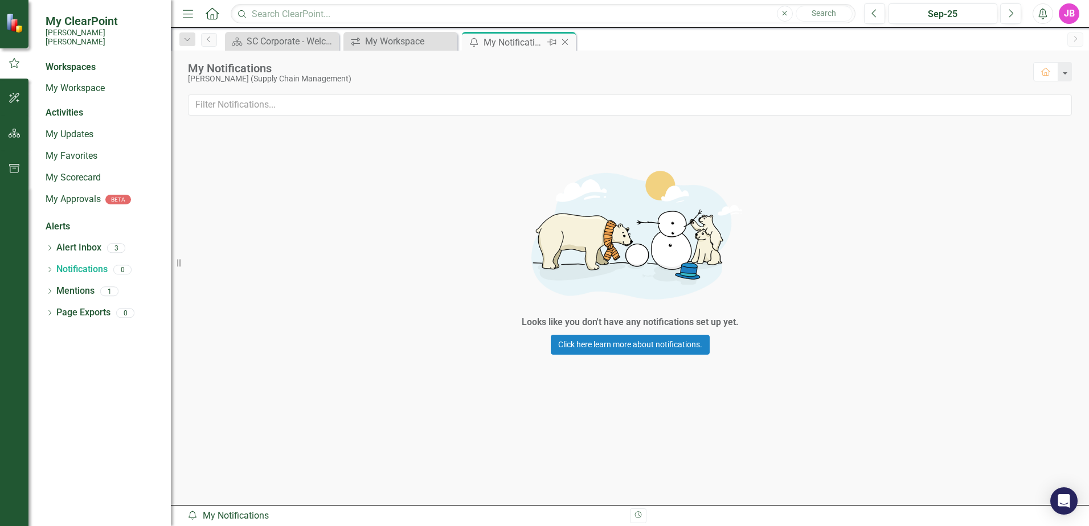
click at [569, 41] on icon "Close" at bounding box center [564, 42] width 11 height 9
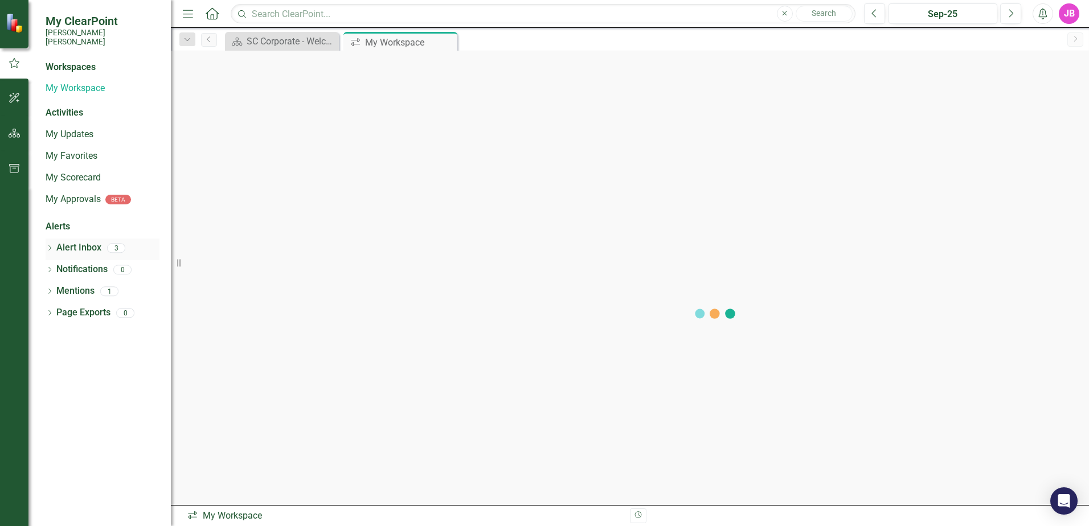
click at [86, 242] on link "Alert Inbox" at bounding box center [78, 247] width 45 height 13
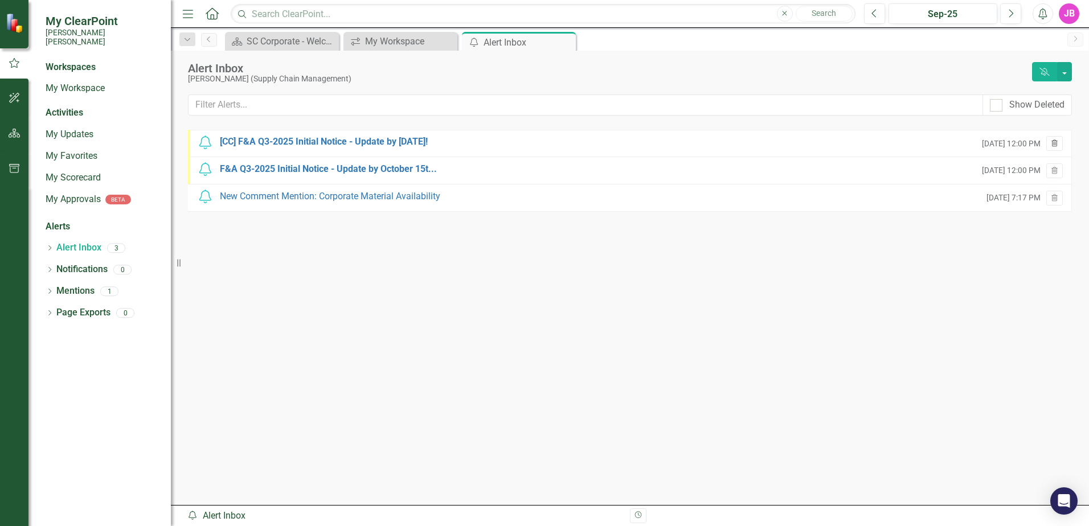
click at [1052, 145] on icon "button" at bounding box center [1054, 143] width 6 height 7
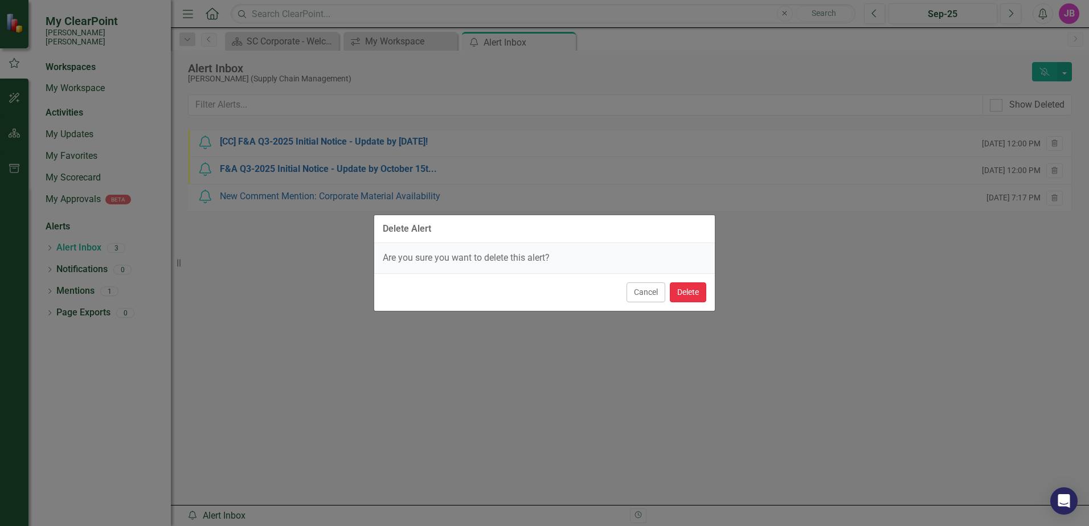
click at [690, 288] on button "Delete" at bounding box center [688, 293] width 36 height 20
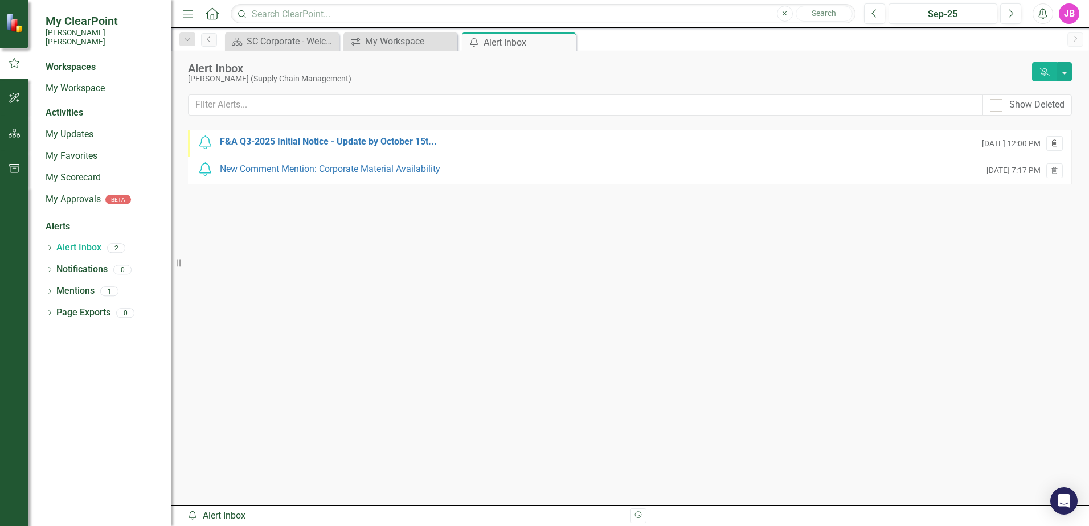
click at [1052, 145] on icon "button" at bounding box center [1054, 143] width 6 height 7
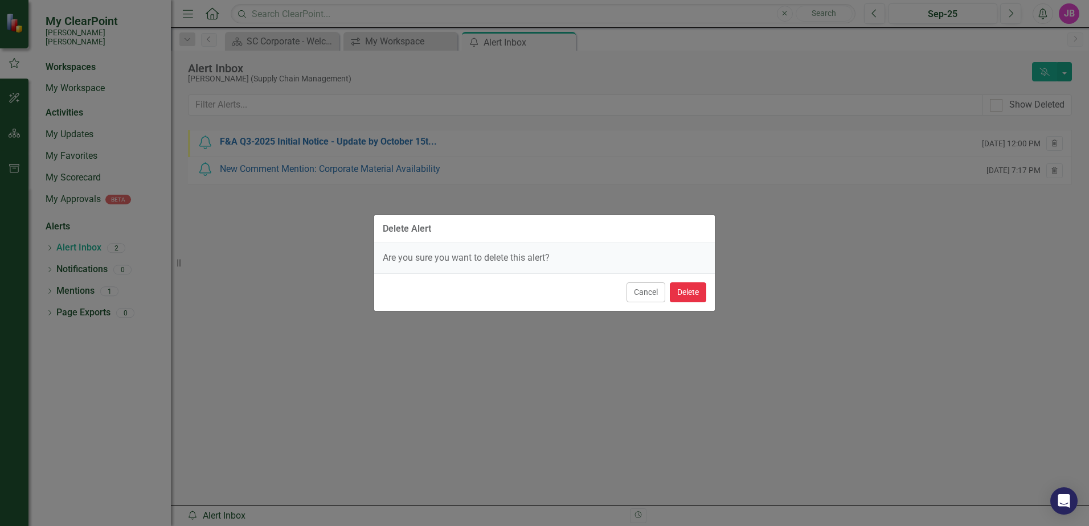
click at [688, 294] on button "Delete" at bounding box center [688, 293] width 36 height 20
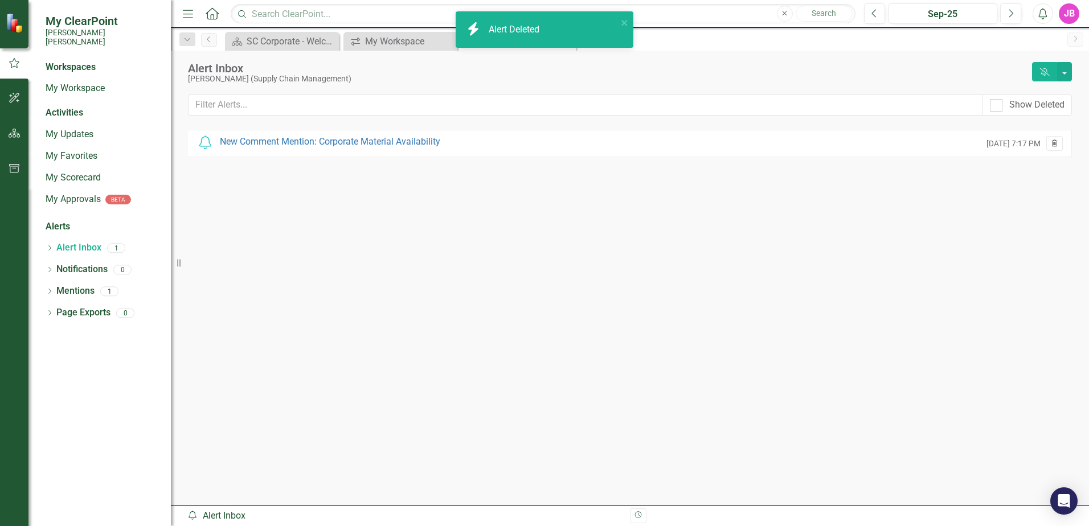
click at [1054, 146] on icon "Trash" at bounding box center [1054, 144] width 9 height 7
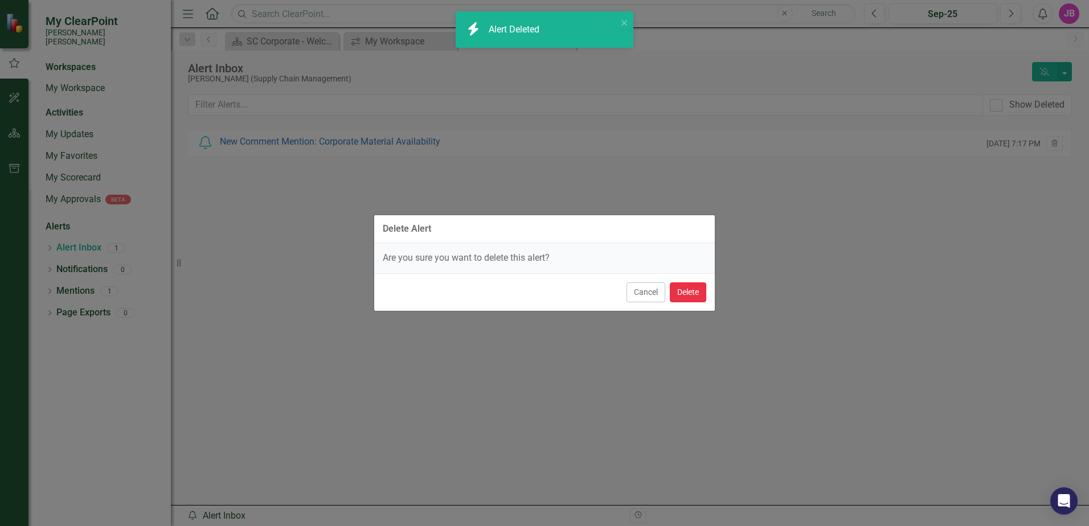
click at [694, 287] on button "Delete" at bounding box center [688, 293] width 36 height 20
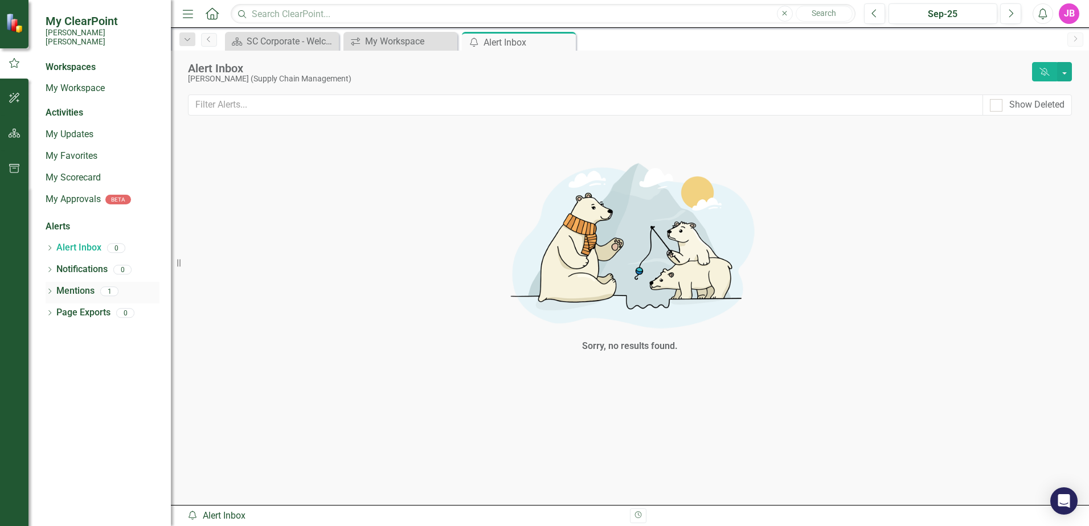
click at [83, 285] on link "Mentions" at bounding box center [75, 291] width 38 height 13
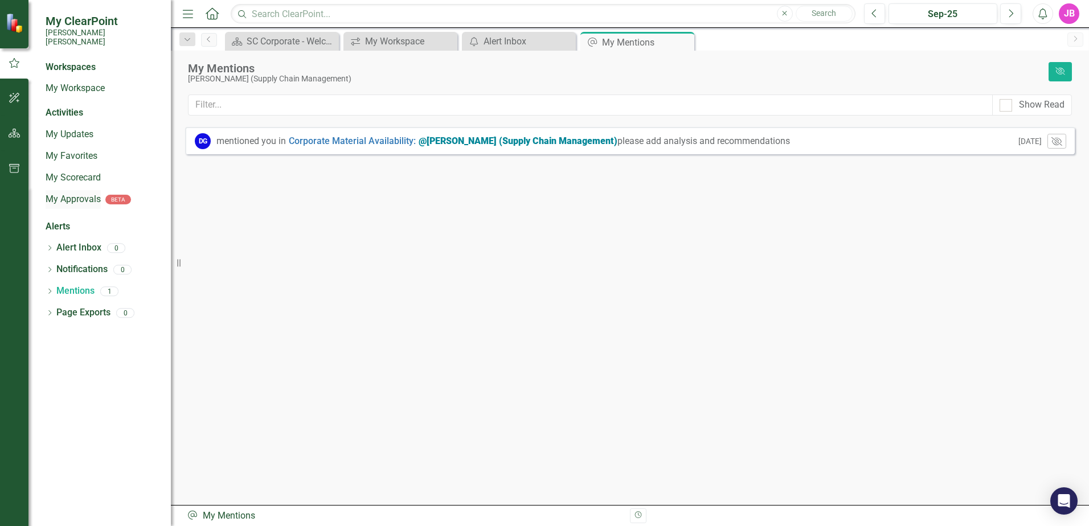
click at [72, 193] on link "My Approvals" at bounding box center [73, 199] width 55 height 13
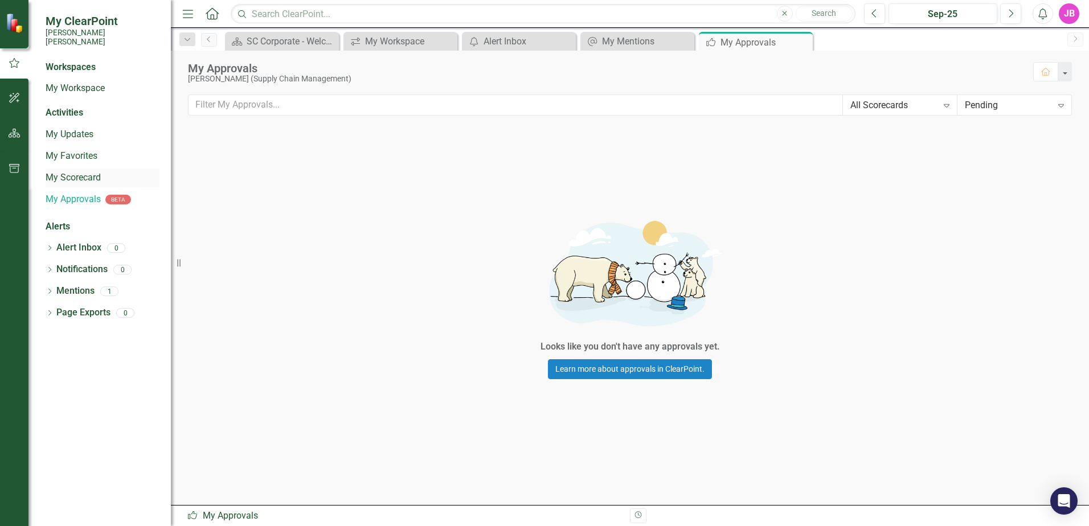
click at [84, 171] on link "My Scorecard" at bounding box center [103, 177] width 114 height 13
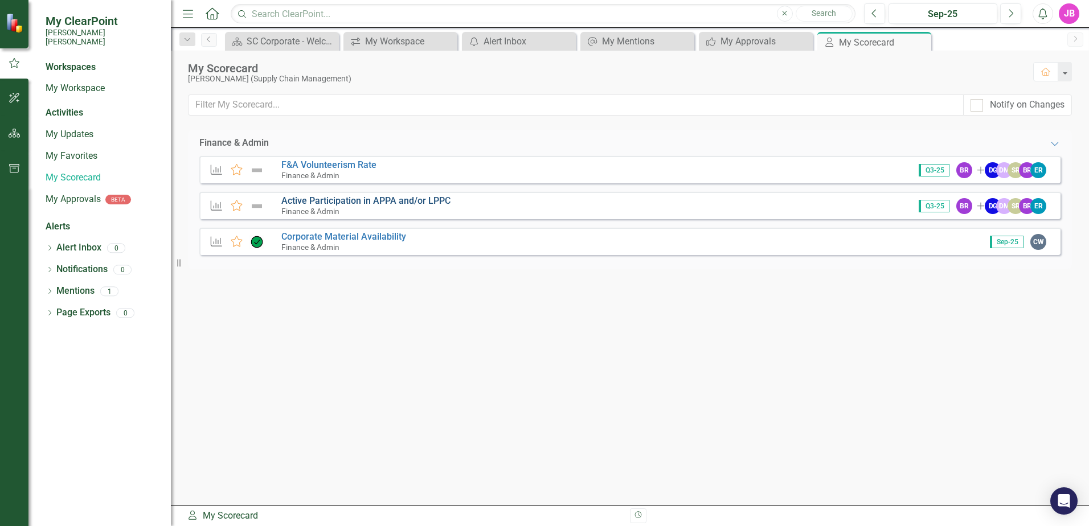
click at [336, 198] on link "Active Participation in APPA and/or LPPC" at bounding box center [365, 200] width 169 height 11
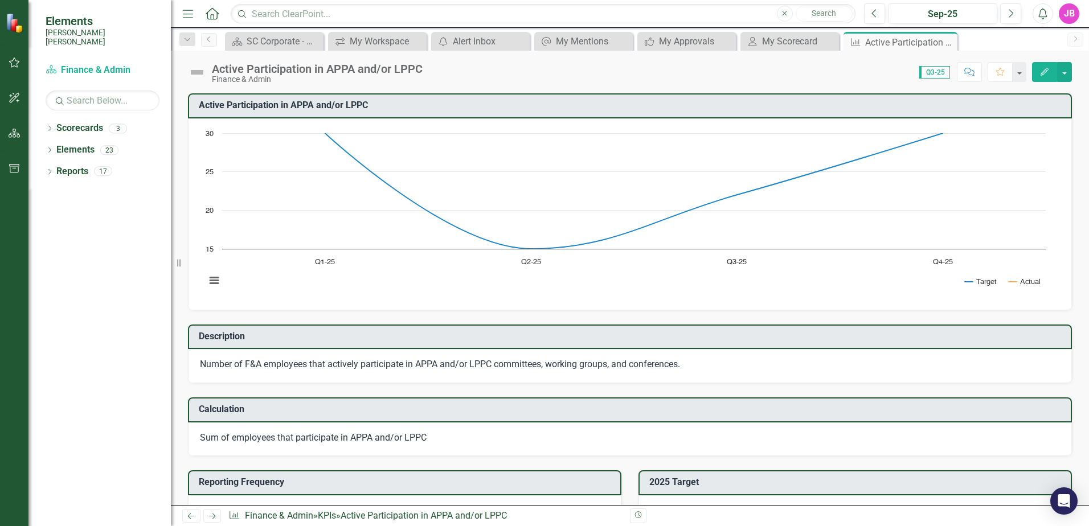
click at [977, 78] on button "Comment" at bounding box center [969, 72] width 25 height 20
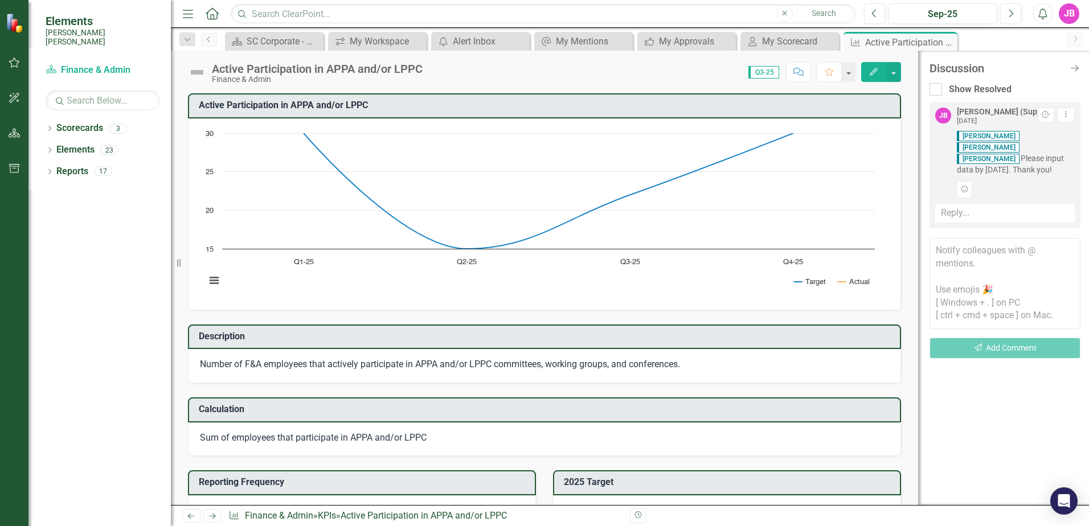
click at [968, 291] on textarea at bounding box center [1005, 283] width 151 height 91
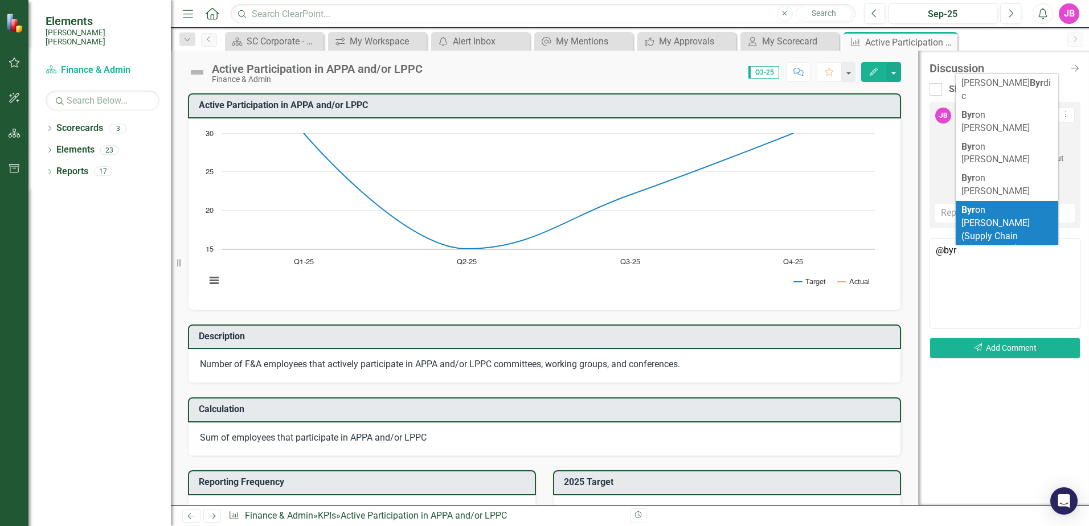
click at [1021, 204] on span "Byr on [PERSON_NAME] (Supply Chain Management)" at bounding box center [995, 229] width 68 height 50
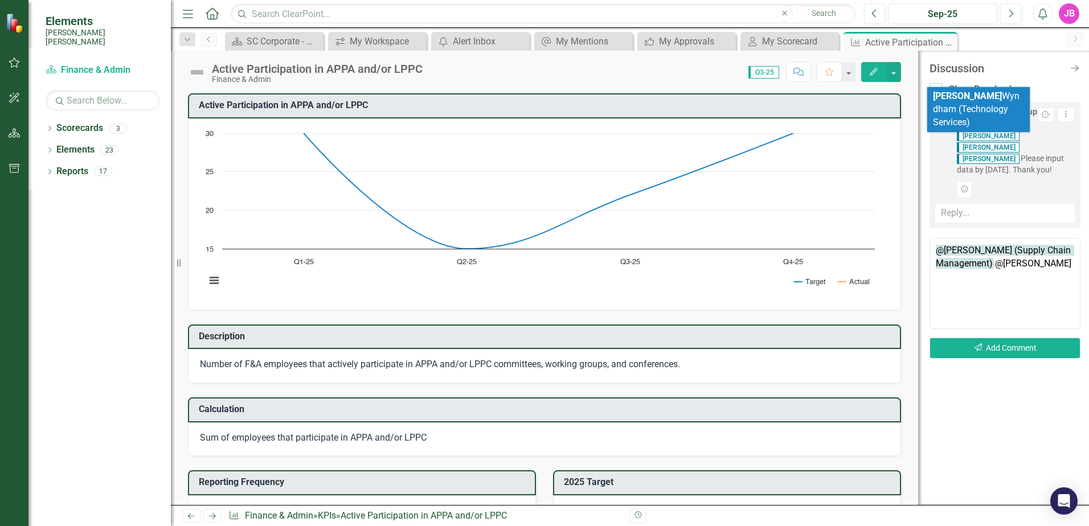
click at [975, 97] on span "Christy Wyndham (Technology Services)" at bounding box center [976, 109] width 87 height 37
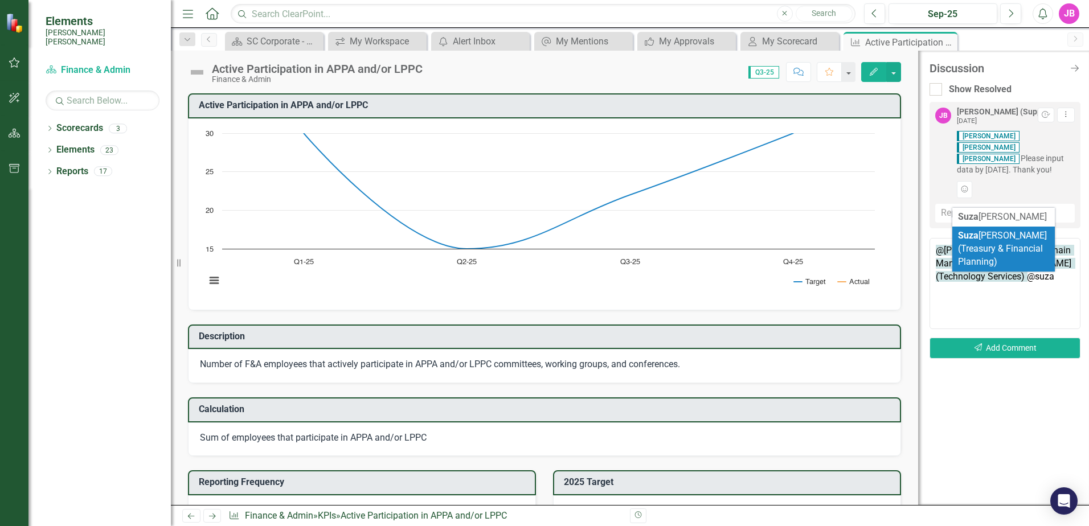
click at [1012, 243] on span "Suza nne Ritter (Treasury & Financial Planning)" at bounding box center [1002, 248] width 89 height 37
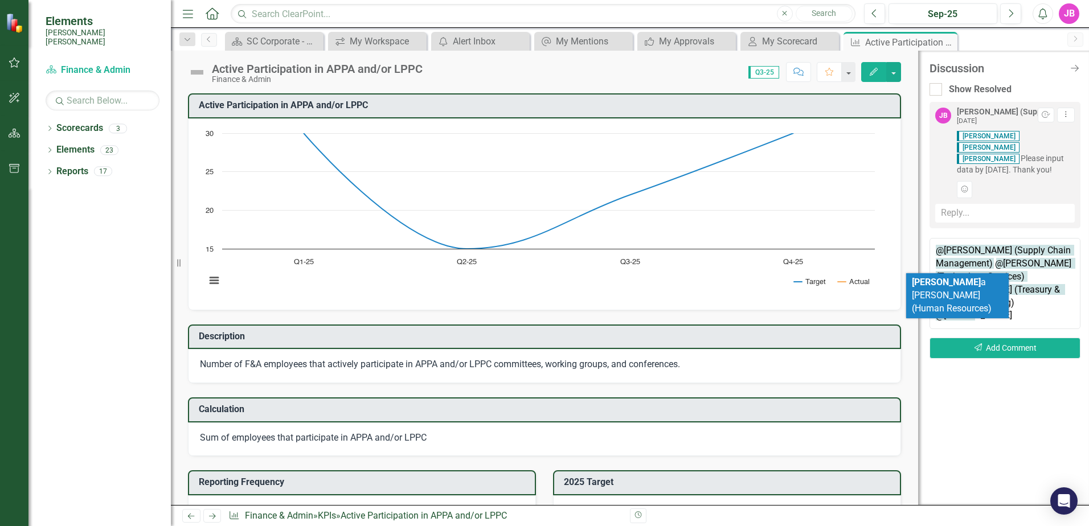
click at [997, 291] on li "Edwin a Roseboro-Barnes (Human Resources)" at bounding box center [957, 295] width 103 height 45
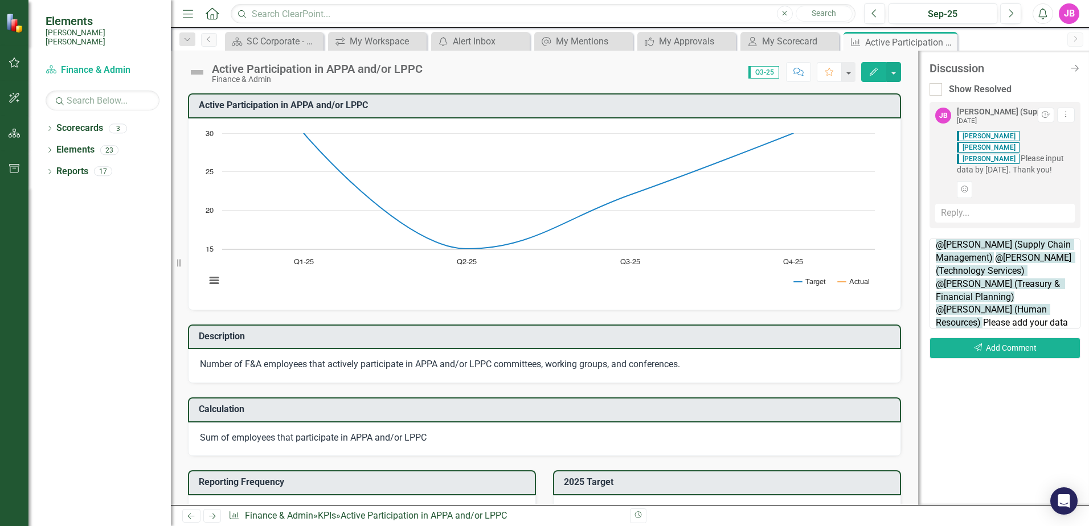
scroll to position [19, 0]
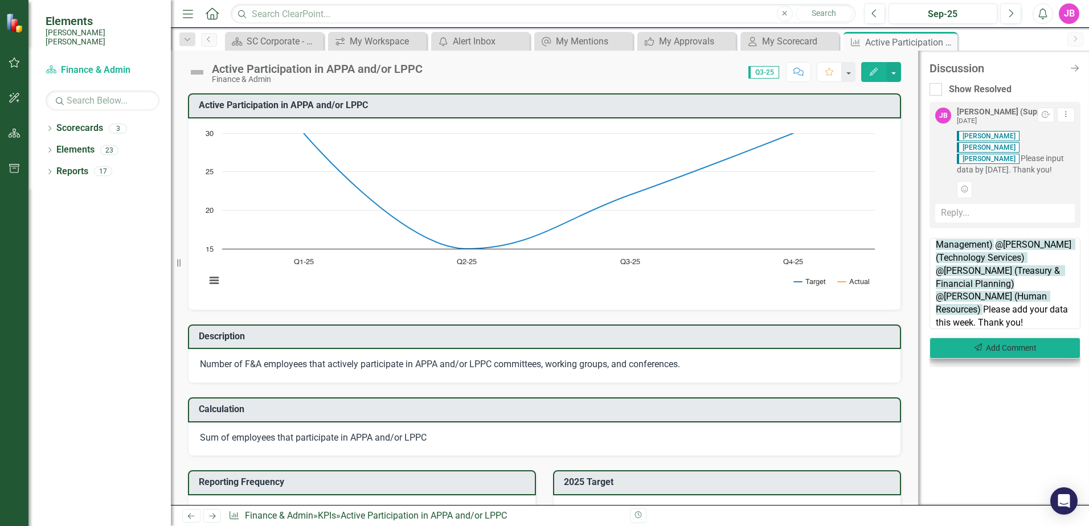
type textarea "@Byron Rodgers (Supply Chain Management) @Christy Wyndham (Technology Services)…"
click at [985, 347] on button "Send Add Comment" at bounding box center [1005, 348] width 151 height 21
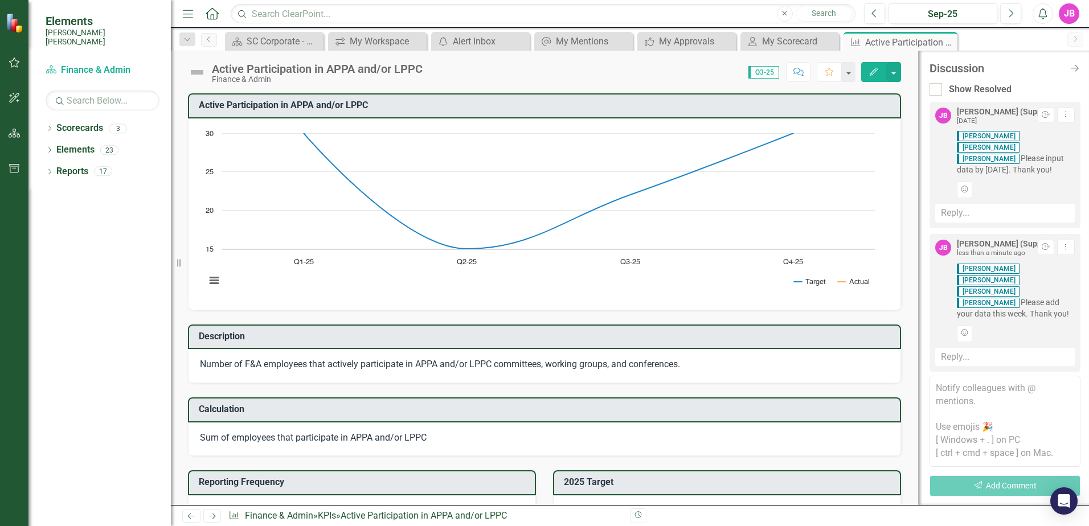
scroll to position [29, 0]
